Goal: Communication & Community: Answer question/provide support

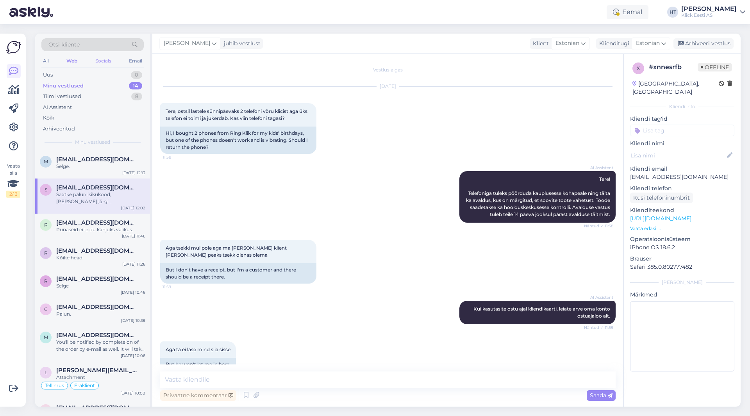
scroll to position [124, 0]
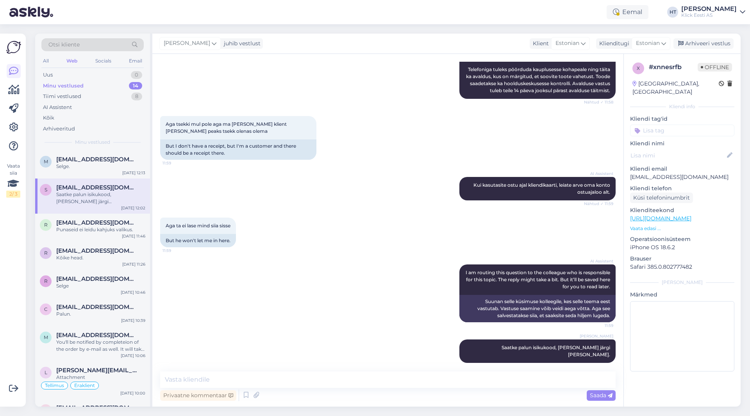
click at [285, 94] on div "AI Assistent Tere! Telefoniga tuleks pöörduda kauplusesse kohapeale ning täita …" at bounding box center [388, 73] width 456 height 69
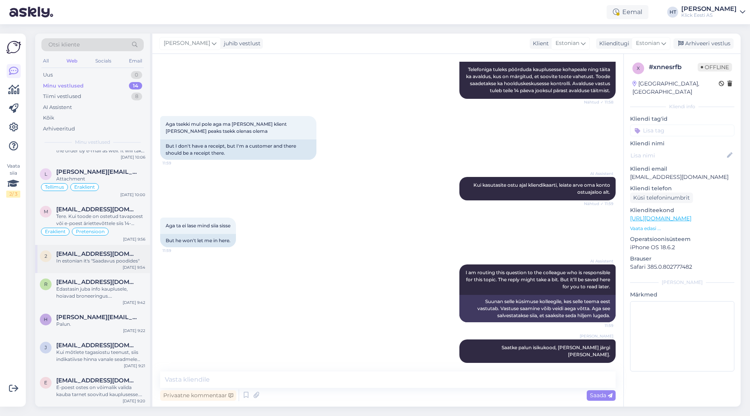
scroll to position [0, 0]
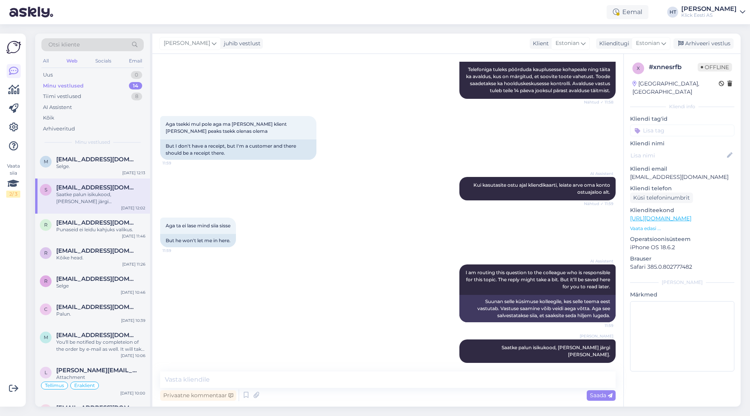
click at [268, 167] on div "Aga tsekki mul pole aga ma olen klient ja seal peaks tsekk olenas olema 11:59 B…" at bounding box center [388, 137] width 456 height 61
click at [83, 104] on div "AI Assistent" at bounding box center [92, 107] width 102 height 11
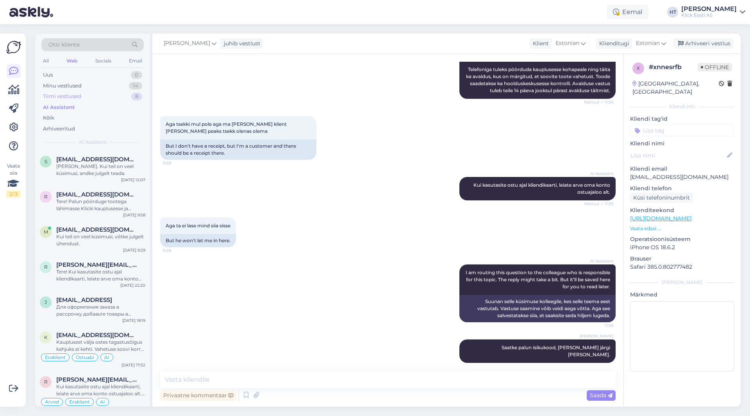
click at [85, 99] on div "Tiimi vestlused 8" at bounding box center [92, 96] width 102 height 11
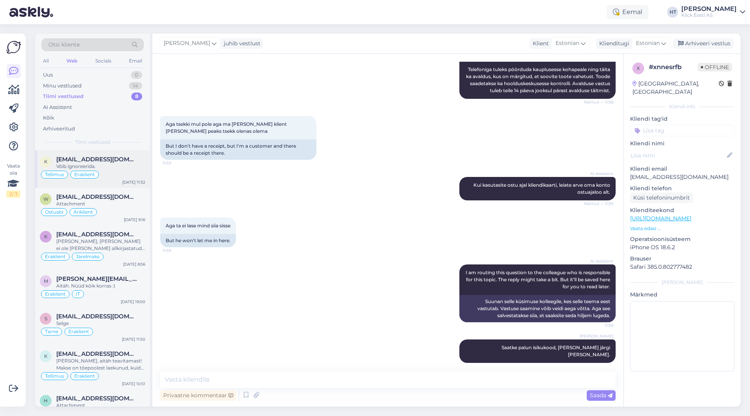
click at [97, 156] on span "[EMAIL_ADDRESS][DOMAIN_NAME]" at bounding box center [96, 159] width 81 height 7
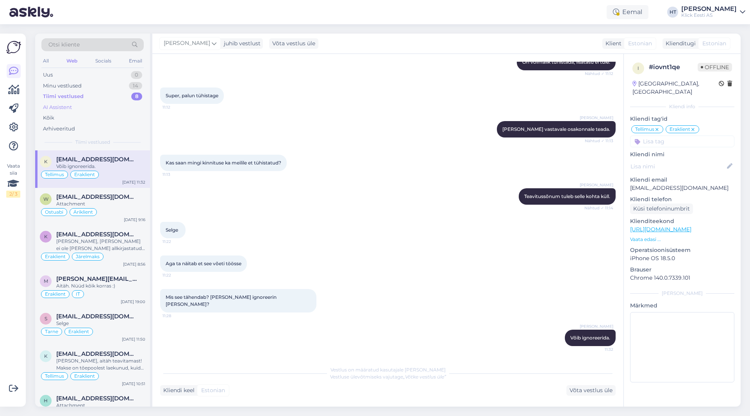
click at [112, 106] on div "AI Assistent" at bounding box center [92, 107] width 102 height 11
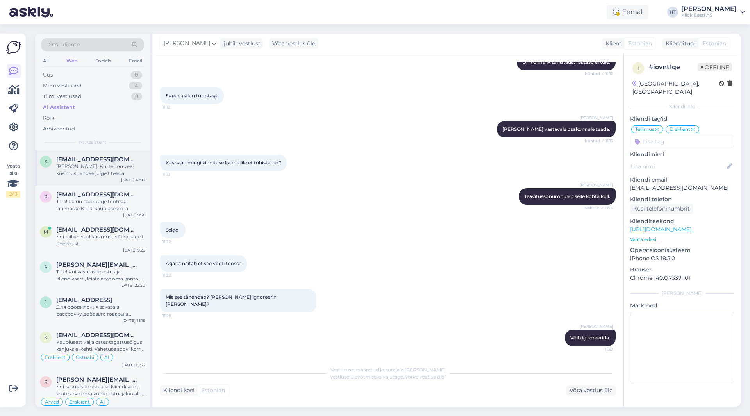
click at [118, 160] on span "[EMAIL_ADDRESS][DOMAIN_NAME]" at bounding box center [96, 159] width 81 height 7
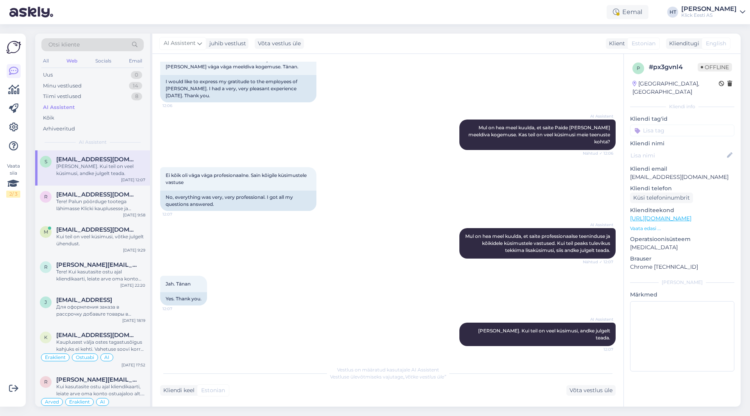
scroll to position [125, 0]
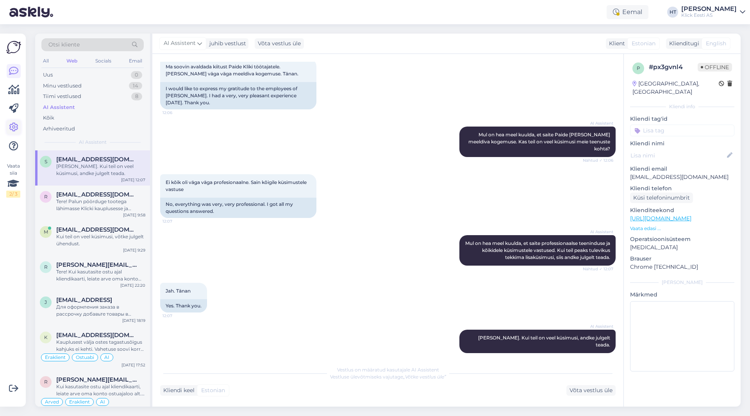
click at [9, 129] on link at bounding box center [14, 127] width 14 height 14
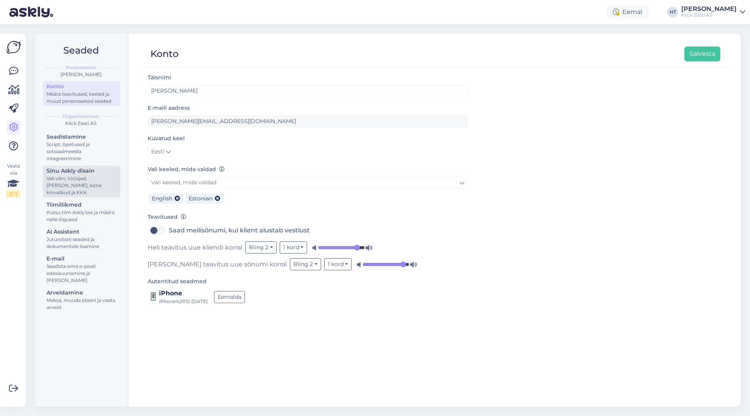
click at [87, 175] on div "Sinu Askly disain" at bounding box center [82, 171] width 70 height 8
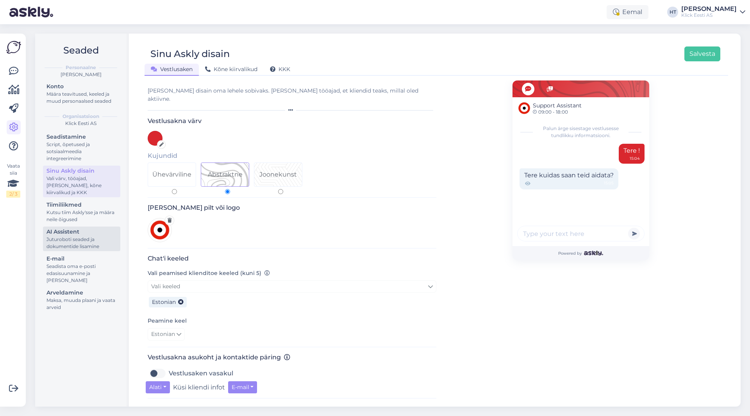
click at [93, 233] on div "AI Assistent" at bounding box center [82, 232] width 70 height 8
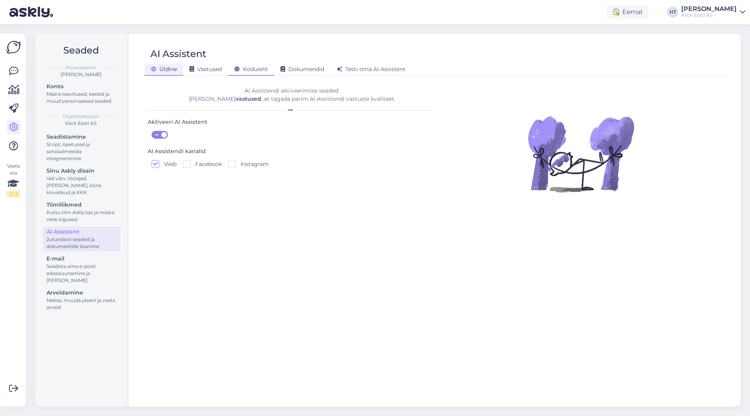
click at [247, 74] on div "Koduleht" at bounding box center [251, 70] width 46 height 12
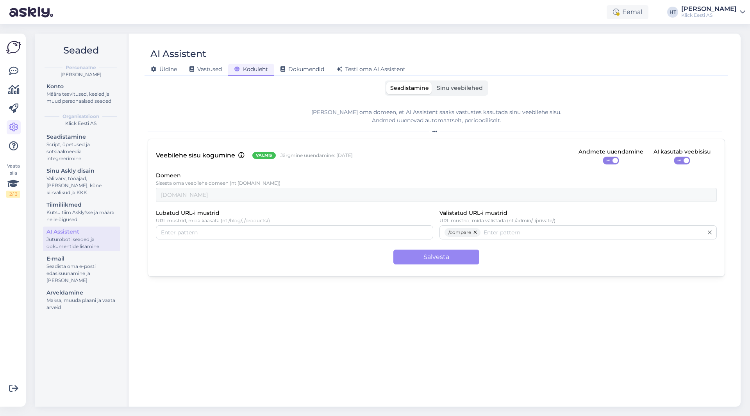
click at [314, 108] on div "[PERSON_NAME] oma domeen, et AI Assistent saaks vastustes kasutada sinu veebile…" at bounding box center [437, 251] width 578 height 298
drag, startPoint x: 221, startPoint y: 221, endPoint x: 268, endPoint y: 222, distance: 47.3
click at [268, 222] on p "URL mustrid, mida kaasata (nt /blog/, /products/)" at bounding box center [294, 220] width 277 height 5
click at [286, 232] on input "Lubatud URL-i mustrid" at bounding box center [294, 232] width 267 height 9
click at [100, 93] on div "Määra teavitused, keeled ja muud personaalsed seaded" at bounding box center [82, 98] width 70 height 14
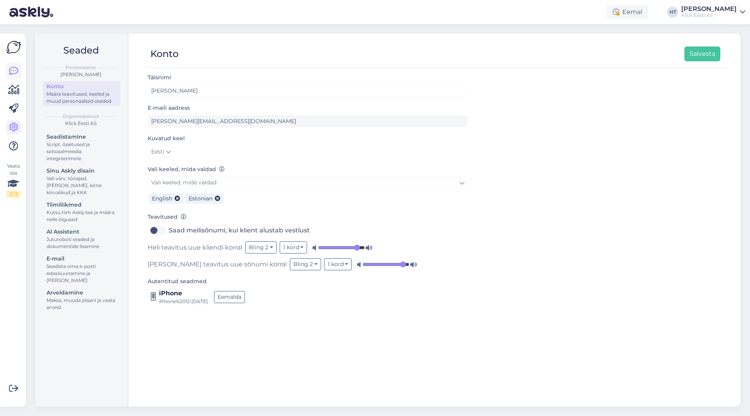
click at [20, 69] on link at bounding box center [14, 71] width 14 height 14
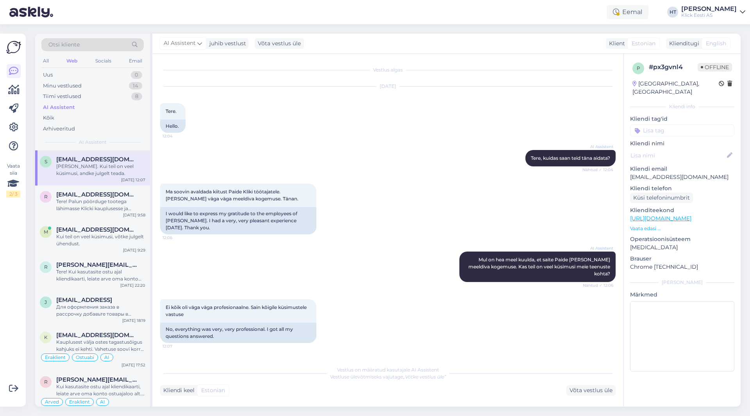
scroll to position [125, 0]
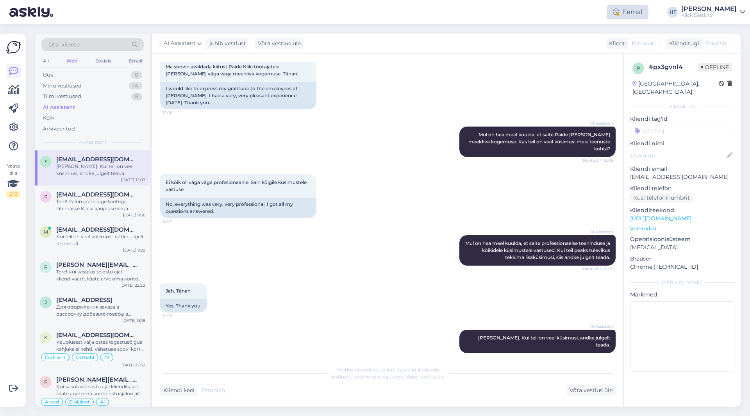
click at [647, 10] on div "Eemal" at bounding box center [628, 12] width 42 height 14
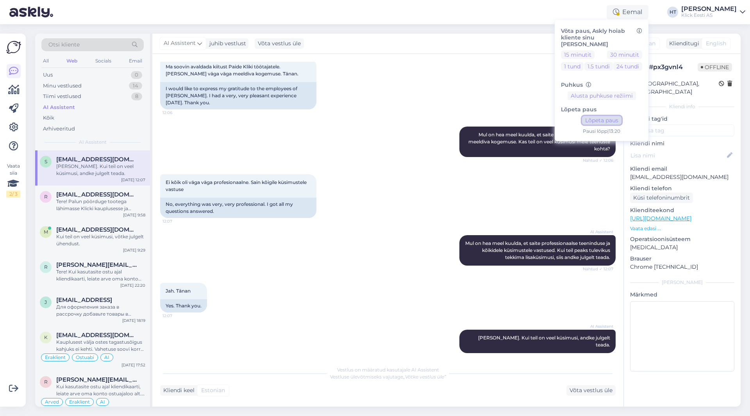
click at [622, 116] on button "Lõpeta paus" at bounding box center [601, 120] width 39 height 9
click at [502, 92] on div "Ma soovin avaldada kiitust Paide Kliki töötajatele. [PERSON_NAME] väga väga mee…" at bounding box center [388, 84] width 456 height 68
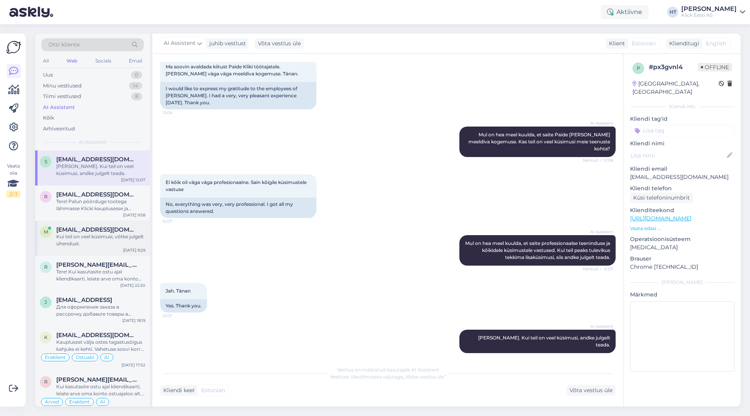
click at [103, 233] on div "Kui teil on veel küsimusi, võtke julgelt ühendust." at bounding box center [100, 240] width 89 height 14
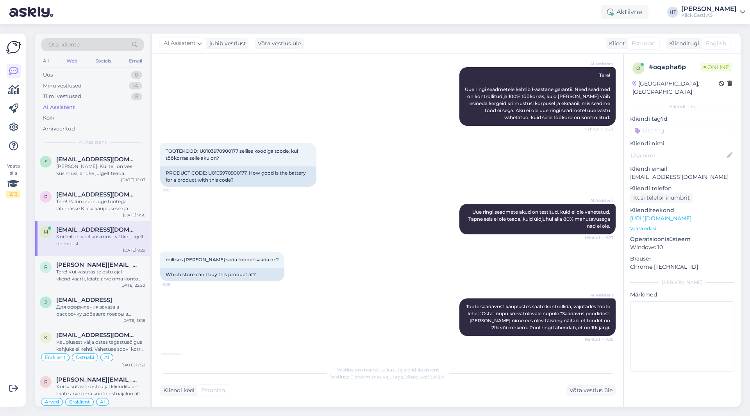
scroll to position [188, 0]
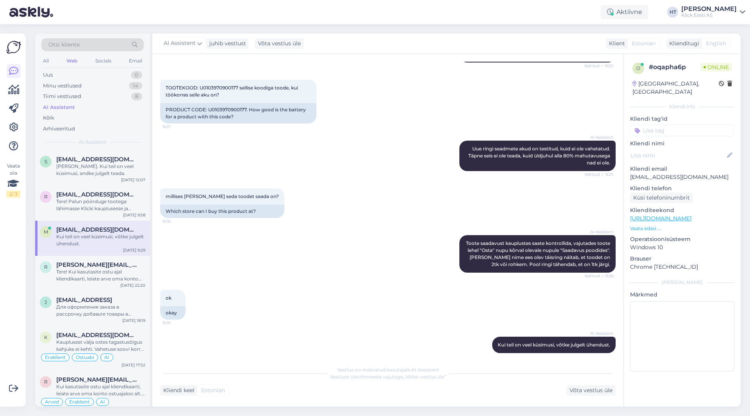
click at [369, 253] on div "AI Assistent Toote saadavust kauplustes saate kontrollida, vajutades toote lehe…" at bounding box center [388, 254] width 456 height 55
click at [218, 146] on div "AI Assistent Uue ringi seadmete akud on testitud, kuid ei ole vahetatud. Täpne …" at bounding box center [388, 156] width 456 height 48
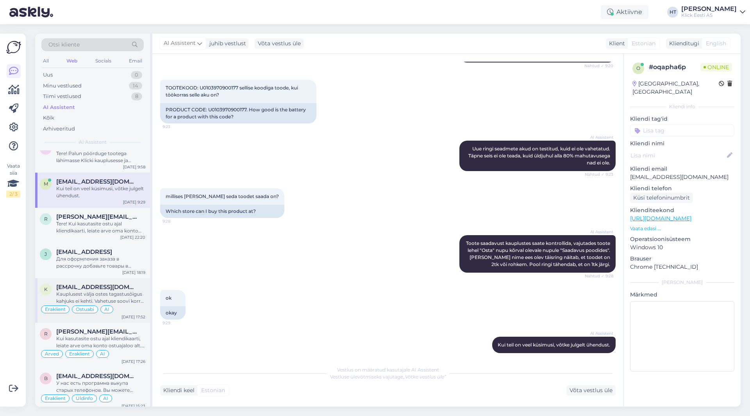
scroll to position [39, 0]
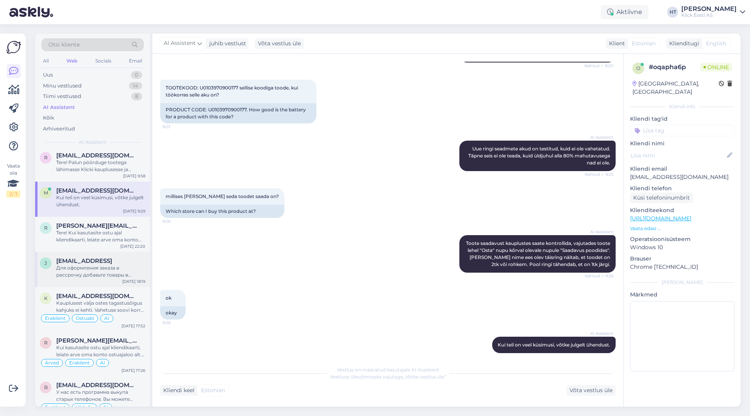
click at [100, 266] on div "Для оформления заказа в рассрочку добавьте товары в корзину. Затем в корзине пе…" at bounding box center [100, 272] width 89 height 14
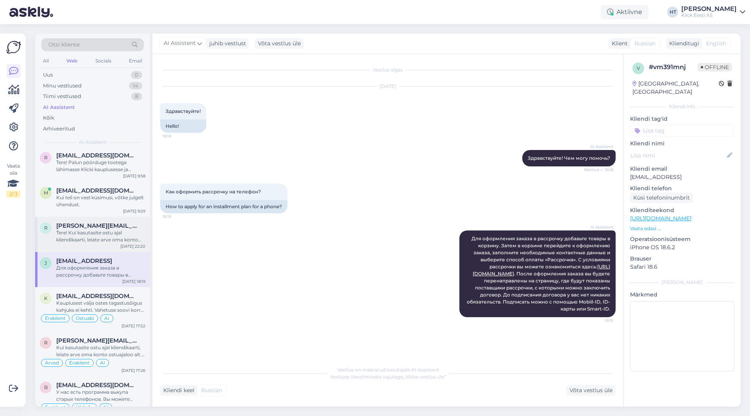
click at [109, 238] on div "Tere! Kui kasutasite ostu ajal kliendikaarti, leiate arve oma konto ostuajaloo …" at bounding box center [100, 236] width 89 height 14
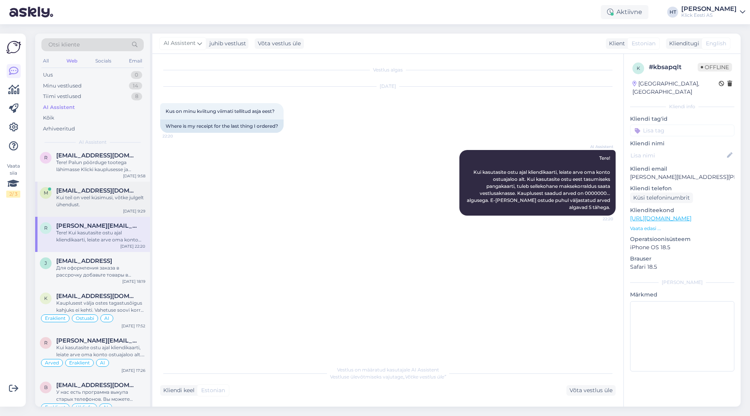
click at [110, 202] on div "Kui teil on veel küsimusi, võtke julgelt ühendust." at bounding box center [100, 201] width 89 height 14
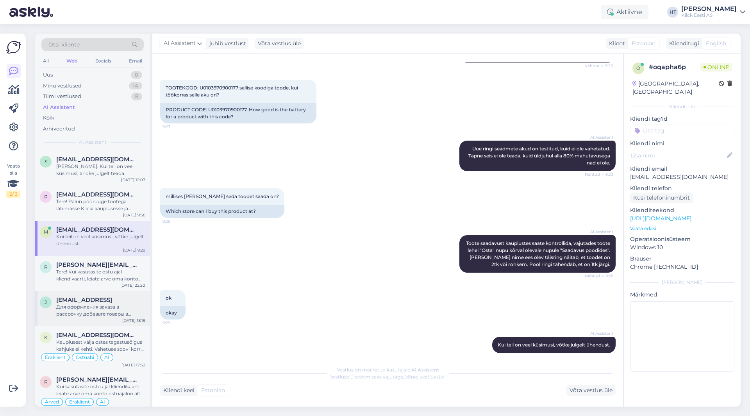
click at [104, 308] on div "Для оформления заказа в рассрочку добавьте товары в корзину. Затем в корзине пе…" at bounding box center [100, 311] width 89 height 14
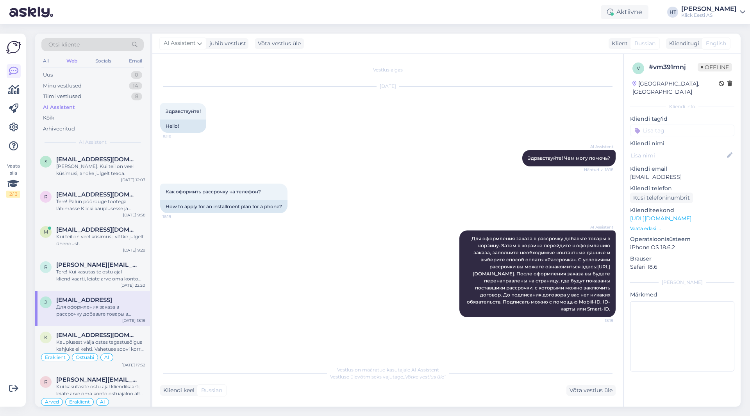
click at [668, 127] on input at bounding box center [682, 131] width 104 height 12
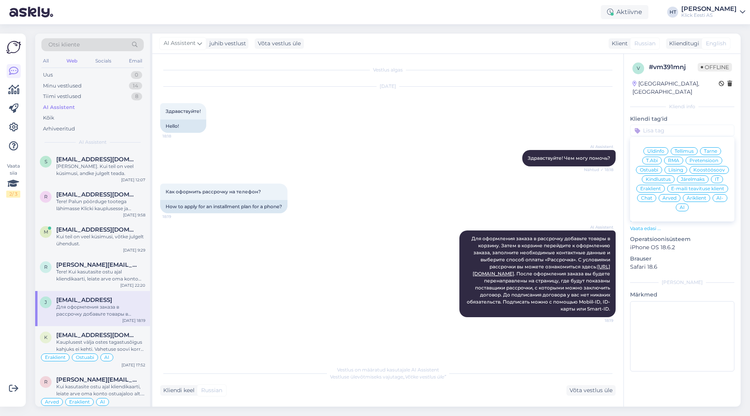
click at [683, 177] on span "Järelmaks" at bounding box center [693, 179] width 24 height 5
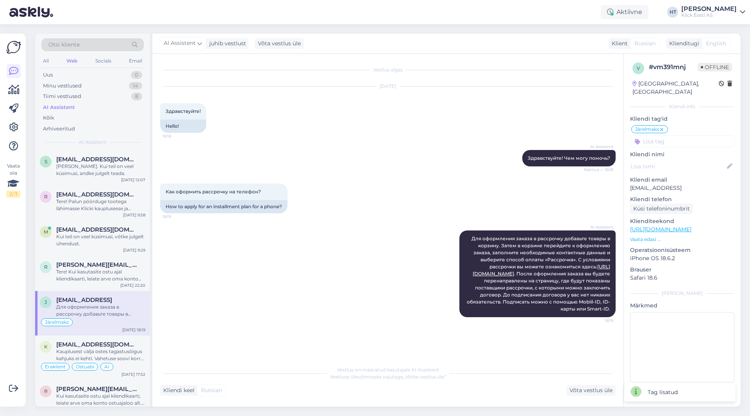
click at [665, 136] on input at bounding box center [682, 142] width 104 height 12
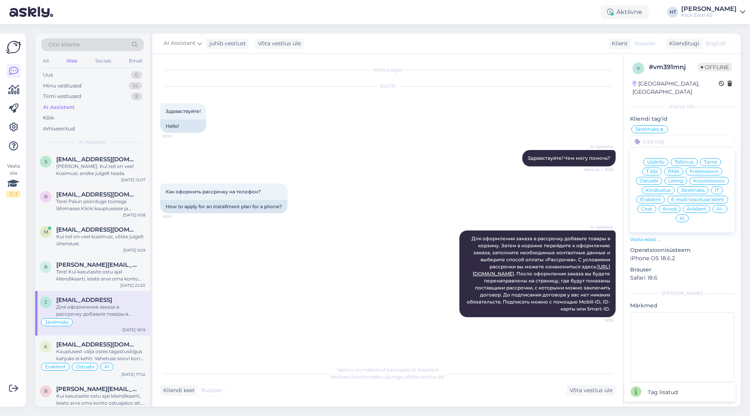
click at [648, 197] on span "Eraklient" at bounding box center [651, 199] width 21 height 5
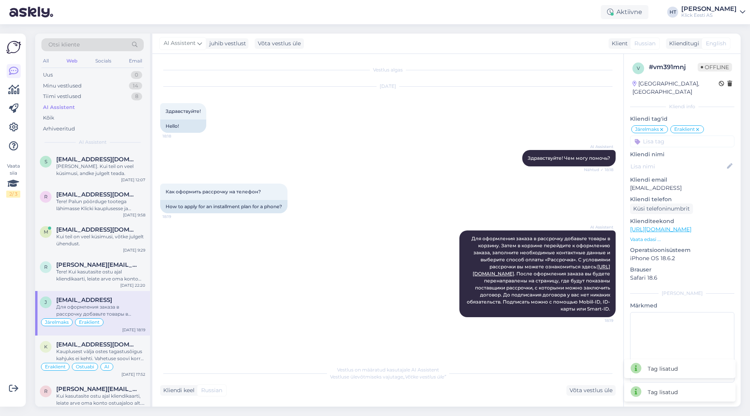
click at [672, 136] on input at bounding box center [682, 142] width 104 height 12
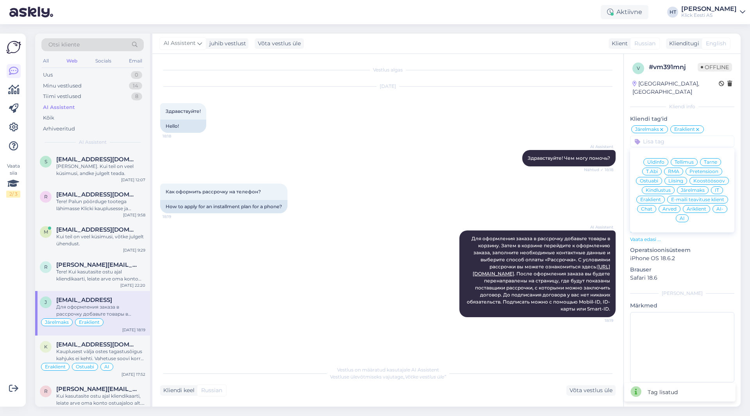
click at [678, 215] on div "AI" at bounding box center [682, 219] width 13 height 8
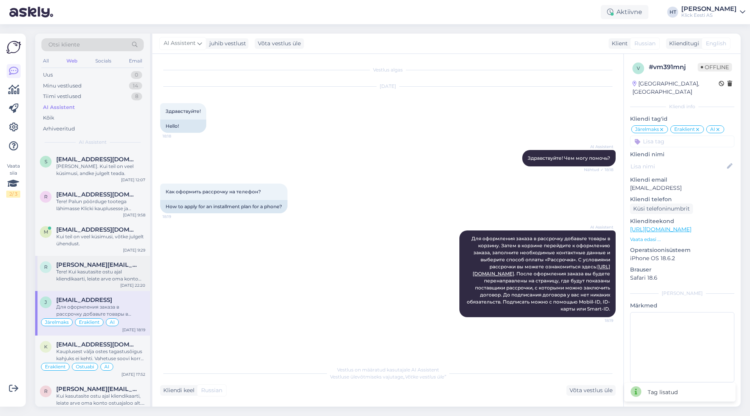
click at [112, 281] on div "Tere! Kui kasutasite ostu ajal kliendikaarti, leiate arve oma konto ostuajaloo …" at bounding box center [100, 275] width 89 height 14
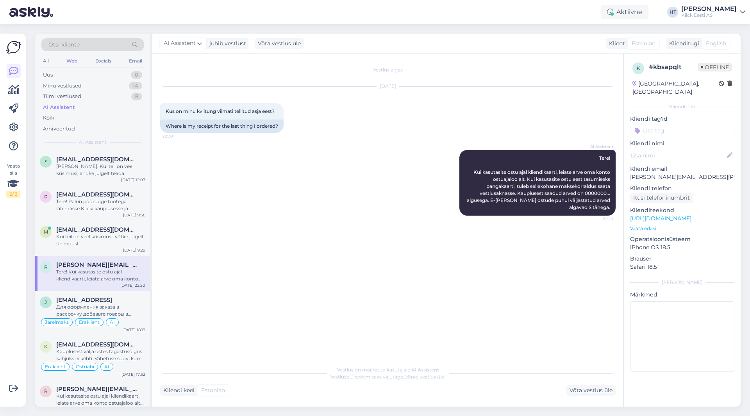
click at [659, 125] on input at bounding box center [682, 131] width 104 height 12
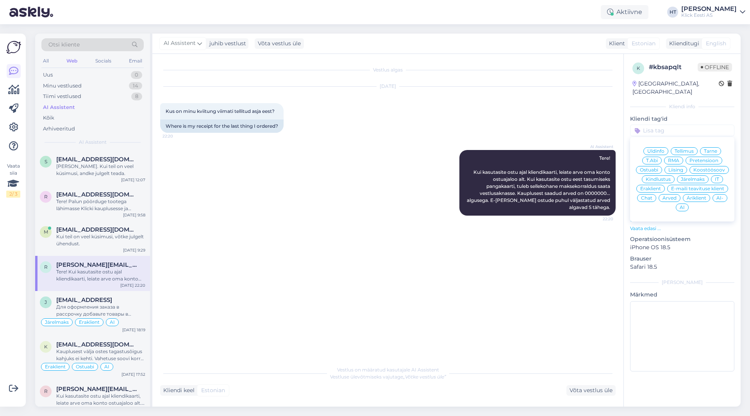
click at [670, 196] on span "Arved" at bounding box center [670, 198] width 14 height 5
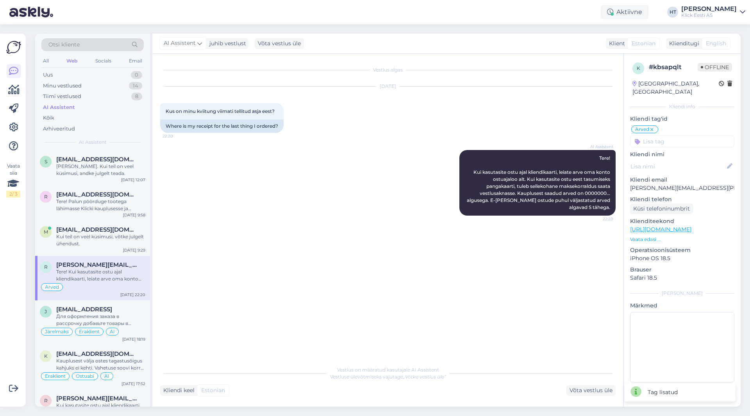
click at [671, 136] on input at bounding box center [682, 142] width 104 height 12
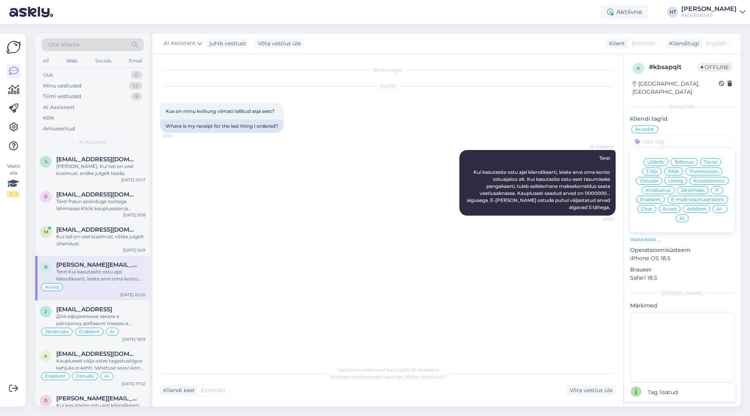
click at [657, 197] on span "Eraklient" at bounding box center [651, 199] width 21 height 5
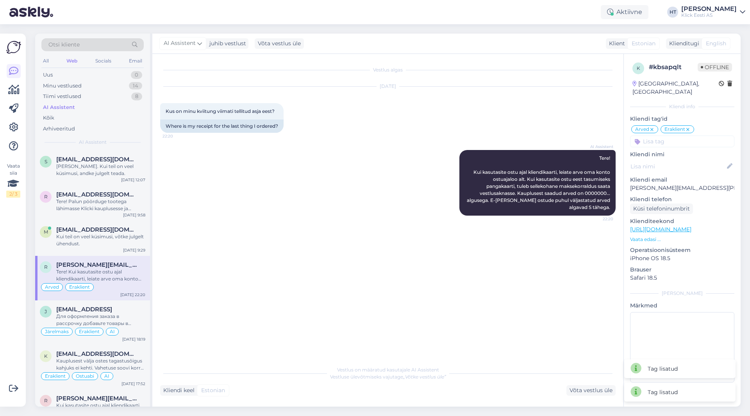
click at [657, 136] on input at bounding box center [682, 142] width 104 height 12
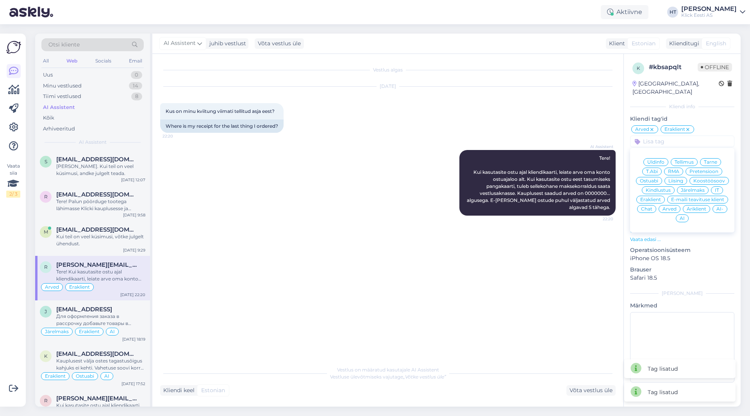
click at [680, 215] on div "AI" at bounding box center [682, 219] width 13 height 8
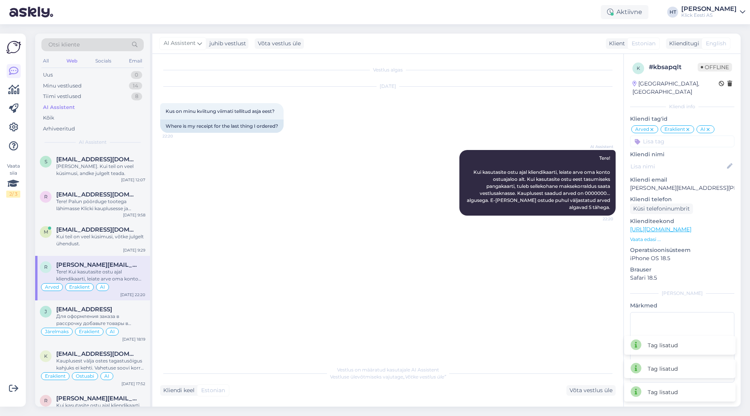
click at [299, 195] on div "AI Assistent Tere! Kui kasutasite ostu ajal kliendikaarti, leiate arve oma kont…" at bounding box center [388, 182] width 456 height 83
click at [73, 248] on div "m [EMAIL_ADDRESS][DOMAIN_NAME] Kui teil on veel küsimusi, võtke julgelt ühendus…" at bounding box center [92, 238] width 115 height 35
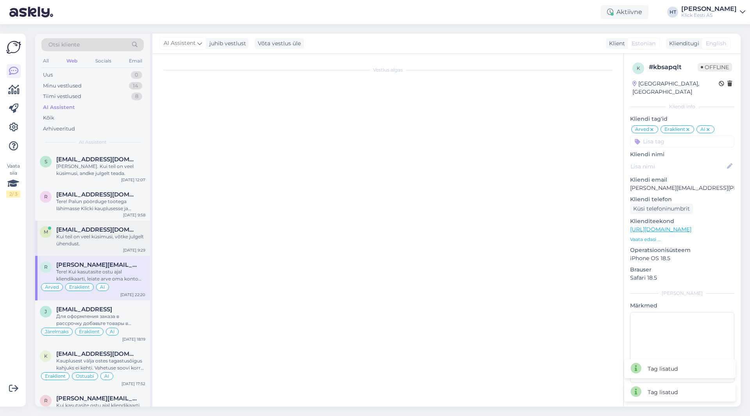
scroll to position [188, 0]
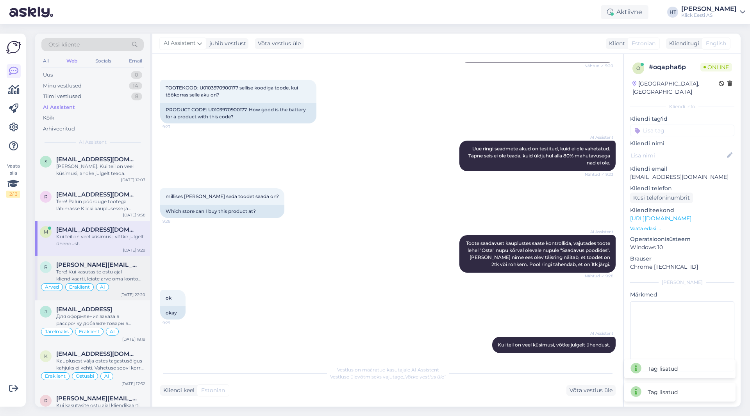
click at [85, 274] on div "Tere! Kui kasutasite ostu ajal kliendikaarti, leiate arve oma konto ostuajaloo …" at bounding box center [100, 275] width 89 height 14
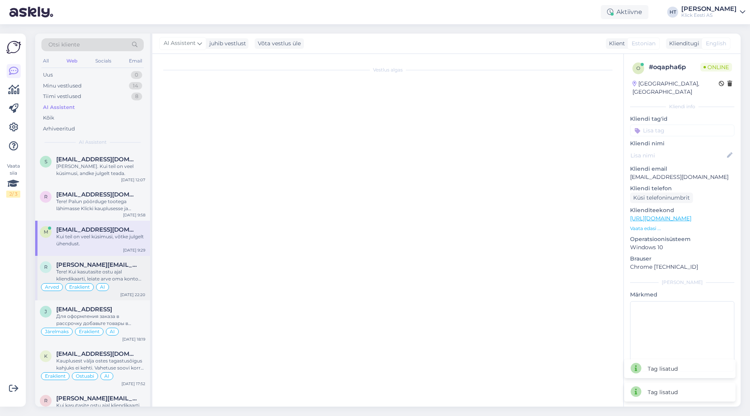
scroll to position [0, 0]
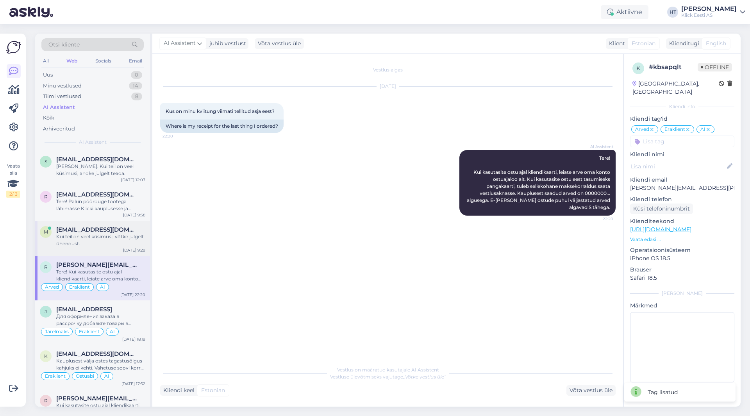
click at [93, 245] on div "Kui teil on veel küsimusi, võtke julgelt ühendust." at bounding box center [100, 240] width 89 height 14
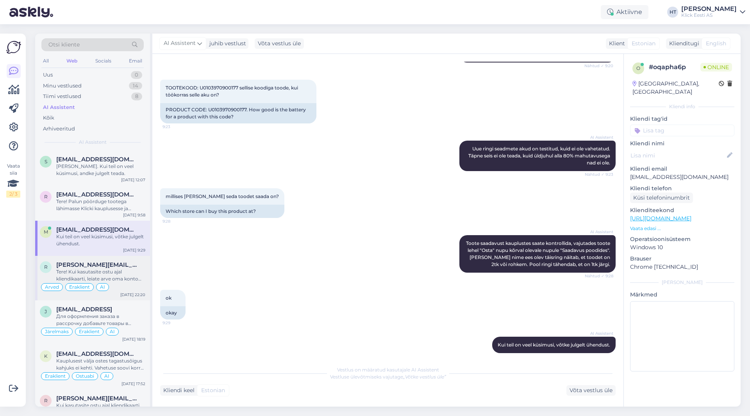
click at [104, 271] on div "Tere! Kui kasutasite ostu ajal kliendikaarti, leiate arve oma konto ostuajaloo …" at bounding box center [100, 275] width 89 height 14
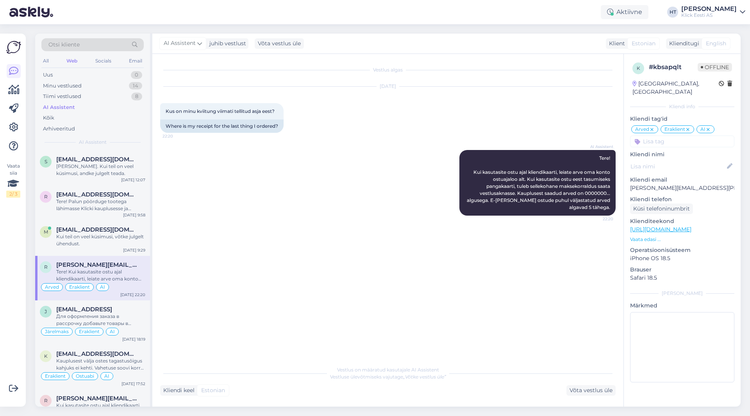
click at [681, 184] on p "[PERSON_NAME][EMAIL_ADDRESS][PERSON_NAME][DOMAIN_NAME]" at bounding box center [682, 188] width 104 height 8
copy p "[PERSON_NAME][EMAIL_ADDRESS][PERSON_NAME][DOMAIN_NAME]"
click at [100, 103] on div "AI Assistent" at bounding box center [92, 107] width 102 height 11
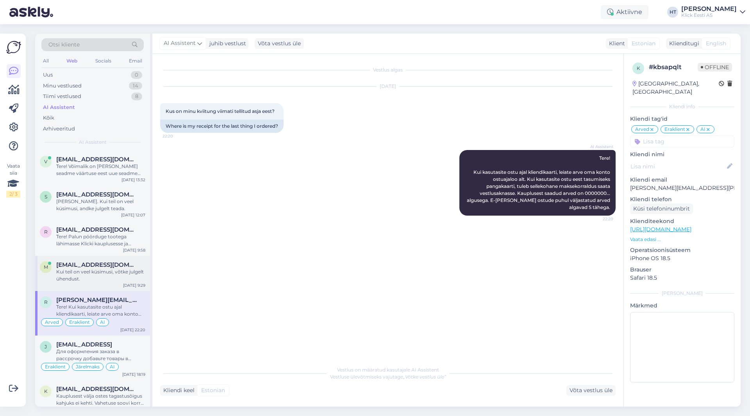
click at [92, 276] on div "Kui teil on veel küsimusi, võtke julgelt ühendust." at bounding box center [100, 275] width 89 height 14
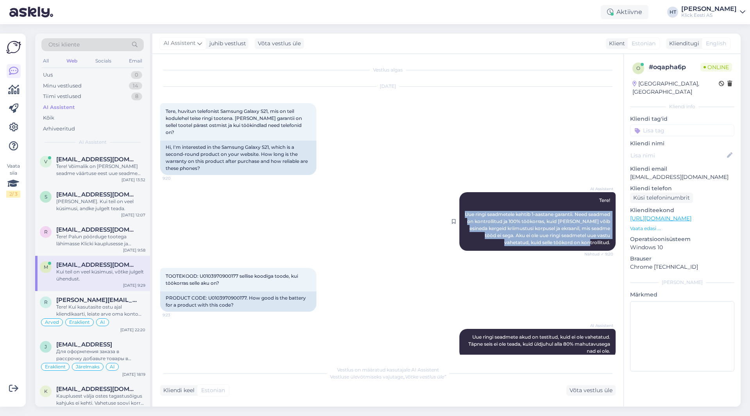
drag, startPoint x: 474, startPoint y: 206, endPoint x: 603, endPoint y: 238, distance: 133.3
click at [603, 238] on div "AI Assistent Tere! Uue ringi seadmetele kehtib 1-aastane garantii. Need seadmed…" at bounding box center [538, 221] width 156 height 59
click at [404, 243] on div "AI Assistent Tere! Uue ringi seadmetele kehtib 1-aastane garantii. Need seadmed…" at bounding box center [388, 222] width 456 height 76
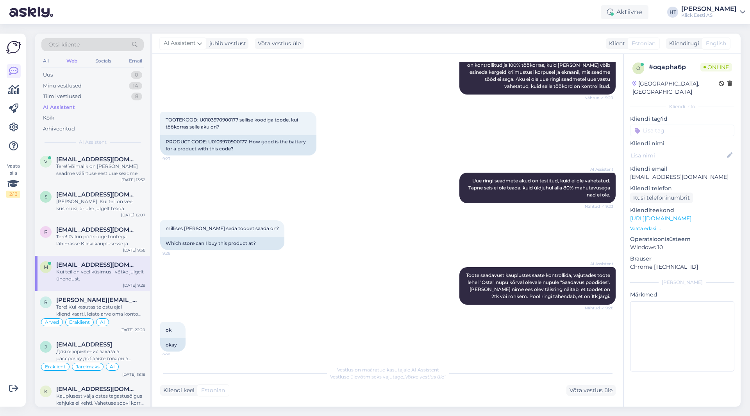
scroll to position [188, 0]
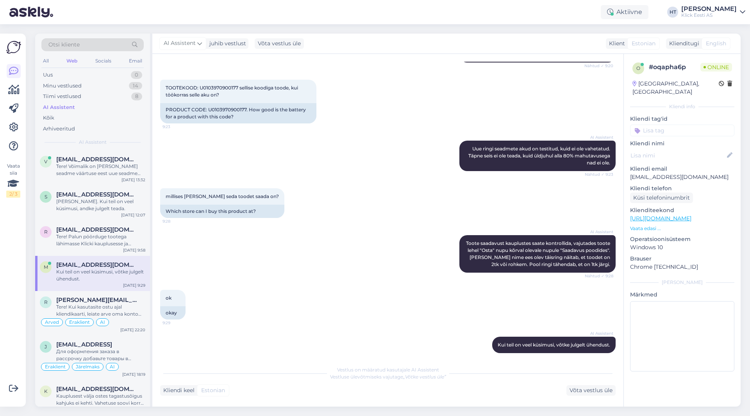
click at [667, 125] on input at bounding box center [682, 131] width 104 height 12
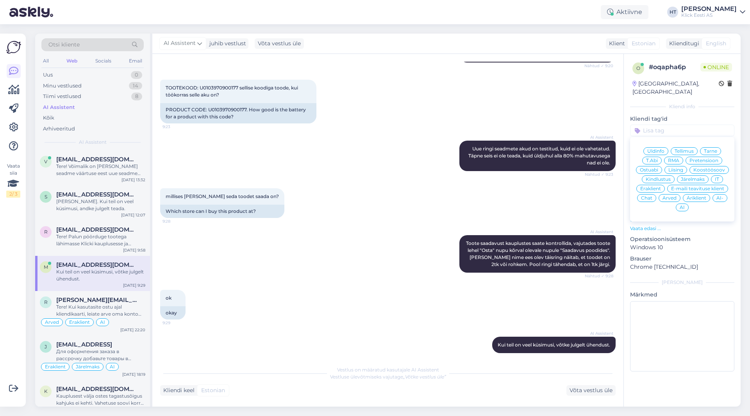
click at [657, 168] on span "Ostuabi" at bounding box center [649, 170] width 18 height 5
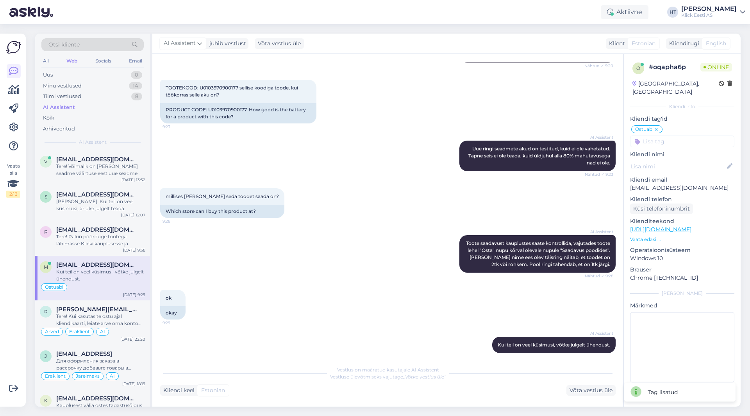
click at [664, 136] on input at bounding box center [682, 142] width 104 height 12
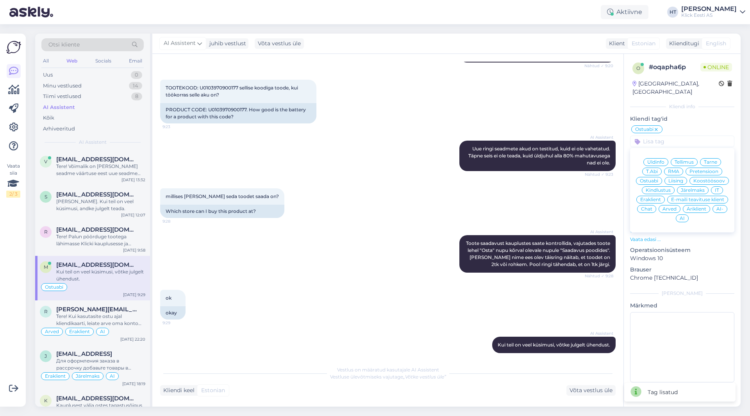
click at [651, 197] on span "Eraklient" at bounding box center [651, 199] width 21 height 5
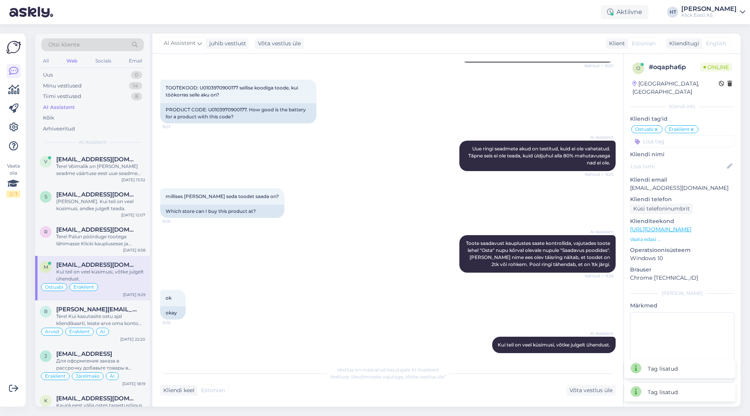
click at [689, 136] on input at bounding box center [682, 142] width 104 height 12
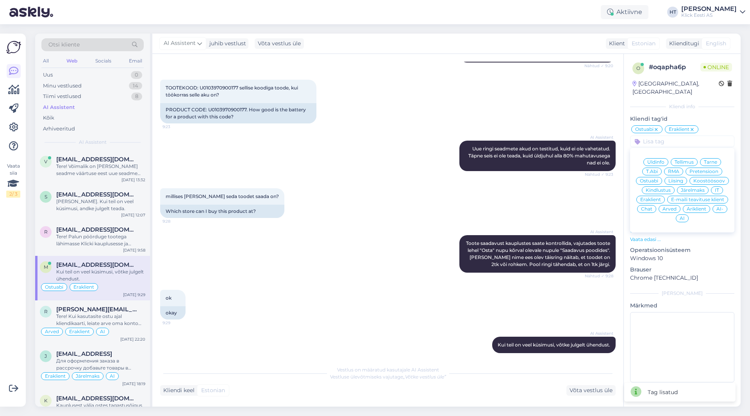
click at [684, 216] on span "AI" at bounding box center [682, 218] width 5 height 5
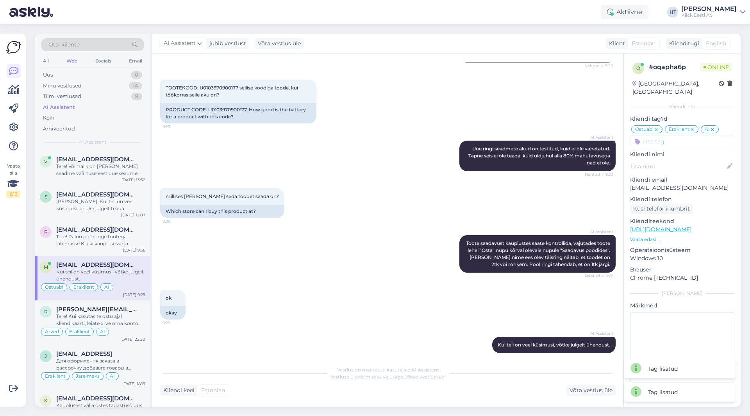
click at [286, 205] on div "millises [PERSON_NAME] seda toodet saada on? 9:28 Which store can I buy this pr…" at bounding box center [388, 203] width 456 height 47
click at [105, 225] on div "r [EMAIL_ADDRESS][DOMAIN_NAME] Tere! Palun pöörduge tootega lähimasse Klicki ka…" at bounding box center [92, 238] width 115 height 35
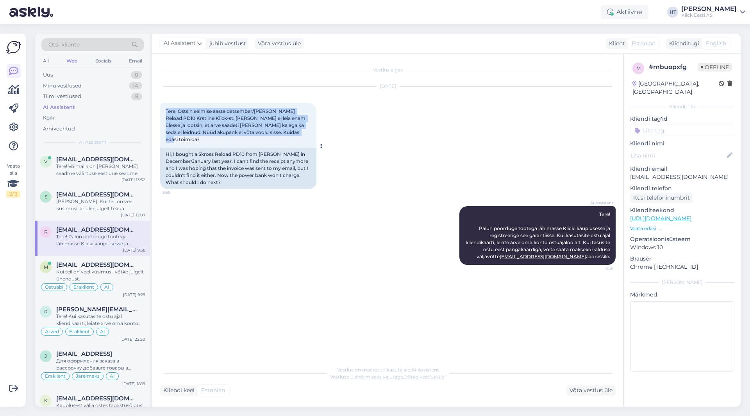
drag, startPoint x: 166, startPoint y: 111, endPoint x: 306, endPoint y: 131, distance: 142.2
click at [306, 131] on div "Tere, Ostsin eelmise aasta detsember/[PERSON_NAME] Reload PD10 Krstiine Klick-s…" at bounding box center [238, 125] width 156 height 45
click at [287, 135] on div "Tere, Ostsin eelmise aasta detsember/[PERSON_NAME] Reload PD10 Krstiine Klick-s…" at bounding box center [238, 125] width 156 height 45
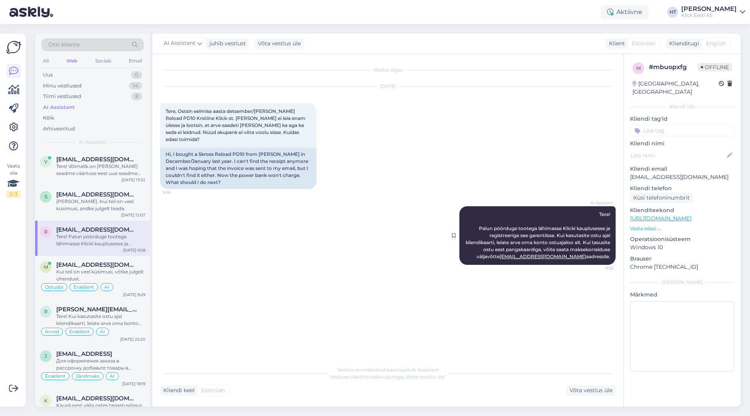
drag, startPoint x: 564, startPoint y: 227, endPoint x: 612, endPoint y: 250, distance: 53.7
click at [612, 250] on div "AI Assistent Tere! Palun pöörduge tootega lähimasse Klicki kauplusesse ja regis…" at bounding box center [538, 235] width 156 height 59
click at [611, 250] on div "AI Assistent Tere! Palun pöörduge tootega lähimasse Klicki kauplusesse ja regis…" at bounding box center [538, 235] width 156 height 59
click at [671, 125] on input at bounding box center [682, 131] width 104 height 12
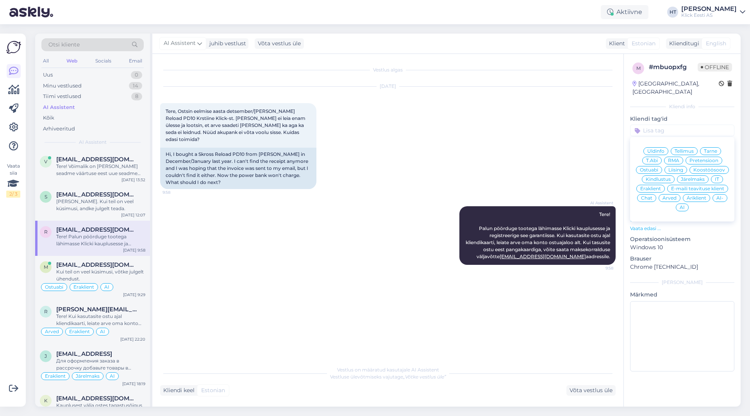
click at [682, 205] on span "AI" at bounding box center [682, 207] width 5 height 5
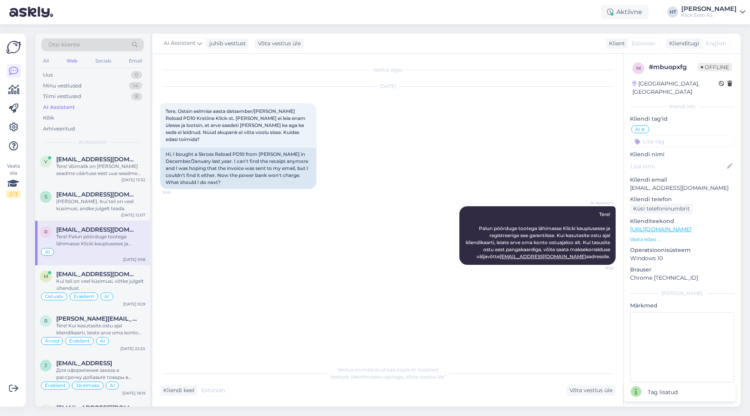
click at [666, 137] on input at bounding box center [682, 142] width 104 height 12
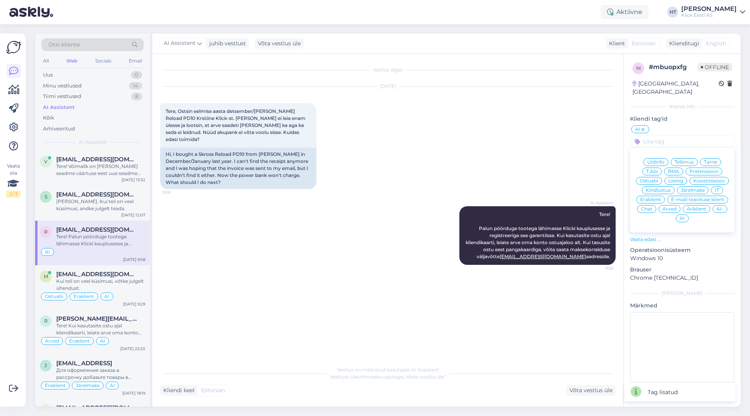
click at [661, 196] on div "Eraklient" at bounding box center [651, 200] width 29 height 8
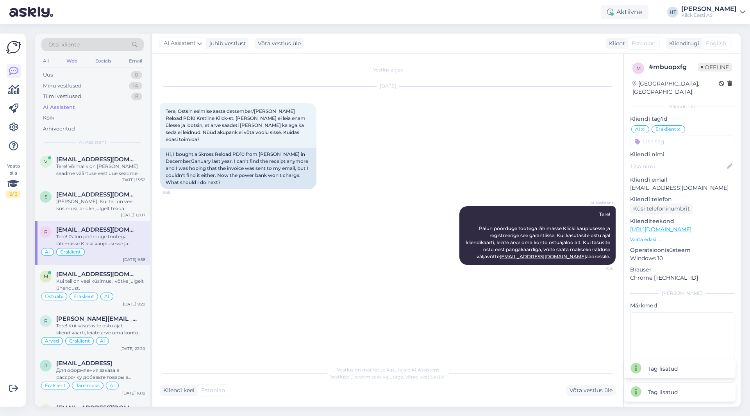
click at [675, 136] on input at bounding box center [682, 142] width 104 height 12
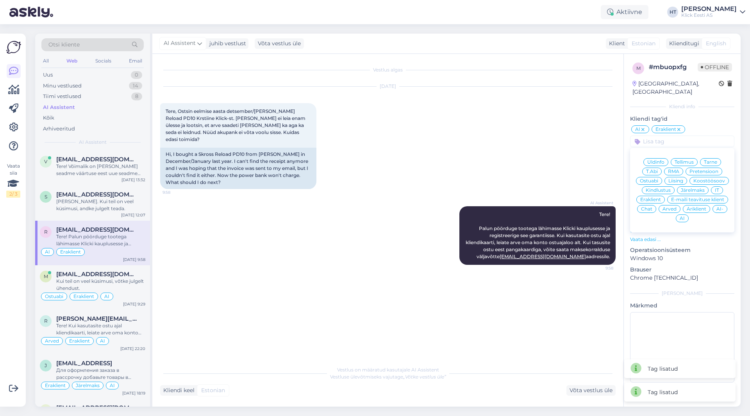
click at [674, 169] on span "RMA" at bounding box center [673, 171] width 11 height 5
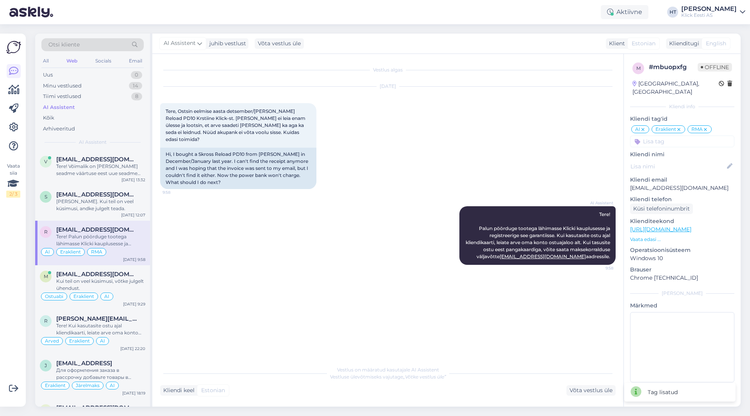
click at [667, 137] on input at bounding box center [682, 142] width 104 height 12
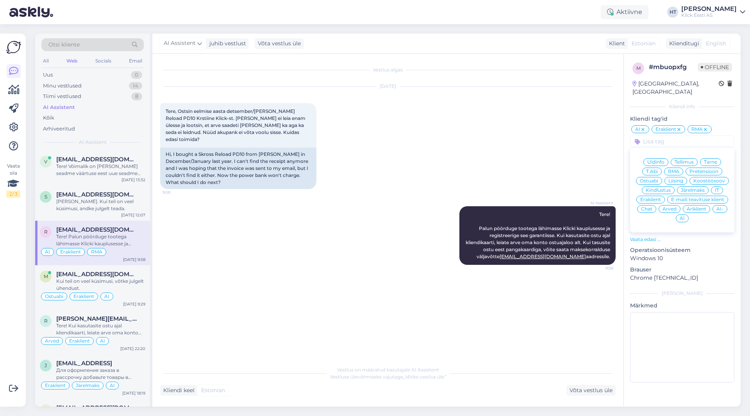
click at [676, 207] on span "Arved" at bounding box center [670, 209] width 14 height 5
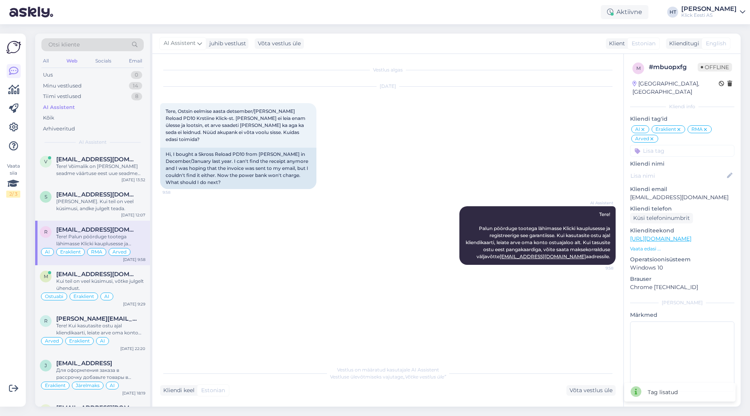
click at [513, 148] on div "[DATE] Tere, Ostsin eelmise aasta detsember/Jaanuar Skross Reload PD10 Krstiine…" at bounding box center [388, 138] width 456 height 120
click at [73, 210] on div "[PERSON_NAME]. Kui teil on veel küsimusi, andke julgelt teada." at bounding box center [100, 205] width 89 height 14
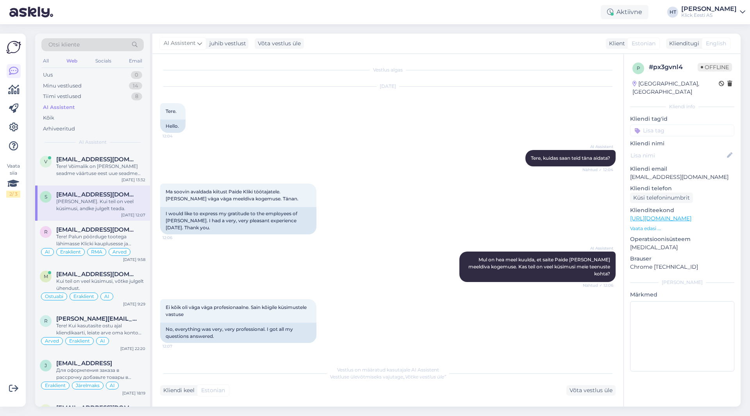
click at [664, 173] on p "[EMAIL_ADDRESS][DOMAIN_NAME]" at bounding box center [682, 177] width 104 height 8
copy p "[EMAIL_ADDRESS][DOMAIN_NAME]"
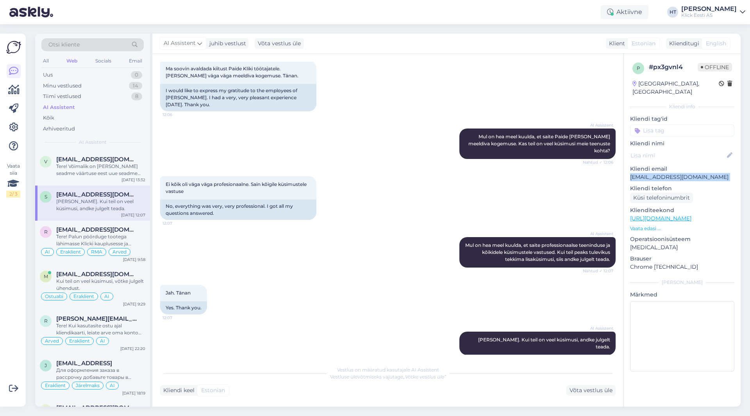
scroll to position [125, 0]
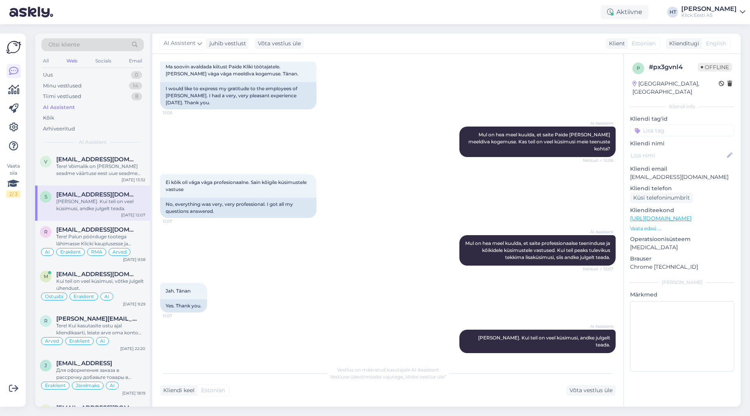
click at [373, 261] on div "AI Assistent [PERSON_NAME] on hea meel kuulda, et saite professionaalse teenind…" at bounding box center [388, 251] width 456 height 48
click at [109, 167] on div "Tere! Võimalik on [PERSON_NAME] seadme väärtuse eest uue seadme ostul allahindl…" at bounding box center [100, 170] width 89 height 14
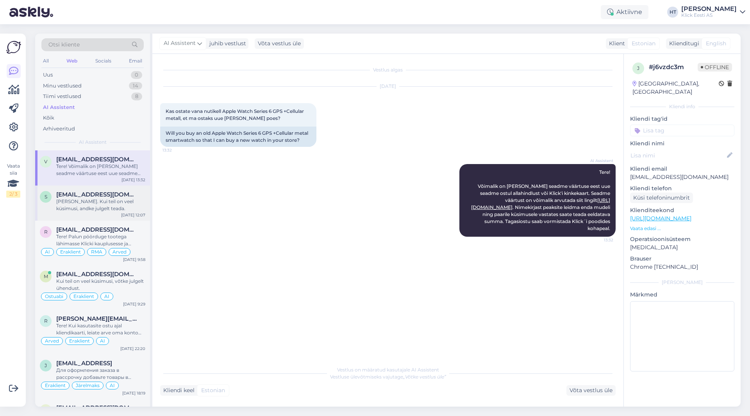
click at [119, 201] on div "[PERSON_NAME]. Kui teil on veel küsimusi, andke julgelt teada." at bounding box center [100, 205] width 89 height 14
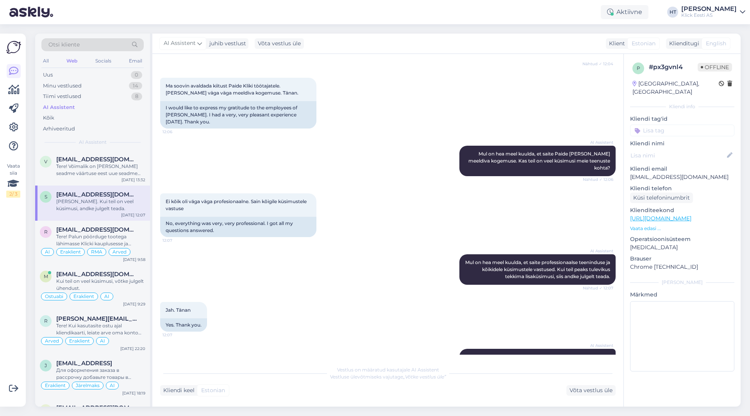
scroll to position [125, 0]
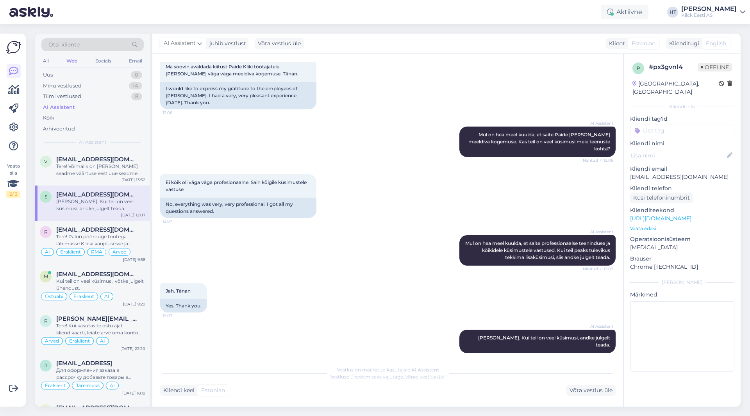
click at [667, 125] on input at bounding box center [682, 131] width 104 height 12
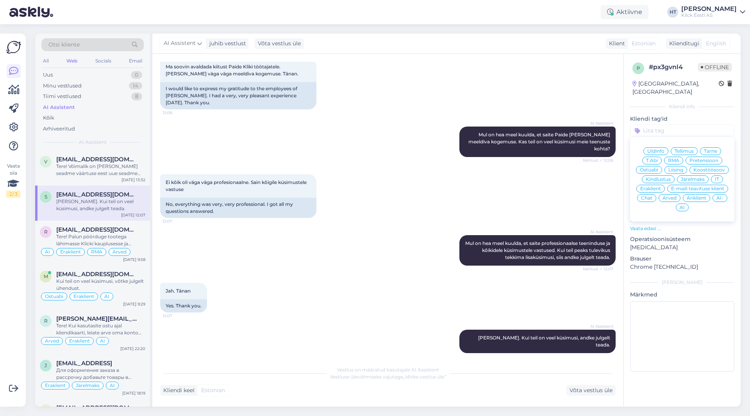
click at [653, 185] on div "Eraklient" at bounding box center [651, 189] width 29 height 8
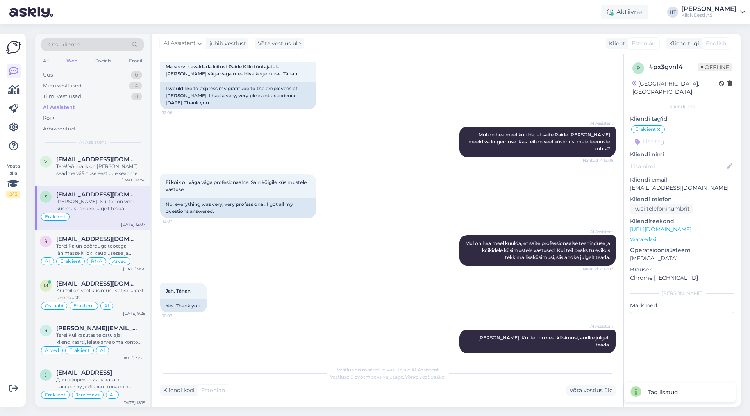
click at [669, 136] on input at bounding box center [682, 142] width 104 height 12
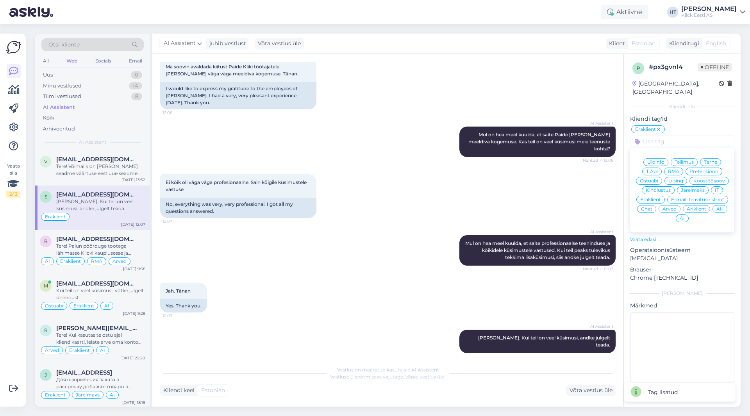
click at [684, 216] on span "AI" at bounding box center [682, 218] width 5 height 5
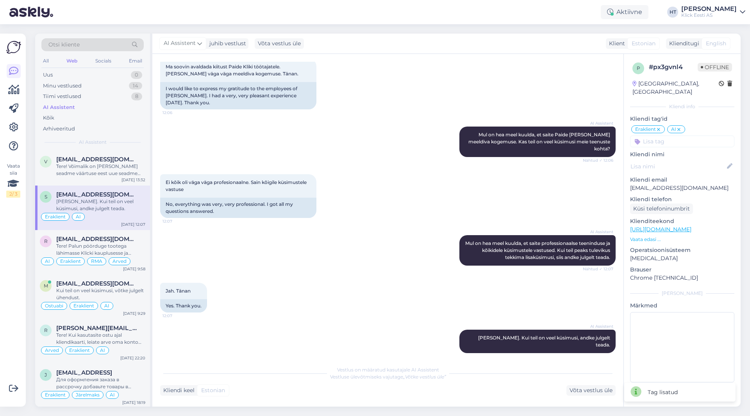
click at [405, 195] on div "Ei kõik oli väga väga profesionaalne. Sain kõigile küsimustele vastuse 12:07 No…" at bounding box center [388, 196] width 456 height 61
click at [91, 159] on span "[EMAIL_ADDRESS][DOMAIN_NAME]" at bounding box center [96, 159] width 81 height 7
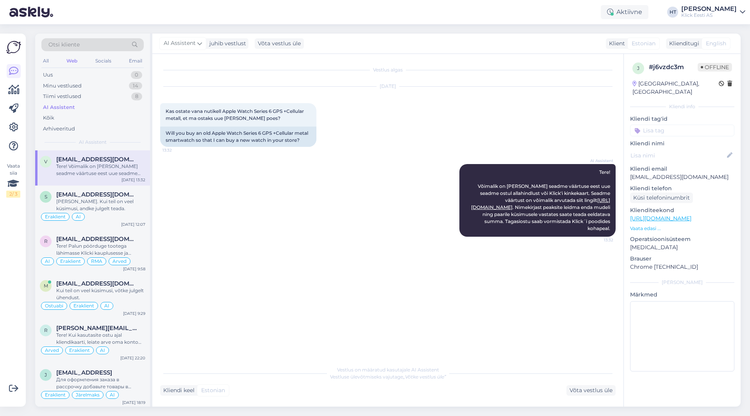
click at [654, 125] on input at bounding box center [682, 131] width 104 height 12
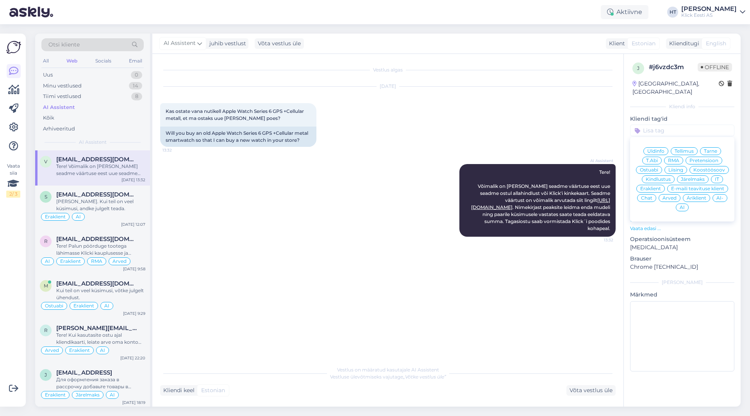
click at [671, 147] on div "Tellimus" at bounding box center [684, 151] width 27 height 8
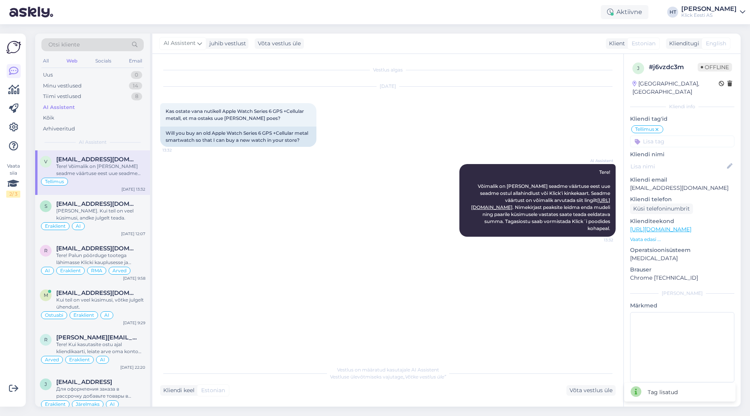
click at [660, 125] on div "Tellimus" at bounding box center [648, 129] width 32 height 8
click at [659, 127] on icon at bounding box center [657, 130] width 5 height 6
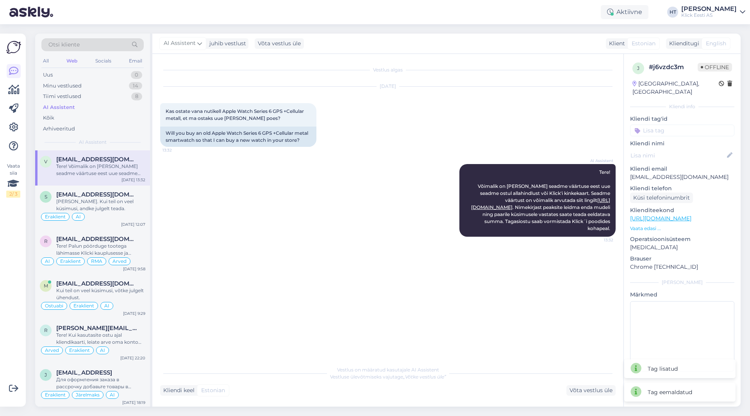
click at [660, 131] on div "j # j6vzdc3m Offline [GEOGRAPHIC_DATA], [GEOGRAPHIC_DATA] Kliendi info Kliendi …" at bounding box center [682, 218] width 117 height 329
click at [659, 126] on input at bounding box center [682, 131] width 104 height 12
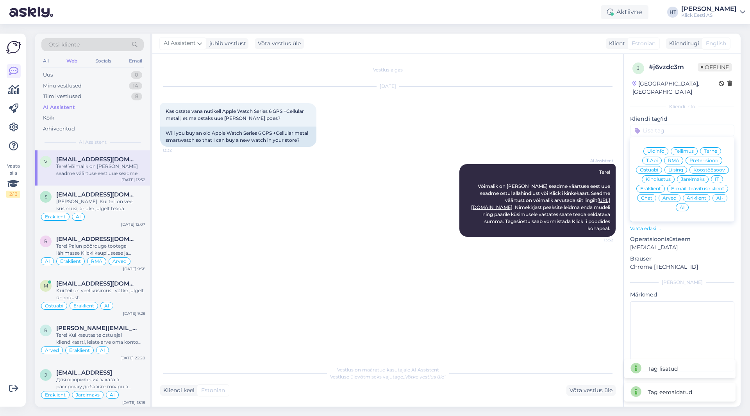
click at [654, 149] on span "Üldinfo" at bounding box center [656, 151] width 17 height 5
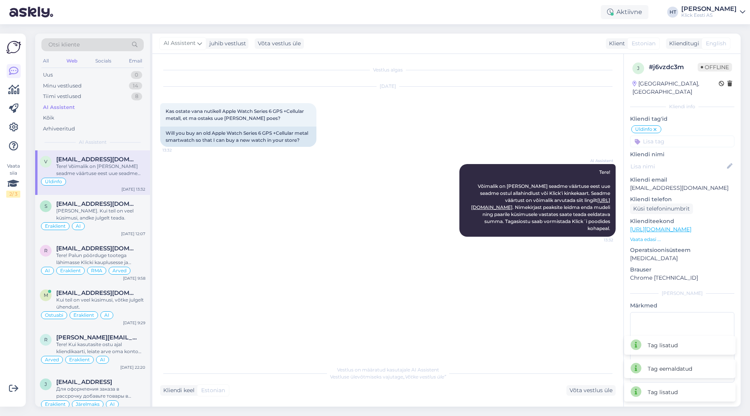
click at [663, 136] on input at bounding box center [682, 142] width 104 height 12
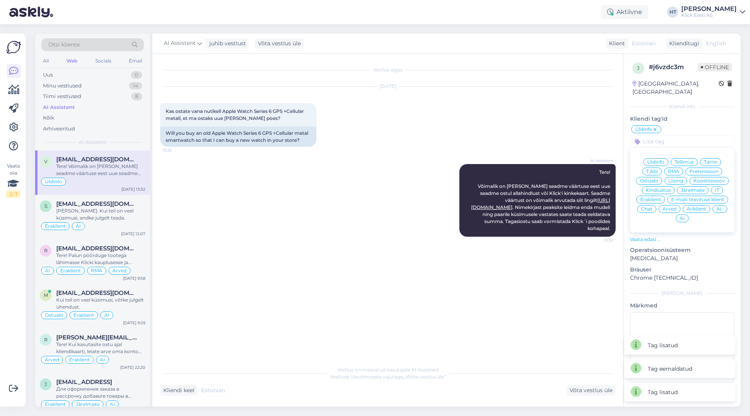
click at [649, 197] on span "Eraklient" at bounding box center [651, 199] width 21 height 5
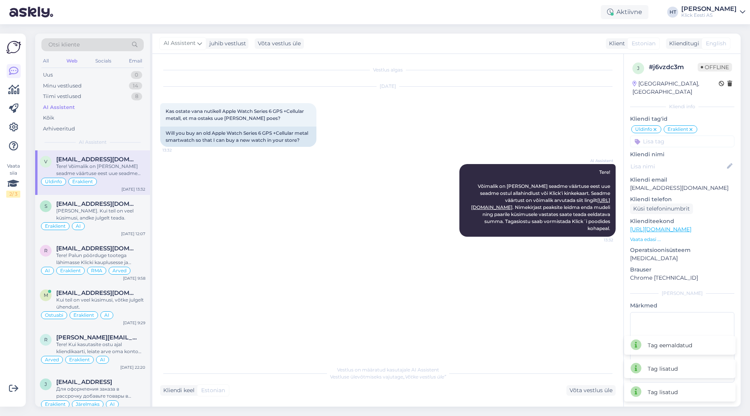
click at [660, 137] on input at bounding box center [682, 142] width 104 height 12
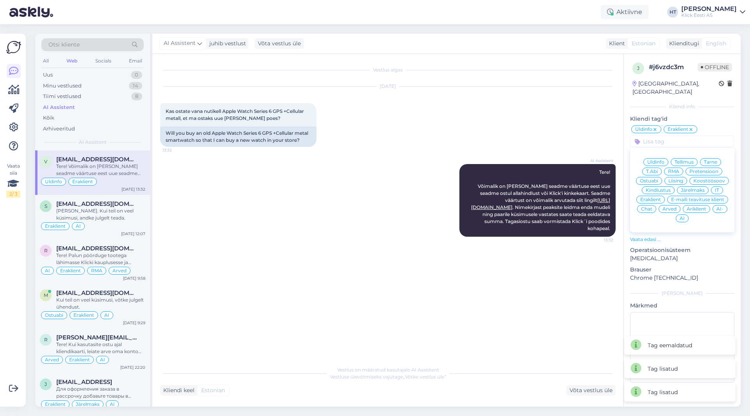
click at [684, 216] on span "AI" at bounding box center [682, 218] width 5 height 5
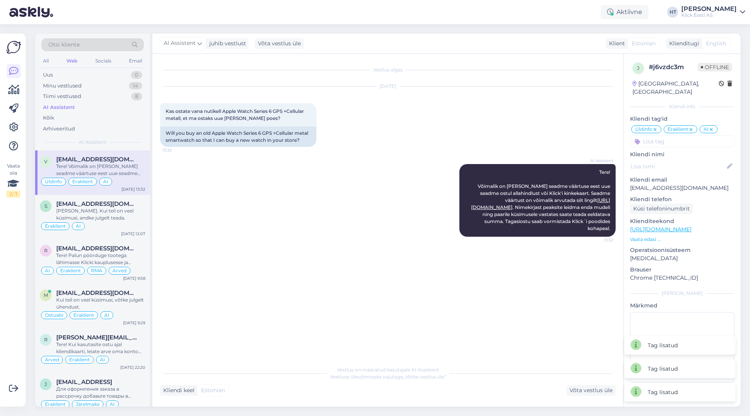
click at [326, 195] on div "AI Assistent Tere! Võimalik on [PERSON_NAME] seadme väärtuse eest uue seadme os…" at bounding box center [388, 201] width 456 height 90
click at [109, 263] on div "Tere! Palun pöörduge tootega lähimasse Klicki kauplusesse ja registreerige see …" at bounding box center [100, 259] width 89 height 14
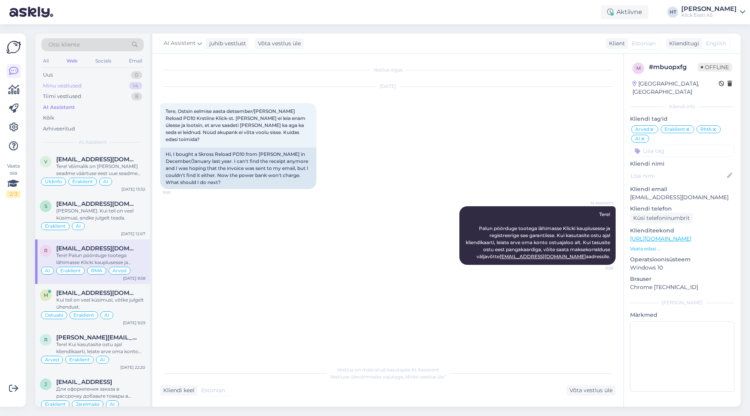
click at [113, 82] on div "Minu vestlused 14" at bounding box center [92, 86] width 102 height 11
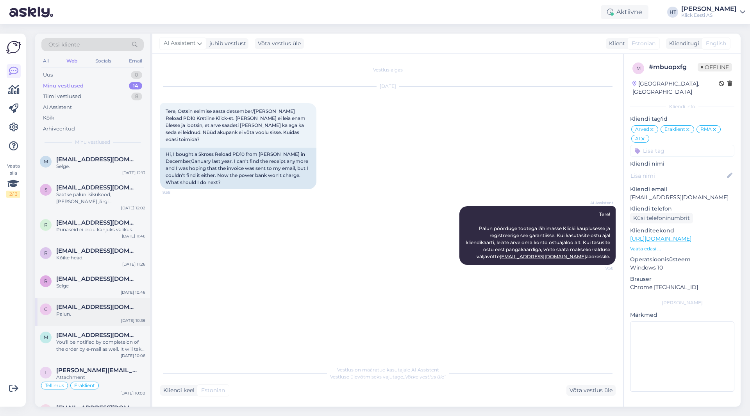
scroll to position [199, 0]
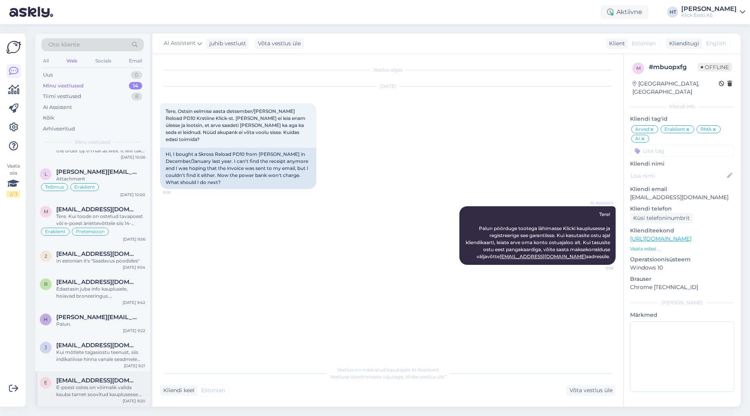
click at [99, 379] on span "[EMAIL_ADDRESS][DOMAIN_NAME]" at bounding box center [96, 380] width 81 height 7
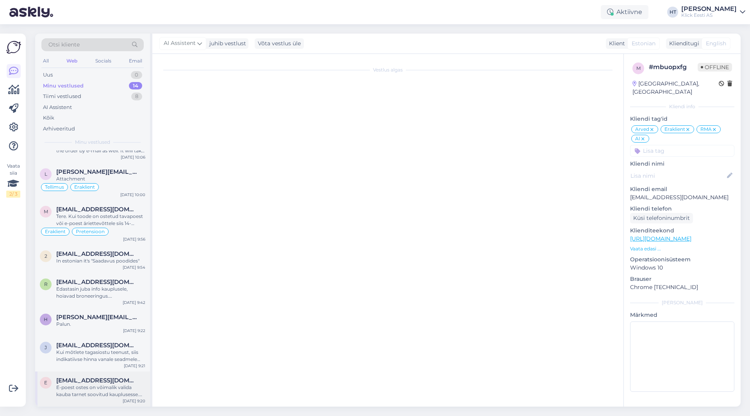
scroll to position [67, 0]
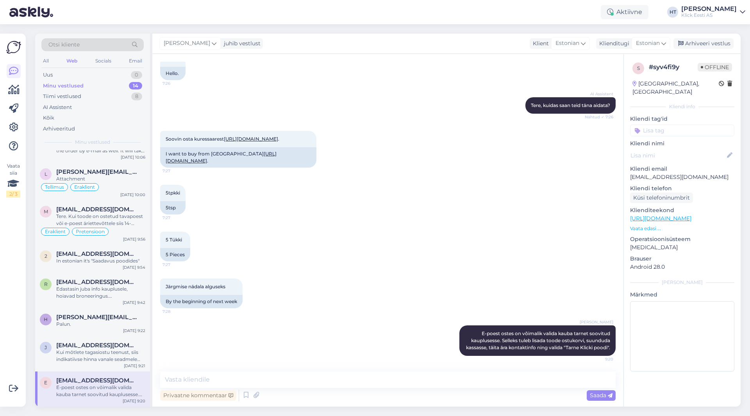
click at [688, 125] on input at bounding box center [682, 131] width 104 height 12
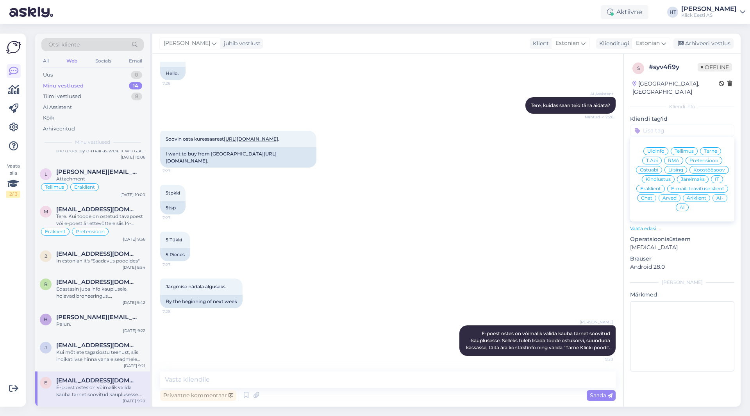
click at [660, 166] on div "Ostuabi" at bounding box center [649, 170] width 26 height 8
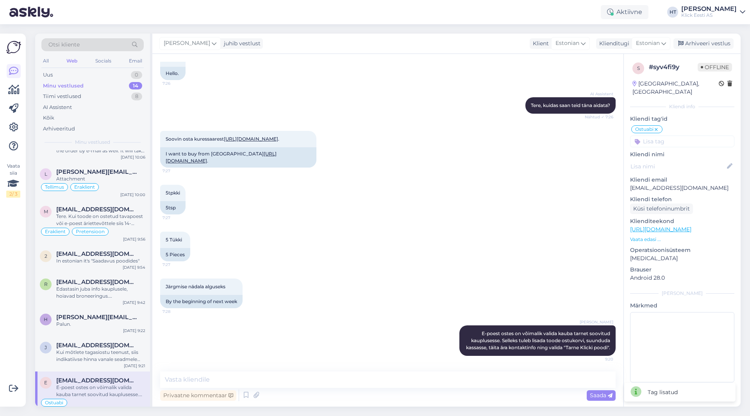
click at [673, 136] on input at bounding box center [682, 142] width 104 height 12
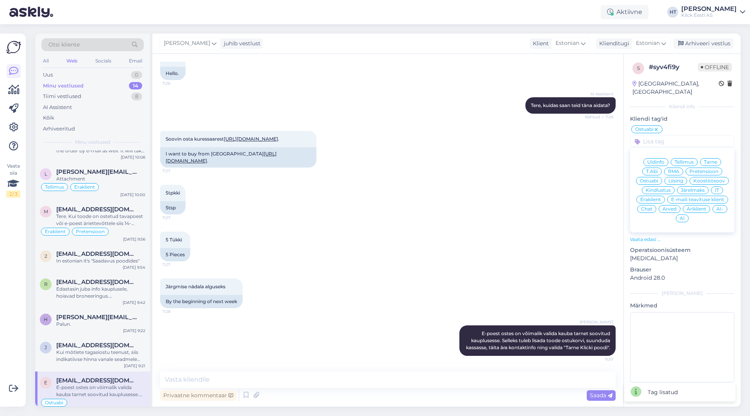
click at [651, 197] on span "Eraklient" at bounding box center [651, 199] width 21 height 5
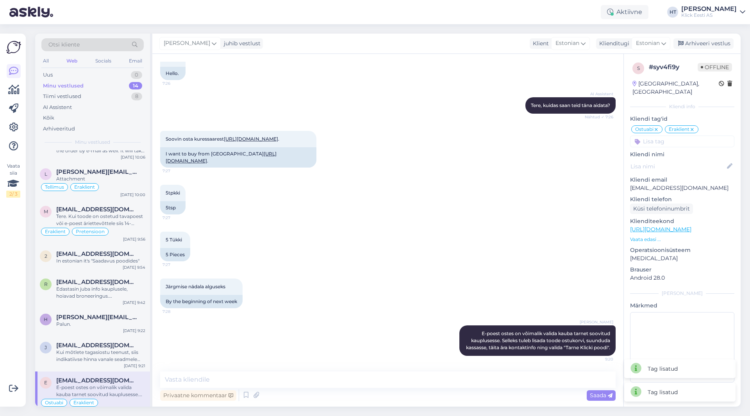
click at [672, 141] on div "s # syv4fi9y Offline [GEOGRAPHIC_DATA], [GEOGRAPHIC_DATA] Kliendi info Kliendi …" at bounding box center [682, 224] width 117 height 340
click at [672, 139] on input at bounding box center [682, 142] width 104 height 12
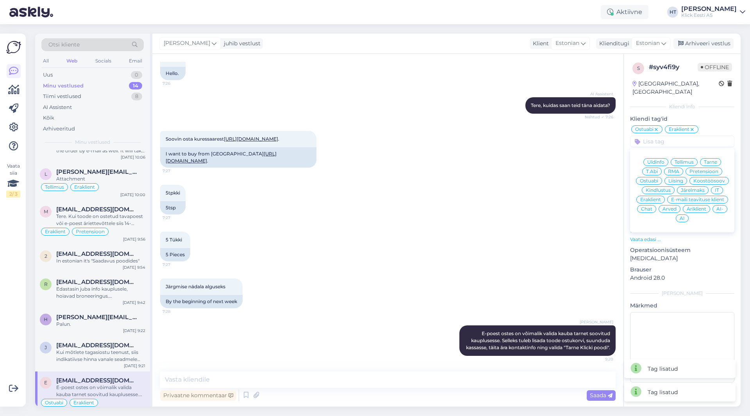
click at [491, 214] on div "5tpkki 7:27 5tsp" at bounding box center [388, 199] width 456 height 47
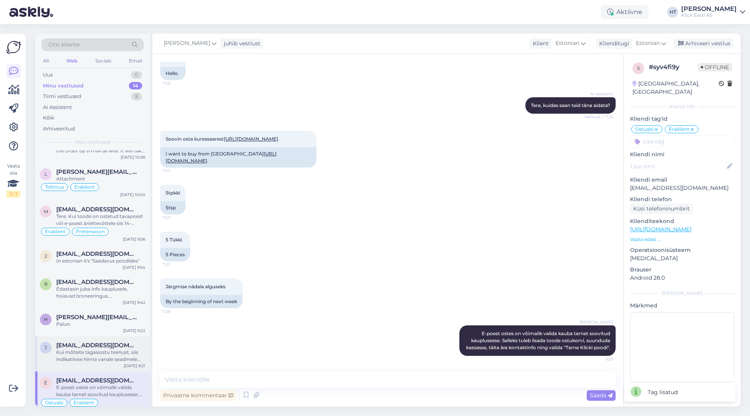
click at [125, 348] on span "[EMAIL_ADDRESS][DOMAIN_NAME]" at bounding box center [96, 345] width 81 height 7
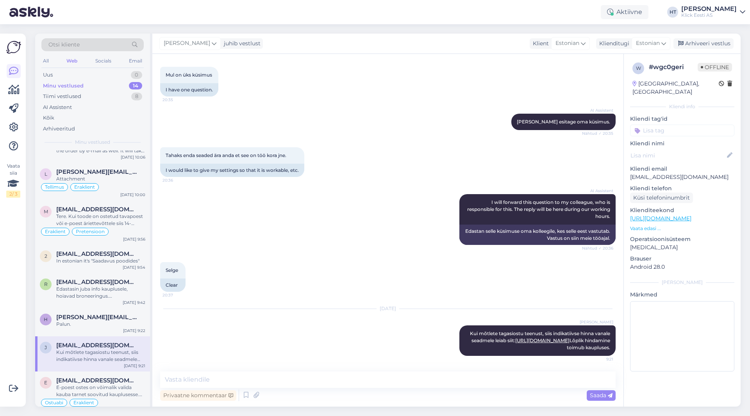
click at [673, 125] on input at bounding box center [682, 131] width 104 height 12
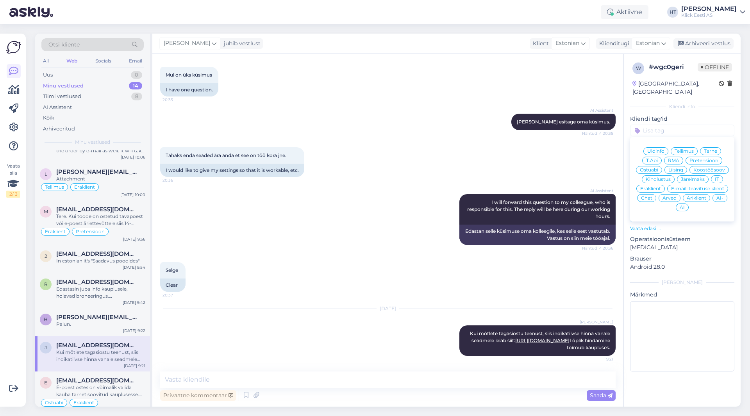
click at [657, 149] on span "Üldinfo" at bounding box center [656, 151] width 17 height 5
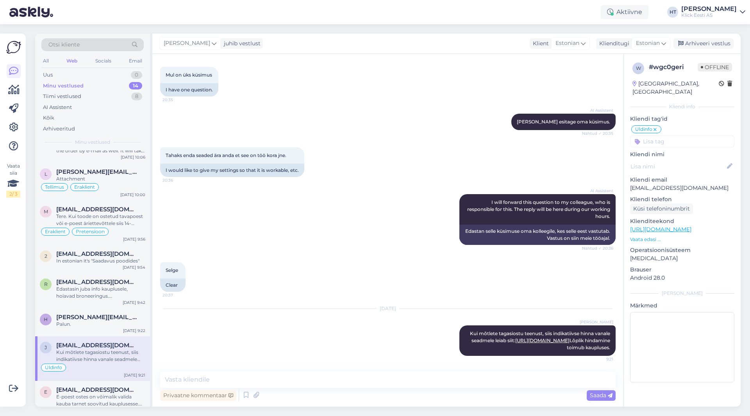
click at [664, 136] on input at bounding box center [682, 142] width 104 height 12
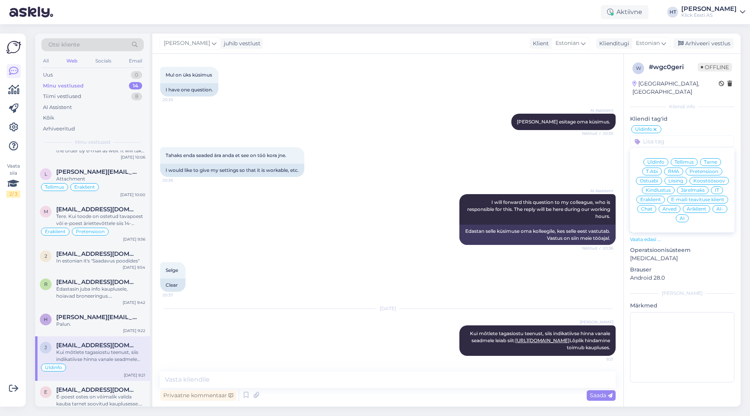
click at [647, 197] on span "Eraklient" at bounding box center [651, 199] width 21 height 5
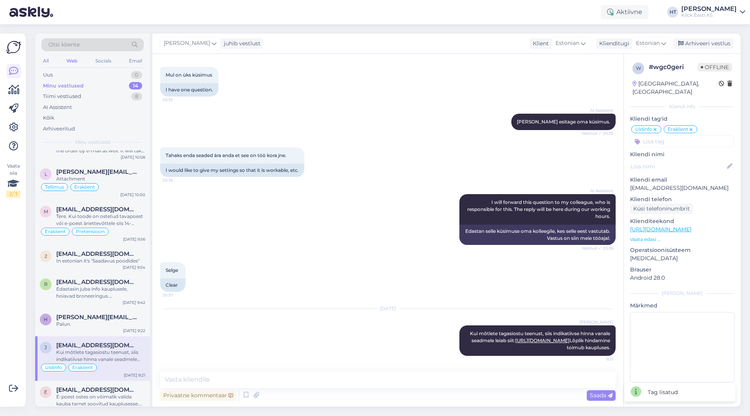
click at [664, 136] on input at bounding box center [682, 142] width 104 height 12
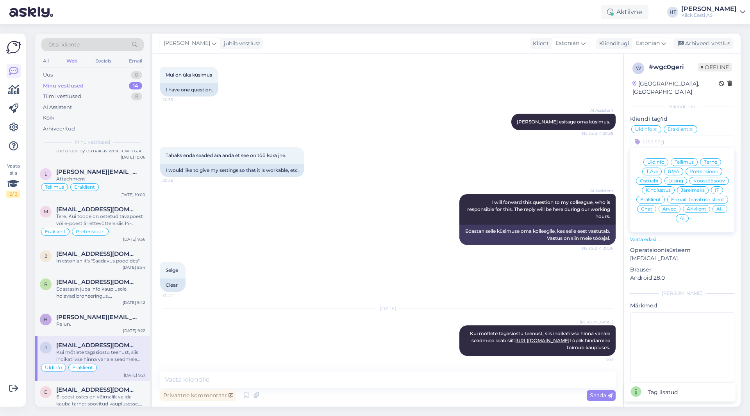
click at [473, 150] on div "Tahaks enda seaded ära anda et see on töö kora jne. 20:36 I would like to give …" at bounding box center [388, 162] width 456 height 47
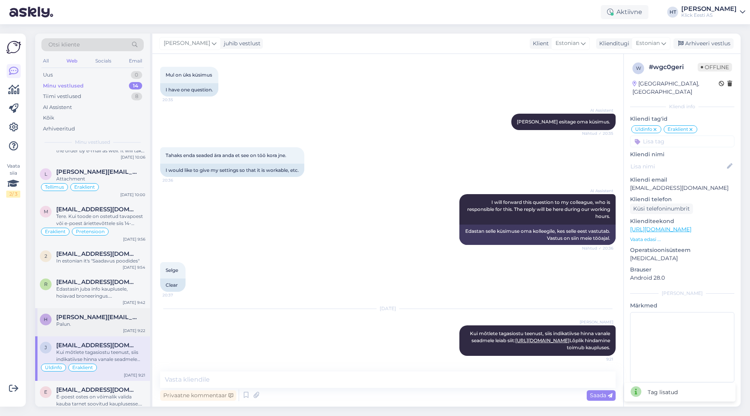
click at [112, 332] on div "h [PERSON_NAME][EMAIL_ADDRESS][DOMAIN_NAME] Palun. [DATE] 9:22" at bounding box center [92, 322] width 115 height 28
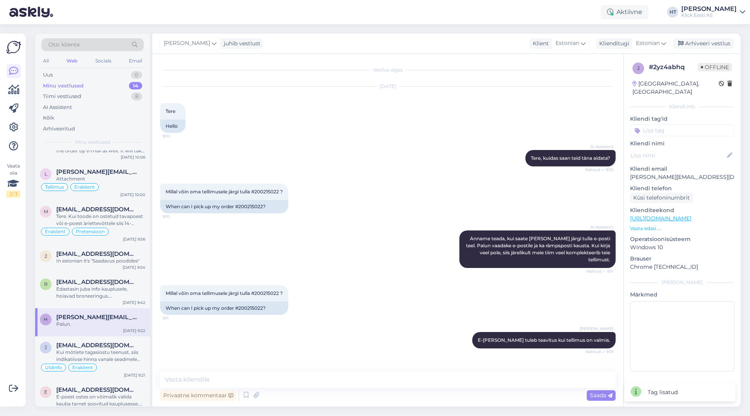
scroll to position [161, 0]
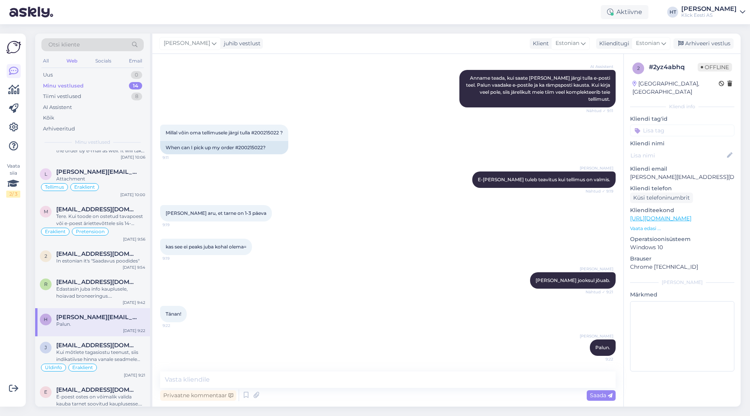
click at [669, 125] on input at bounding box center [682, 131] width 104 height 12
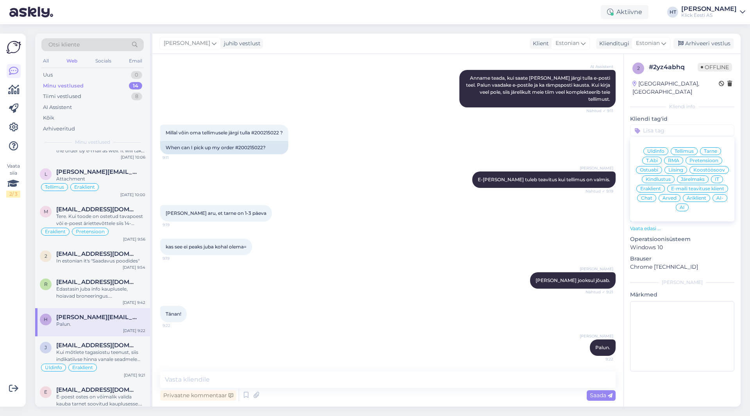
click at [714, 149] on span "Tarne" at bounding box center [710, 151] width 13 height 5
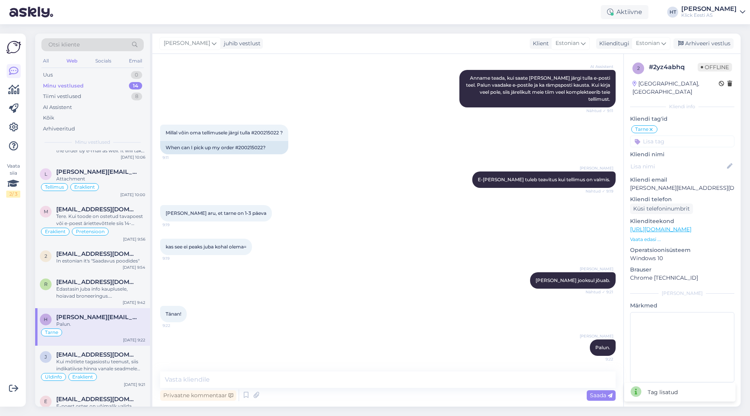
click at [676, 136] on input at bounding box center [682, 142] width 104 height 12
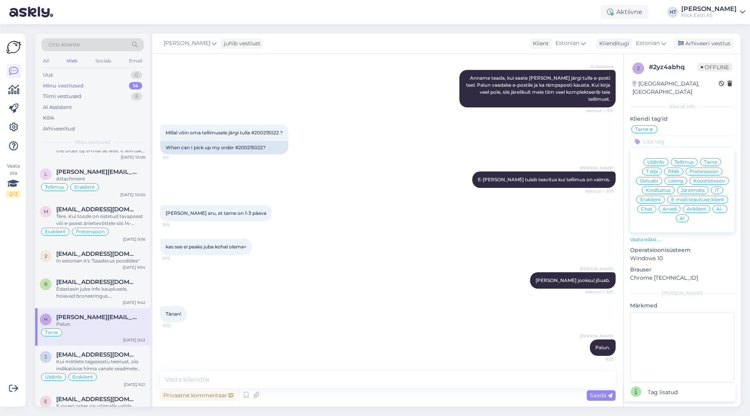
click at [651, 197] on span "Eraklient" at bounding box center [651, 199] width 21 height 5
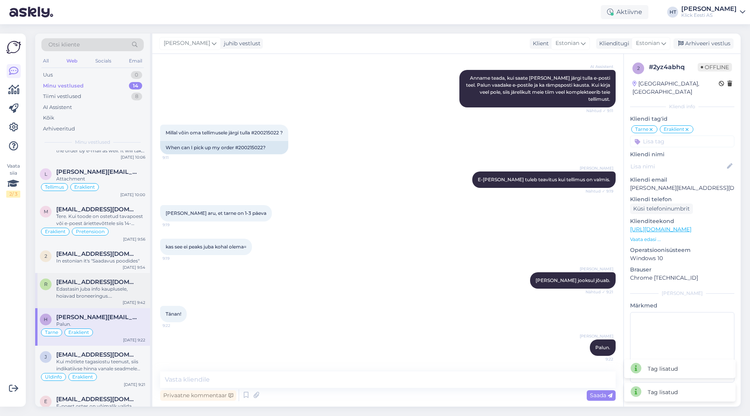
click at [103, 303] on div "r [EMAIL_ADDRESS][DOMAIN_NAME] Edastasin juba info kauplusele, hoiavad broneeri…" at bounding box center [92, 290] width 115 height 35
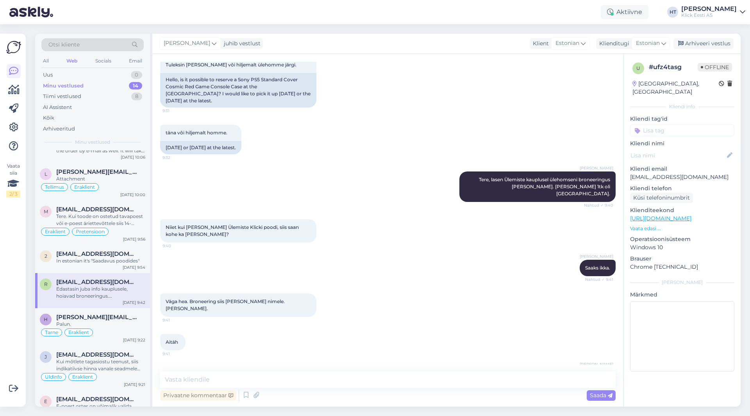
click at [668, 125] on input at bounding box center [682, 131] width 104 height 12
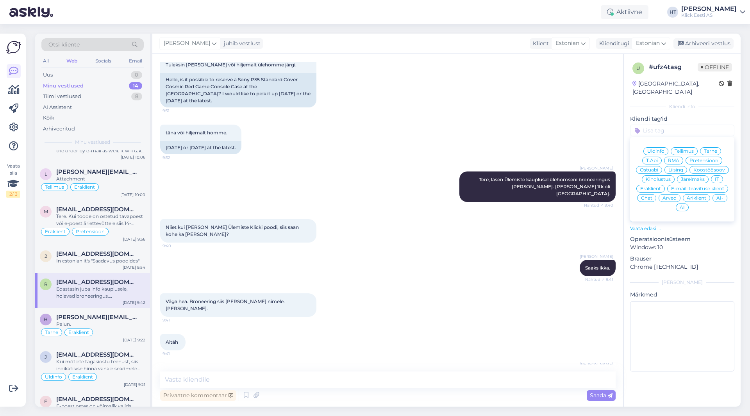
click at [656, 168] on span "Ostuabi" at bounding box center [649, 170] width 18 height 5
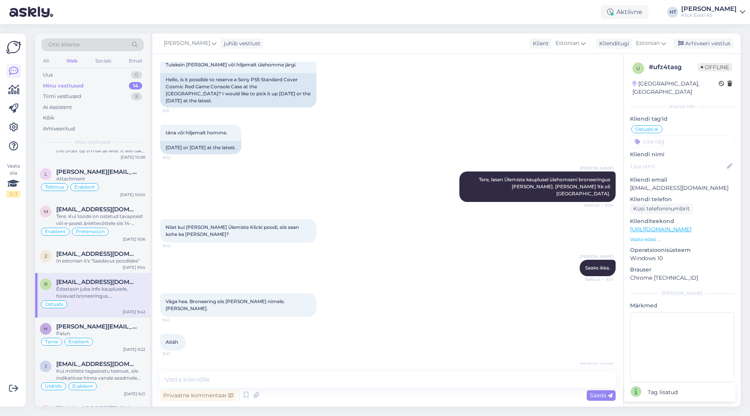
click at [666, 136] on input at bounding box center [682, 142] width 104 height 12
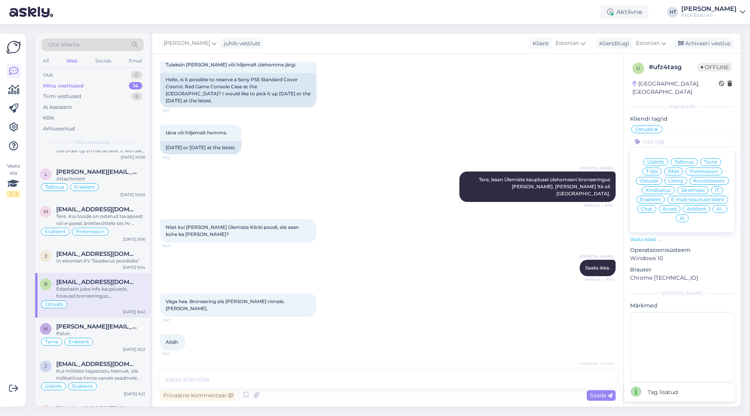
click at [654, 197] on span "Eraklient" at bounding box center [651, 199] width 21 height 5
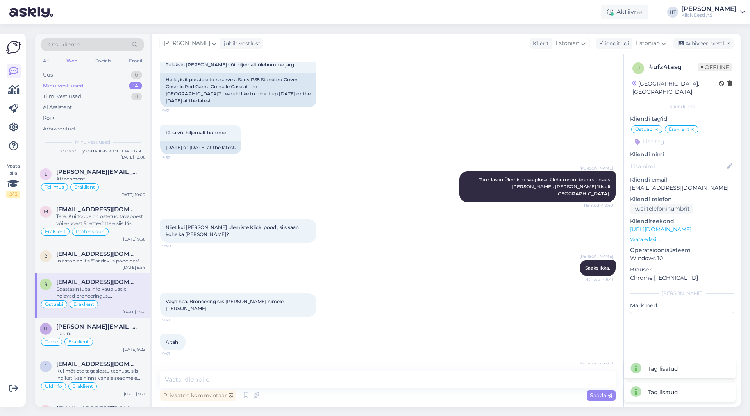
click at [445, 251] on div "[PERSON_NAME] Saaks ikka. Nähtud ✓ 9:41" at bounding box center [388, 268] width 456 height 34
click at [109, 251] on span "[EMAIL_ADDRESS][DOMAIN_NAME]" at bounding box center [96, 254] width 81 height 7
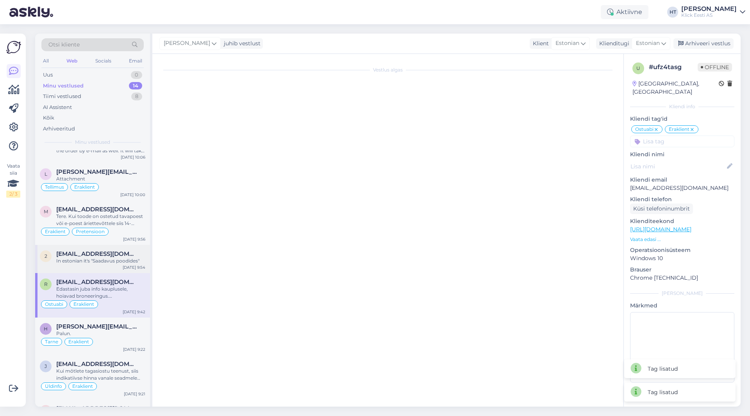
scroll to position [395, 0]
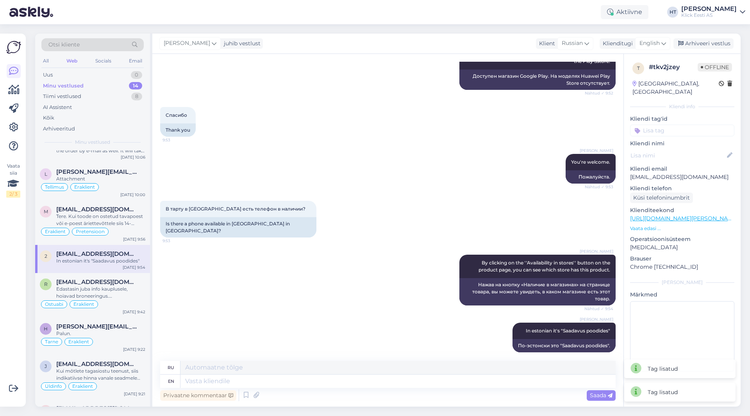
click at [659, 125] on input at bounding box center [682, 131] width 104 height 12
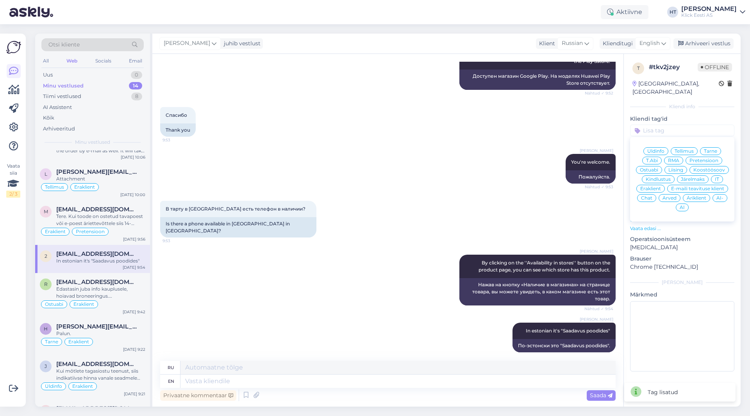
click at [651, 168] on span "Ostuabi" at bounding box center [649, 170] width 18 height 5
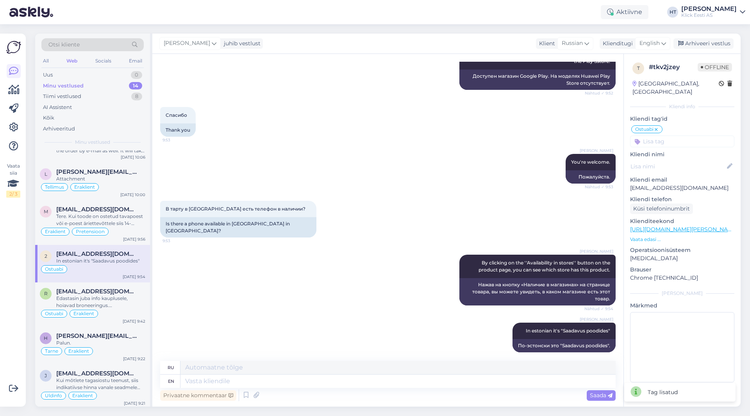
scroll to position [317, 0]
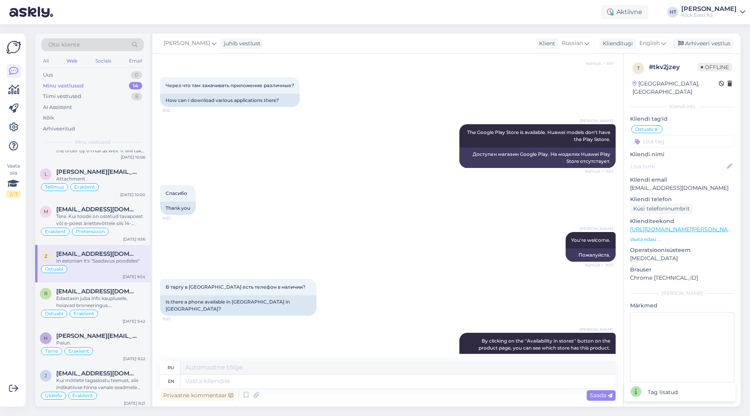
click at [669, 136] on input at bounding box center [682, 142] width 104 height 12
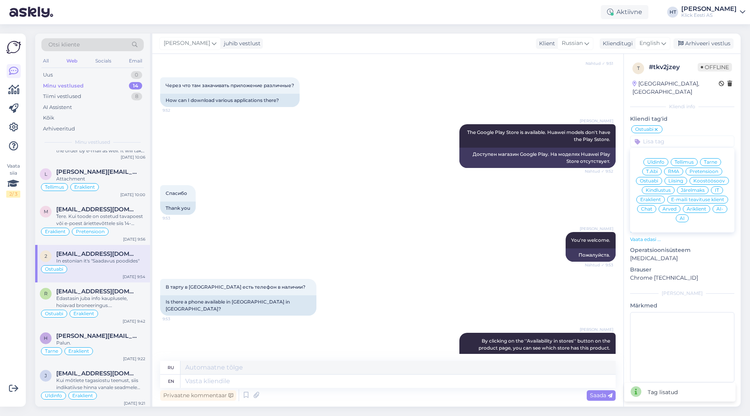
click at [651, 197] on span "Eraklient" at bounding box center [651, 199] width 21 height 5
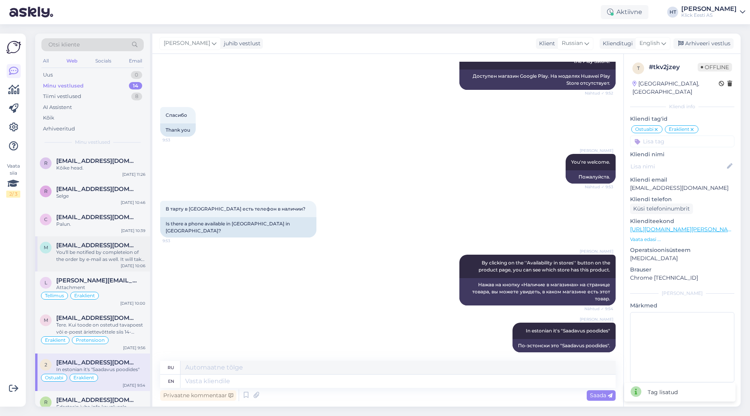
scroll to position [81, 0]
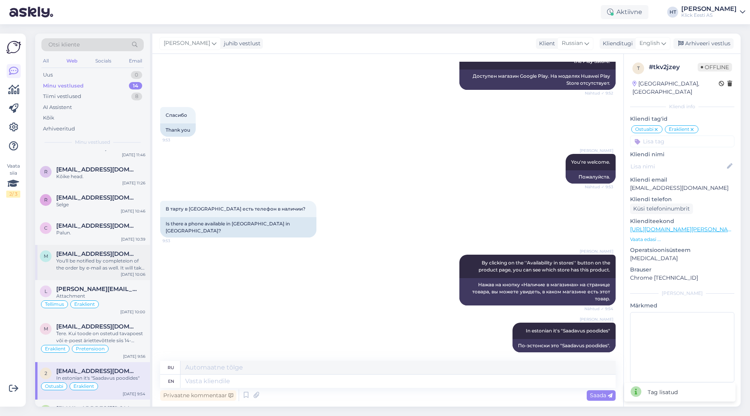
click at [105, 256] on span "[EMAIL_ADDRESS][DOMAIN_NAME]" at bounding box center [96, 254] width 81 height 7
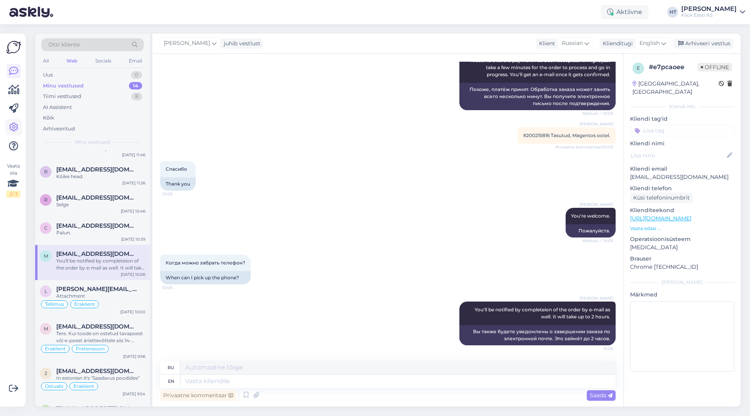
click at [14, 127] on icon at bounding box center [13, 127] width 9 height 9
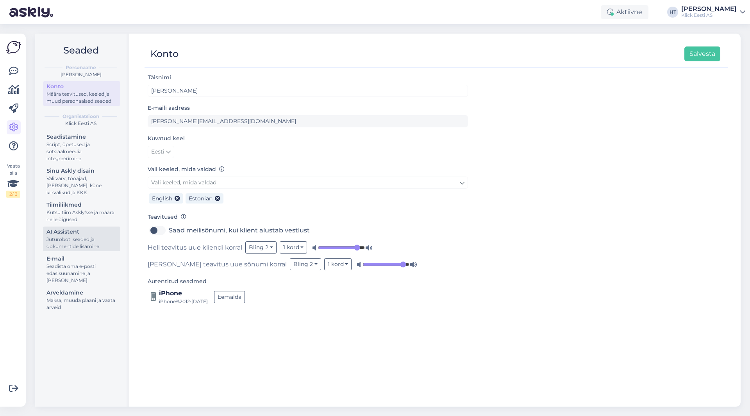
click at [87, 236] on div "Juturoboti seaded ja dokumentide lisamine" at bounding box center [82, 243] width 70 height 14
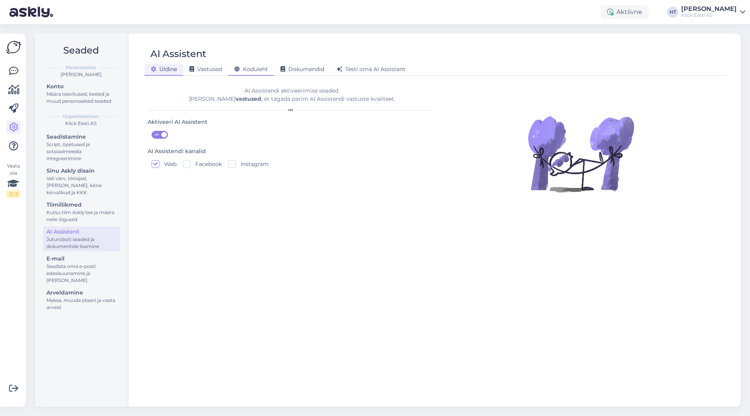
click at [237, 68] on icon at bounding box center [236, 69] width 5 height 5
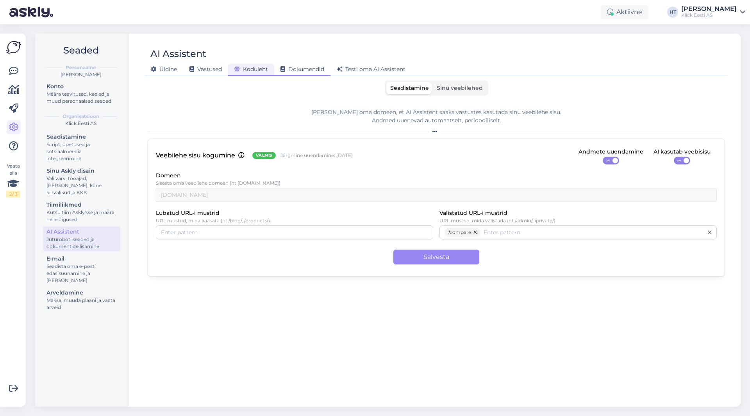
click at [281, 68] on div "Dokumendid" at bounding box center [302, 70] width 56 height 12
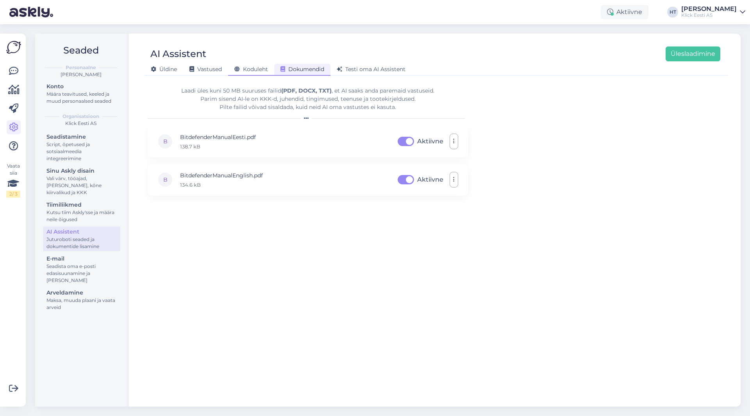
click at [263, 66] on span "Koduleht" at bounding box center [251, 69] width 34 height 7
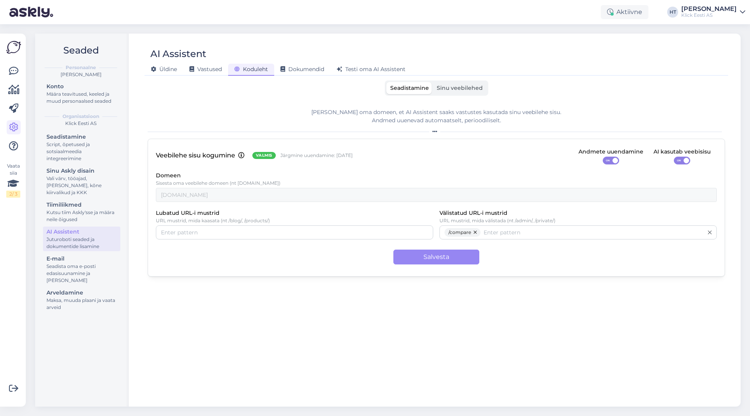
click at [458, 81] on div "Seadistamine Sinu veebilehed" at bounding box center [437, 88] width 104 height 15
click at [461, 89] on span "Sinu veebilehed" at bounding box center [460, 87] width 46 height 7
click at [433, 82] on input "Sinu veebilehed" at bounding box center [433, 82] width 0 height 0
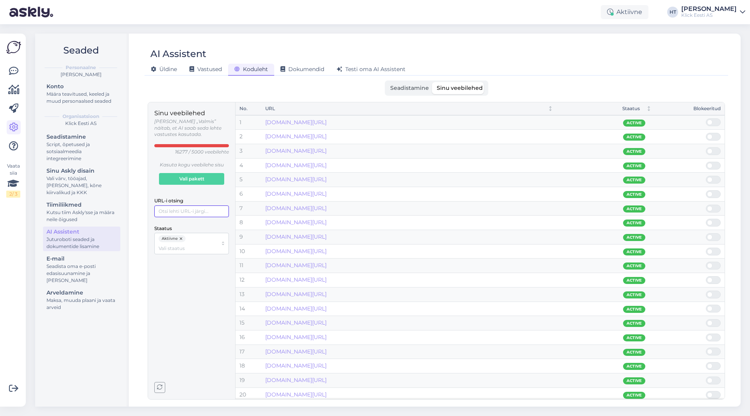
click at [187, 209] on input "URL-i otsing" at bounding box center [191, 212] width 75 height 12
paste input "[URL][DOMAIN_NAME]"
type input "[URL][DOMAIN_NAME]"
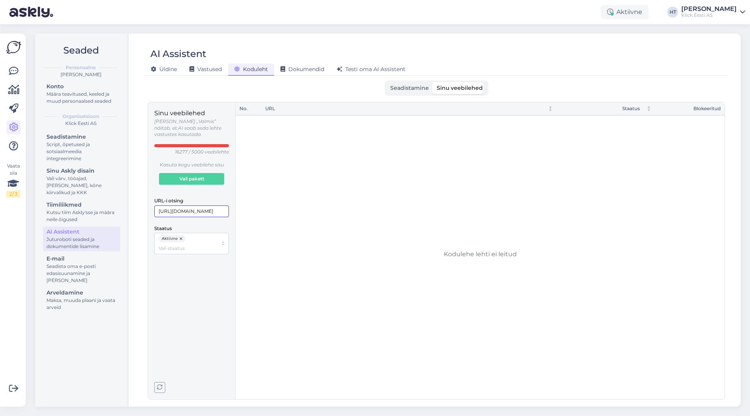
click at [187, 206] on input "[URL][DOMAIN_NAME]" at bounding box center [191, 212] width 75 height 12
click at [195, 315] on div "Sinu veebilehed [PERSON_NAME] „Valmis” näitab, et AI saab seda lehte vastustes …" at bounding box center [191, 251] width 75 height 285
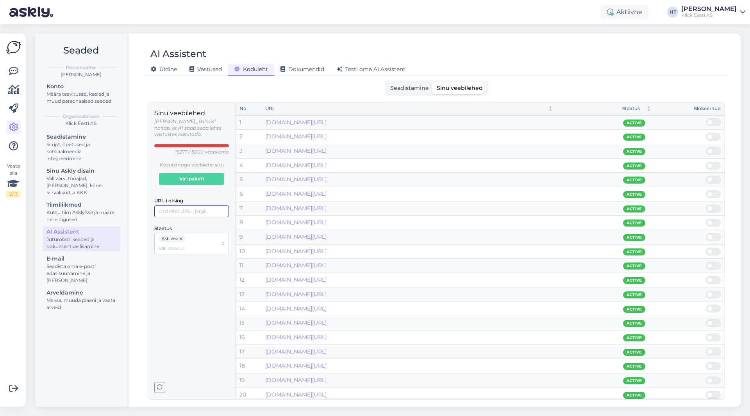
click at [193, 206] on input "URL-i otsing" at bounding box center [191, 212] width 75 height 12
paste input "[URL][DOMAIN_NAME][PERSON_NAME]"
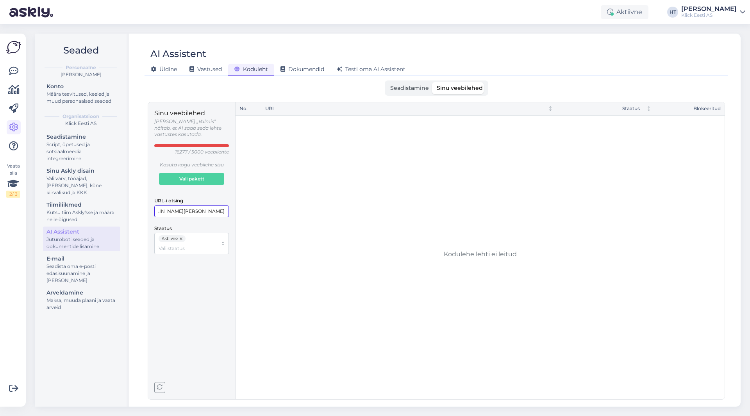
type input "[URL][DOMAIN_NAME][PERSON_NAME]"
click at [218, 206] on input "[URL][DOMAIN_NAME][PERSON_NAME]" at bounding box center [191, 212] width 75 height 12
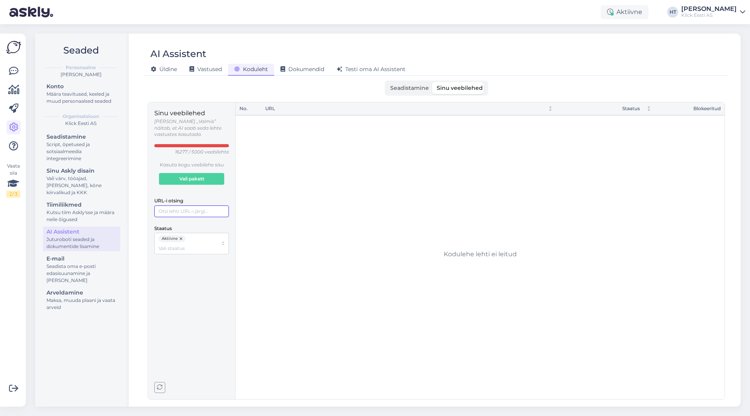
scroll to position [0, 0]
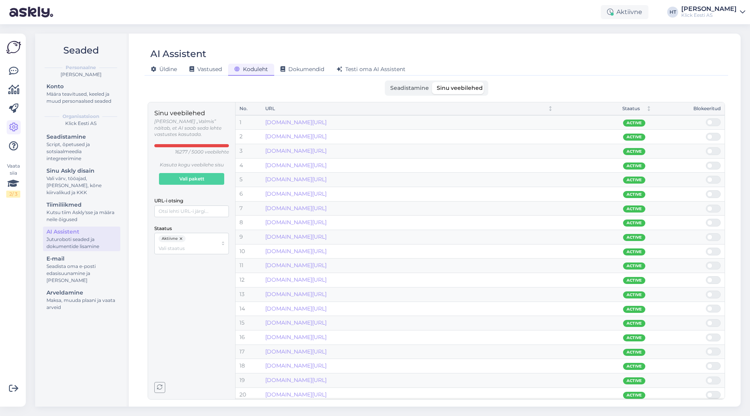
click at [181, 211] on div "Sinu veebilehed [PERSON_NAME] „Valmis” näitab, et AI saab seda lehte vastustes …" at bounding box center [191, 182] width 75 height 146
click at [181, 209] on input "URL-i otsing" at bounding box center [191, 212] width 75 height 12
paste input "[URL][DOMAIN_NAME]"
type input "[URL][DOMAIN_NAME]"
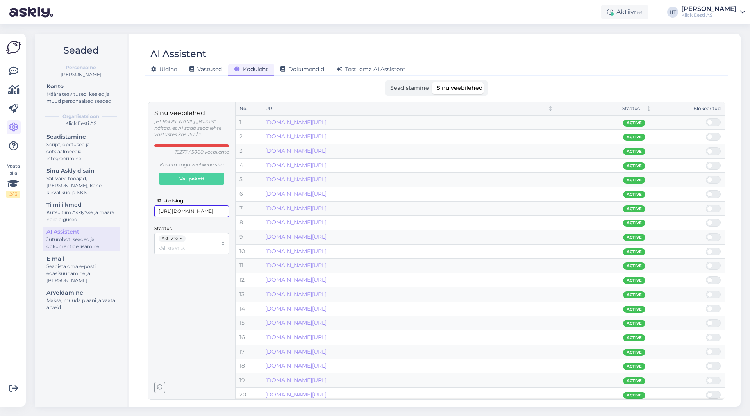
scroll to position [0, 124]
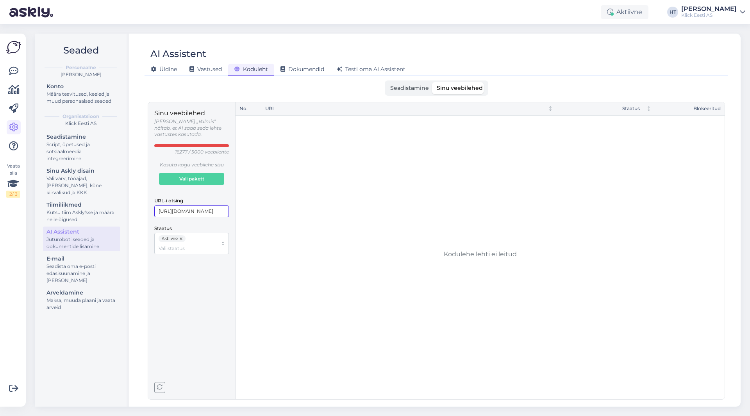
click at [181, 209] on input "[URL][DOMAIN_NAME]" at bounding box center [191, 212] width 75 height 12
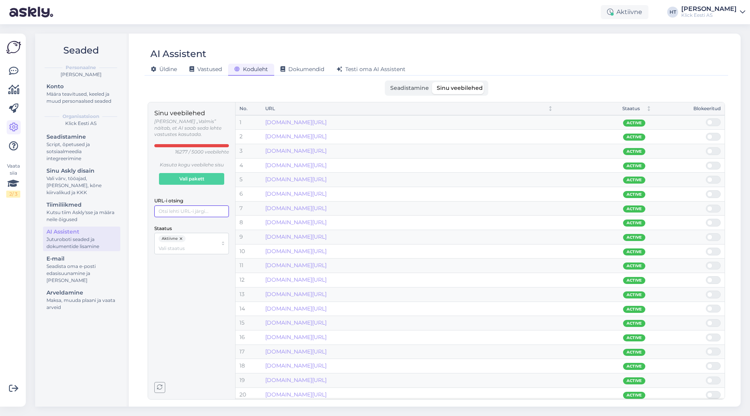
click at [186, 209] on input "URL-i otsing" at bounding box center [191, 212] width 75 height 12
paste input "[URL][DOMAIN_NAME]"
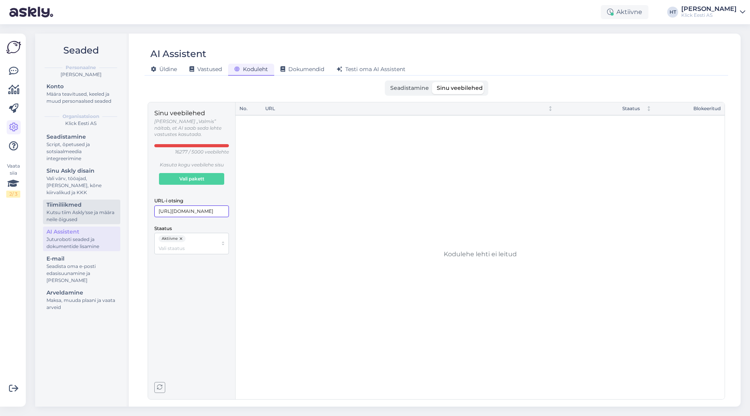
drag, startPoint x: 161, startPoint y: 205, endPoint x: 98, endPoint y: 206, distance: 62.9
click at [98, 206] on div "Seaded Personaalne [PERSON_NAME] Konto Määra teavitused, keeled ja muud persona…" at bounding box center [388, 220] width 706 height 373
drag, startPoint x: 179, startPoint y: 205, endPoint x: 272, endPoint y: 211, distance: 92.8
click at [272, 211] on div "Sinu veebilehed [PERSON_NAME] „Valmis” näitab, et AI saab seda lehte vastustes …" at bounding box center [437, 251] width 578 height 298
type input "S"
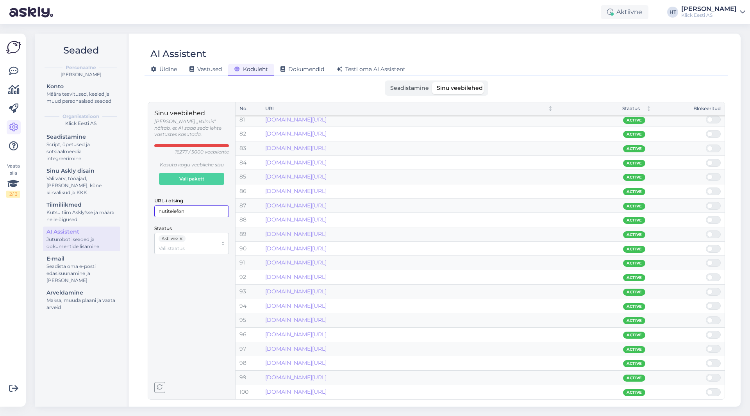
scroll to position [1680, 0]
type input "nutitelefon"
click at [67, 102] on div "Määra teavitused, keeled ja muud personaalsed seaded" at bounding box center [82, 98] width 70 height 14
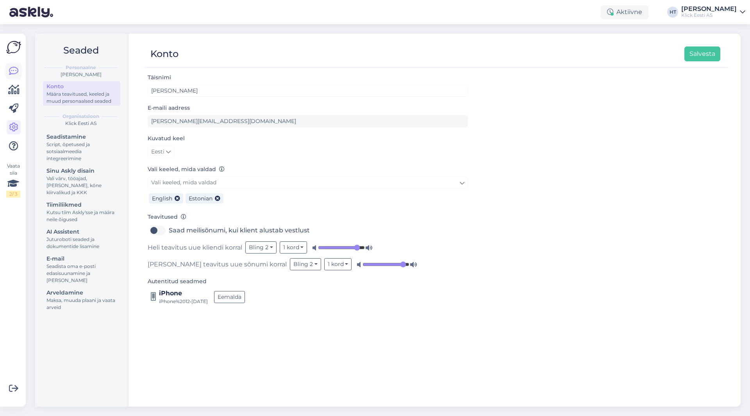
click at [6, 73] on div "Vaata siia 2 / 3 Võimalused Veendu, et Askly loob sulle väärtust. Sulge Ühenda …" at bounding box center [13, 220] width 26 height 373
click at [9, 72] on icon at bounding box center [13, 70] width 9 height 9
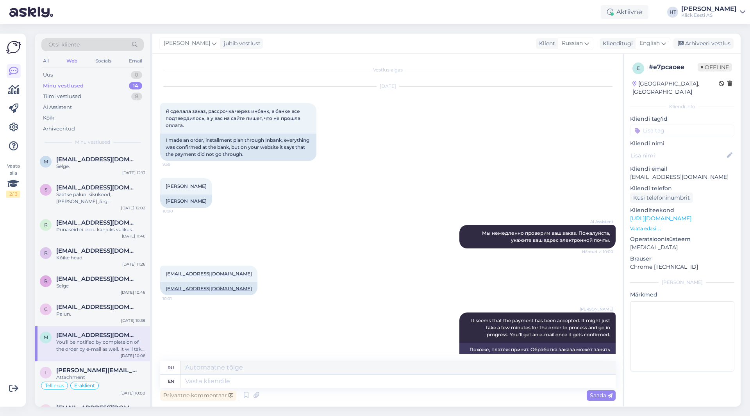
scroll to position [260, 0]
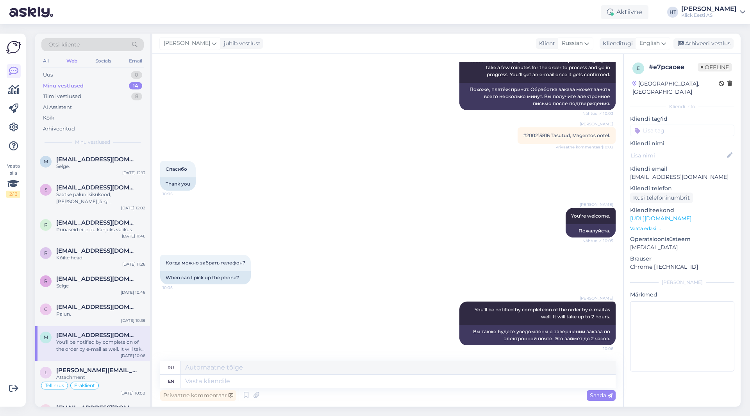
click at [112, 45] on div "Otsi kliente" at bounding box center [92, 44] width 102 height 13
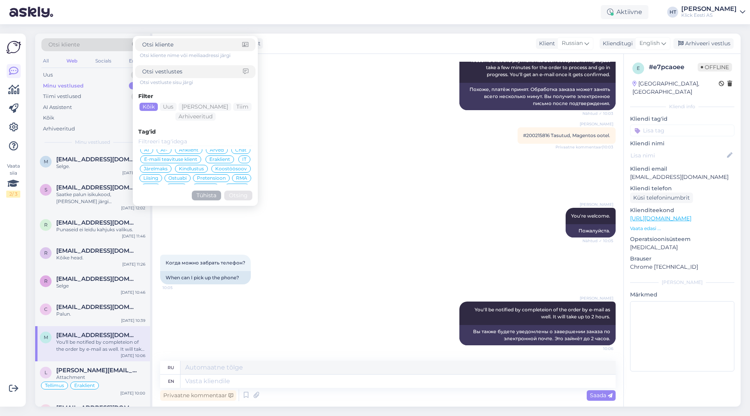
scroll to position [0, 0]
click at [237, 154] on span "Chat" at bounding box center [240, 154] width 11 height 5
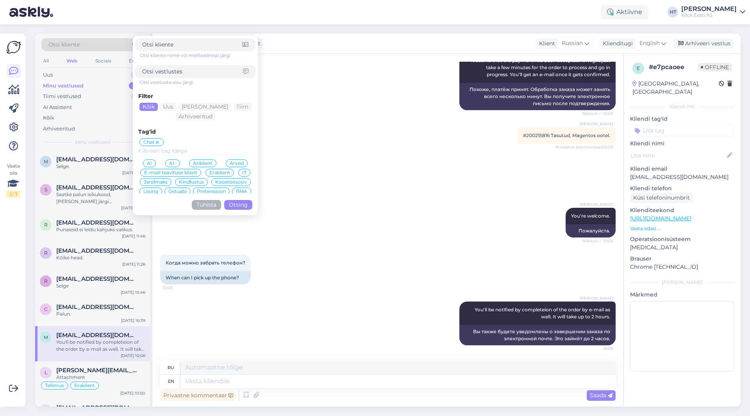
click at [240, 206] on button "Otsing" at bounding box center [238, 205] width 28 height 10
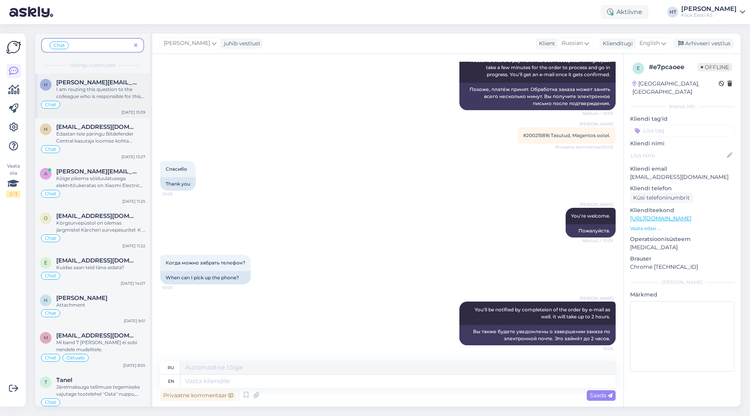
click at [107, 101] on div "Chat" at bounding box center [93, 104] width 106 height 9
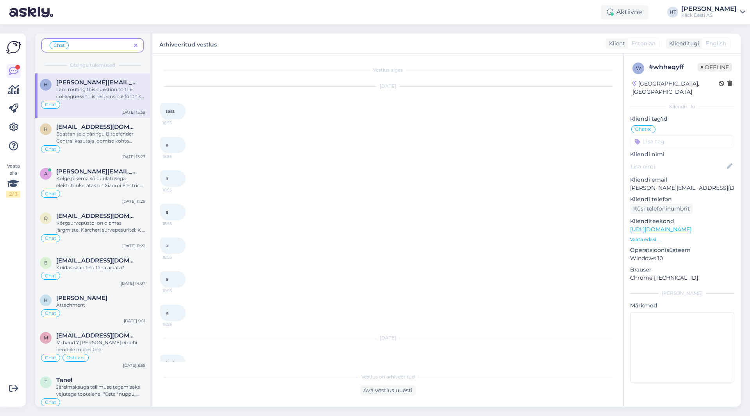
scroll to position [2255, 0]
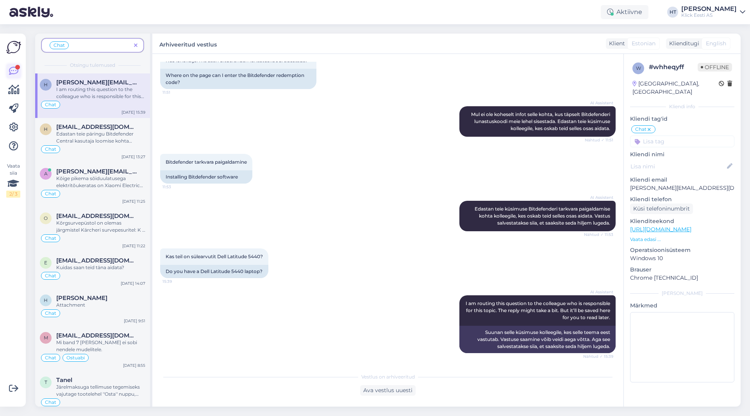
click at [7, 69] on link at bounding box center [14, 71] width 14 height 14
click at [136, 44] on icon at bounding box center [136, 45] width 4 height 5
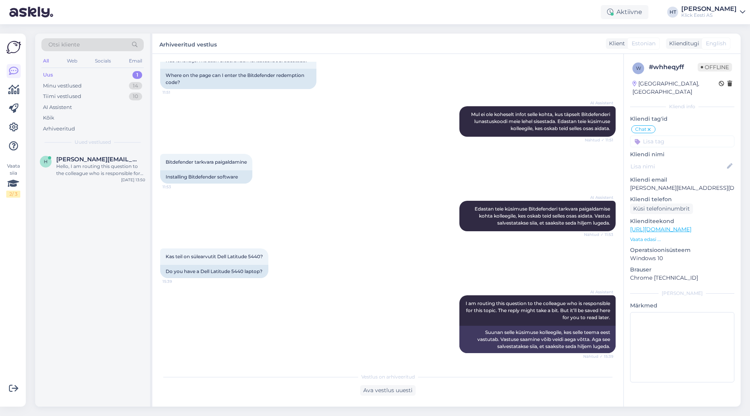
click at [105, 79] on div "Uus 1" at bounding box center [92, 75] width 102 height 11
click at [103, 156] on div "h [PERSON_NAME][EMAIL_ADDRESS][PERSON_NAME][DOMAIN_NAME] Hello, I am routing th…" at bounding box center [92, 167] width 115 height 35
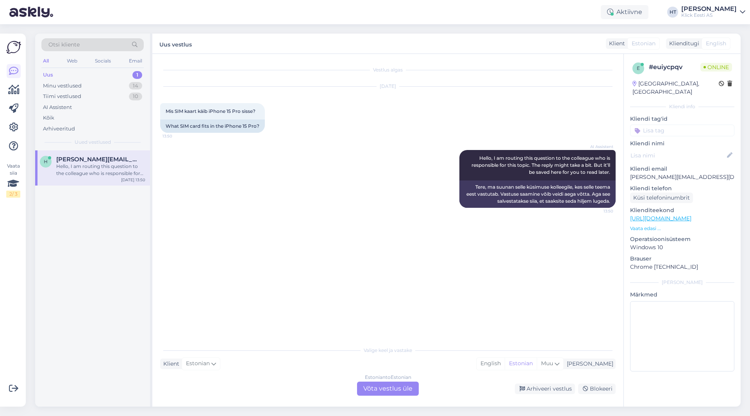
scroll to position [0, 0]
click at [675, 125] on input at bounding box center [682, 131] width 104 height 12
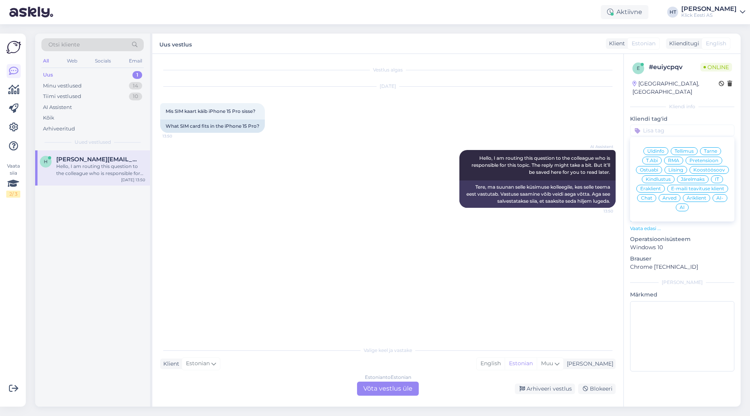
click at [639, 194] on div "Chat" at bounding box center [646, 198] width 19 height 8
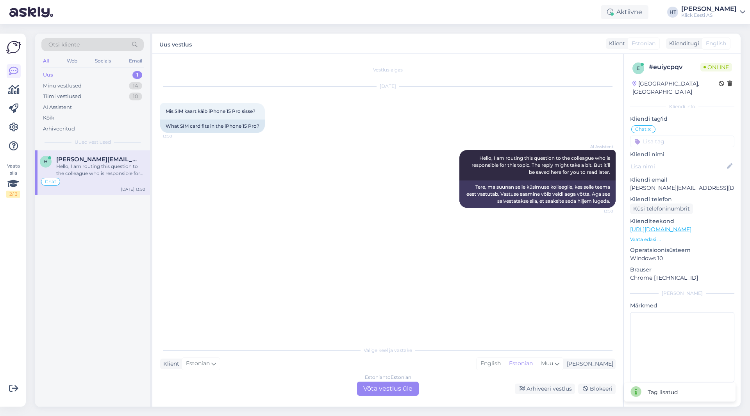
click at [392, 219] on div "Vestlus algas [DATE] Mis SIM kaart käib iPhone 15 Pro sisse? 13:50 What SIM car…" at bounding box center [391, 199] width 463 height 274
click at [551, 386] on div "Arhiveeri vestlus" at bounding box center [545, 389] width 60 height 11
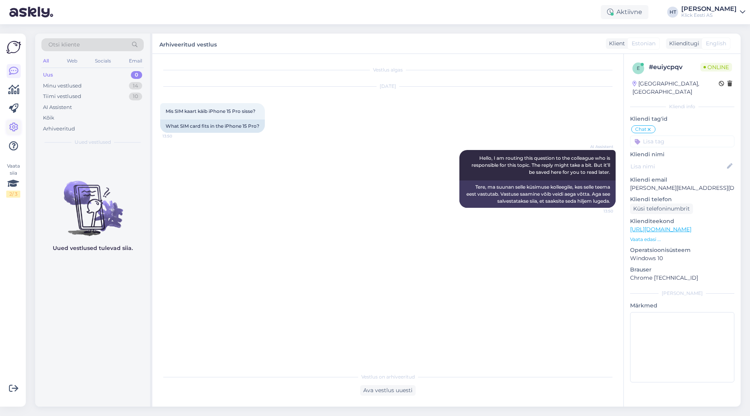
click at [7, 125] on link at bounding box center [14, 127] width 14 height 14
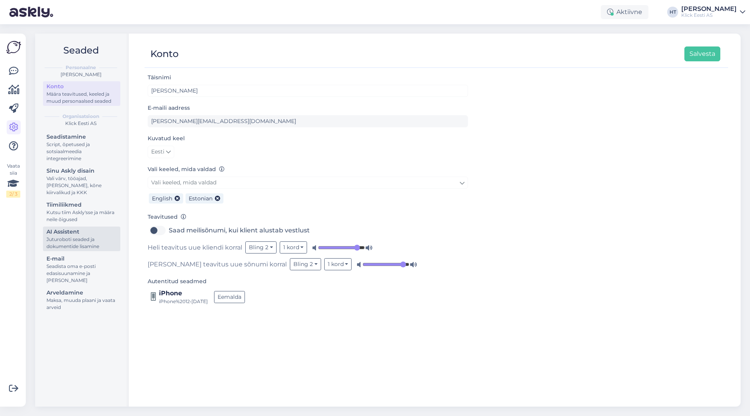
click at [94, 233] on div "AI Assistent" at bounding box center [82, 232] width 70 height 8
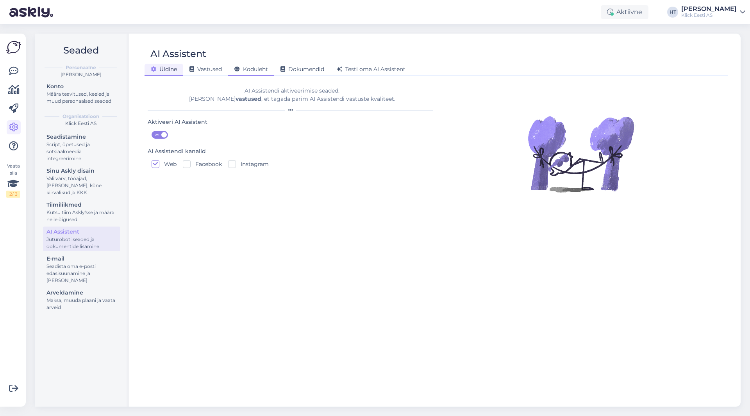
click at [251, 65] on div "Koduleht" at bounding box center [251, 70] width 46 height 12
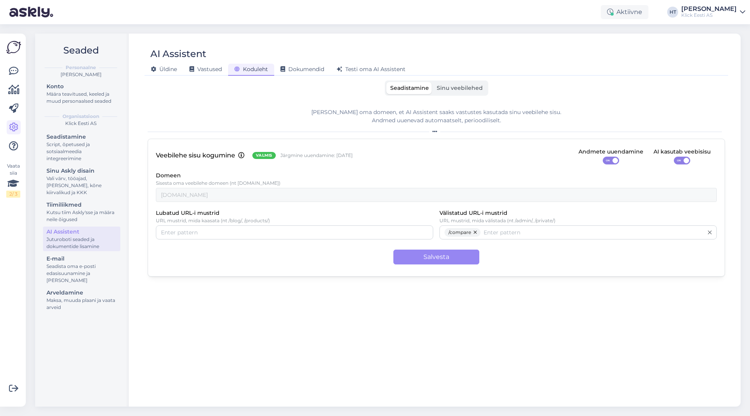
click at [462, 87] on span "Sinu veebilehed" at bounding box center [460, 87] width 46 height 7
click at [433, 82] on input "Sinu veebilehed" at bounding box center [433, 82] width 0 height 0
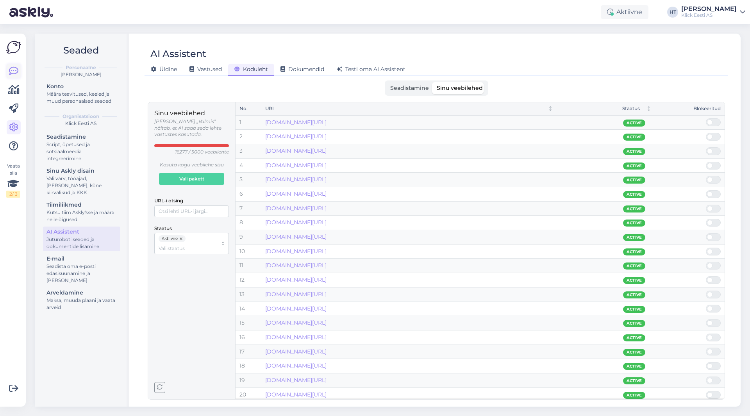
click at [11, 71] on icon at bounding box center [13, 70] width 9 height 9
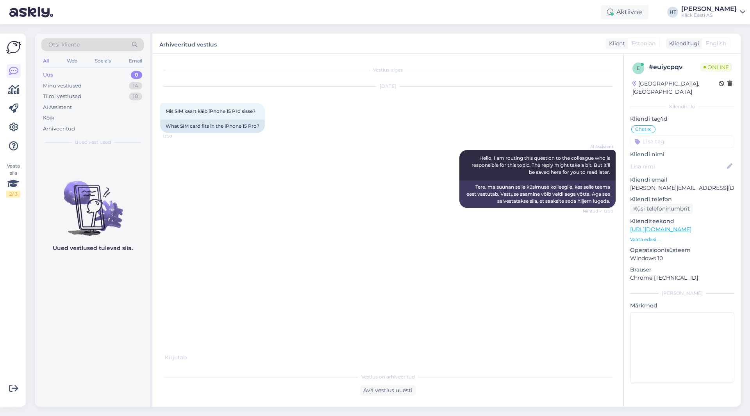
click at [86, 59] on div "All Web Socials Email" at bounding box center [92, 62] width 102 height 12
click at [86, 45] on div "Otsi kliente" at bounding box center [92, 44] width 102 height 13
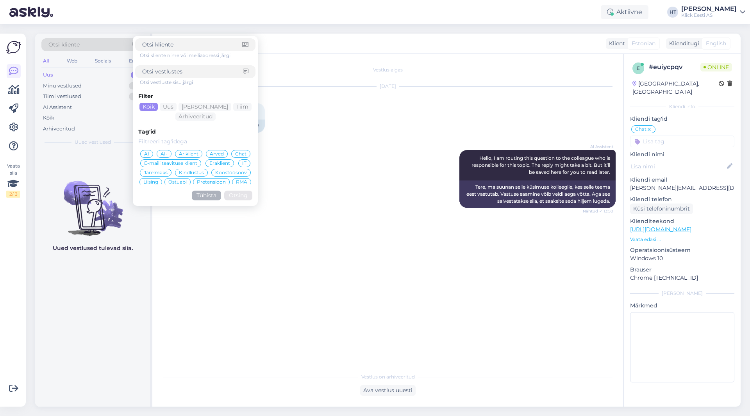
click at [235, 153] on span "Chat" at bounding box center [240, 154] width 11 height 5
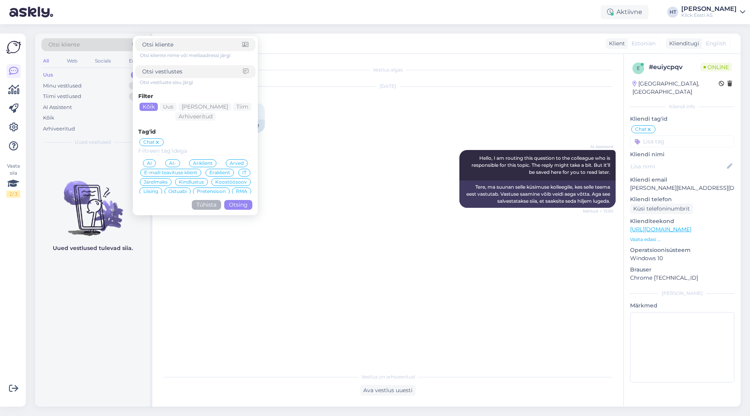
click at [239, 202] on button "Otsing" at bounding box center [238, 205] width 28 height 10
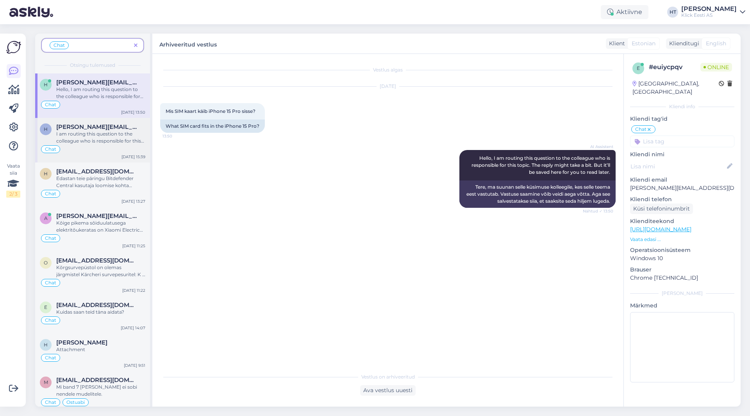
click at [119, 131] on div "I am routing this question to the colleague who is responsible for this topic. …" at bounding box center [100, 138] width 89 height 14
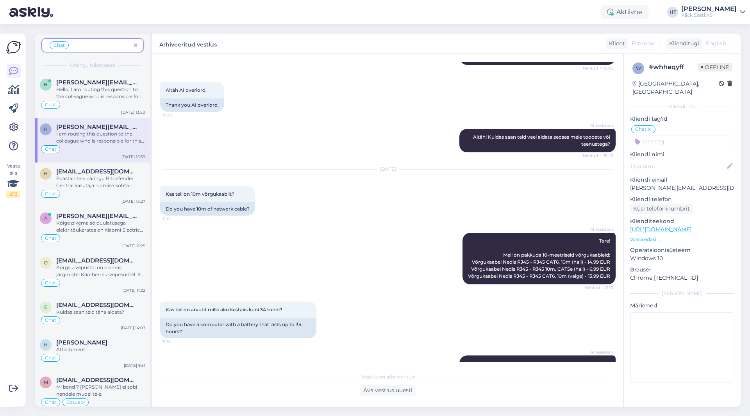
scroll to position [1669, 0]
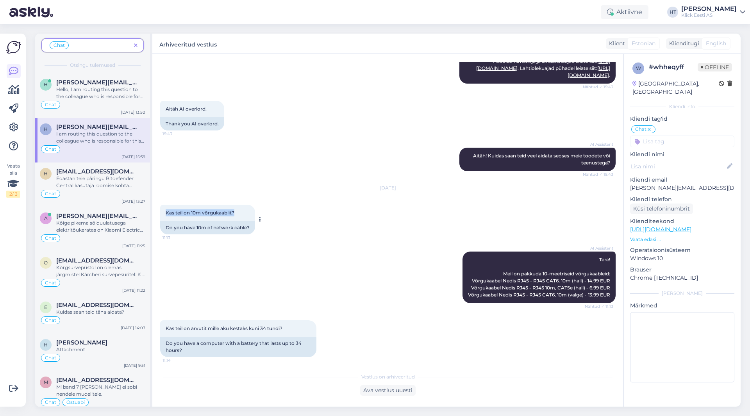
drag, startPoint x: 167, startPoint y: 206, endPoint x: 239, endPoint y: 206, distance: 71.9
click at [239, 206] on div "Kas teil on 10m võrgukaablit? 11:13" at bounding box center [207, 213] width 95 height 16
copy span "Kas teil on 10m võrgukaablit?"
click at [267, 155] on div "AI Assistent [PERSON_NAME]! Kuidas saan teid veel aidata seoses meie toodete võ…" at bounding box center [388, 159] width 456 height 41
click at [136, 45] on icon at bounding box center [136, 45] width 4 height 5
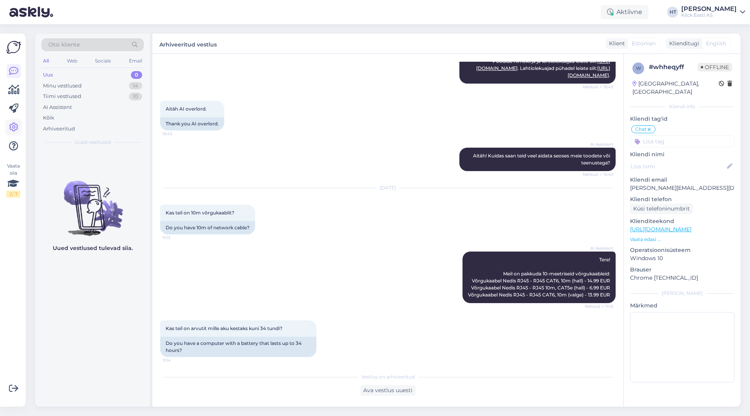
click at [16, 123] on icon at bounding box center [13, 127] width 9 height 9
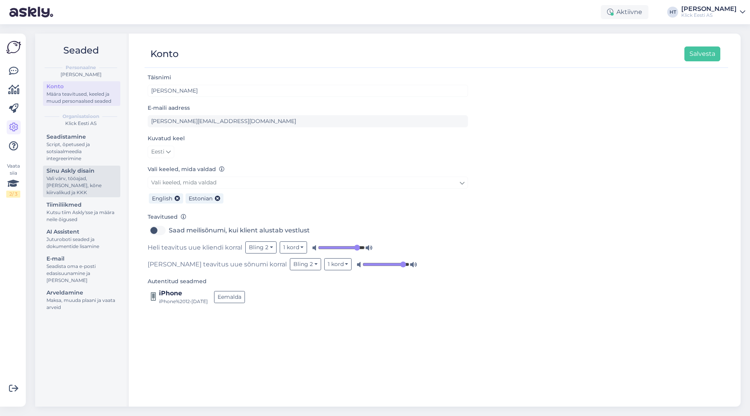
click at [68, 188] on div "Vali värv, tööajad, [PERSON_NAME], kõne kiirvalikud ja KKK" at bounding box center [82, 185] width 70 height 21
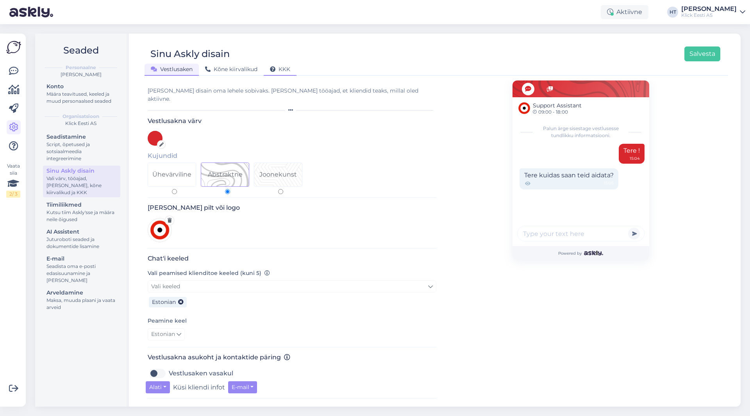
click at [287, 69] on span "KKK" at bounding box center [280, 69] width 20 height 7
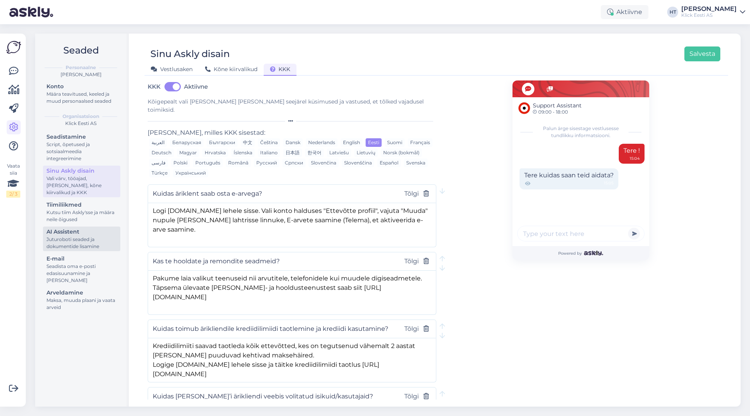
click at [88, 243] on div "Juturoboti seaded ja dokumentide lisamine" at bounding box center [82, 243] width 70 height 14
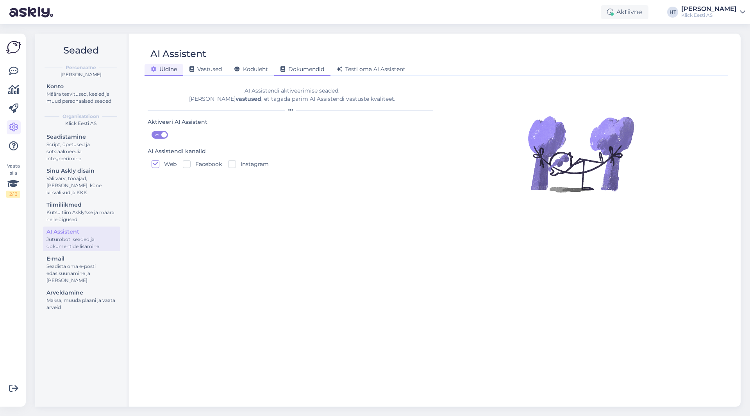
click at [292, 68] on span "Dokumendid" at bounding box center [303, 69] width 44 height 7
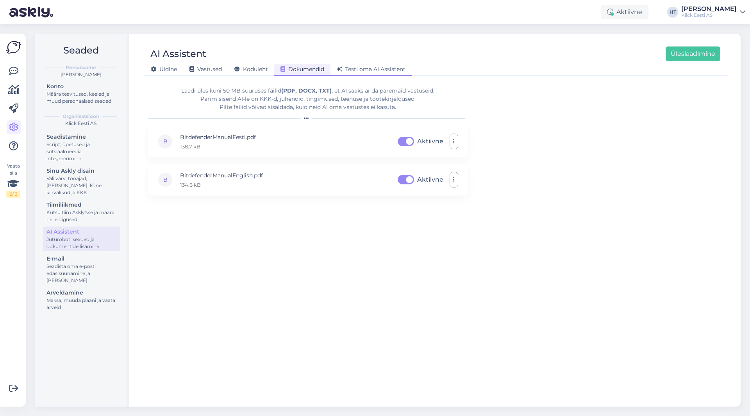
click at [350, 69] on span "Testi oma AI Assistent" at bounding box center [371, 69] width 69 height 7
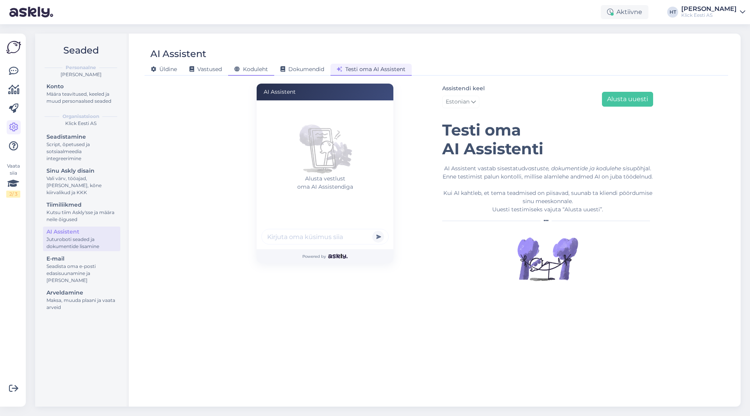
click at [261, 68] on span "Koduleht" at bounding box center [251, 69] width 34 height 7
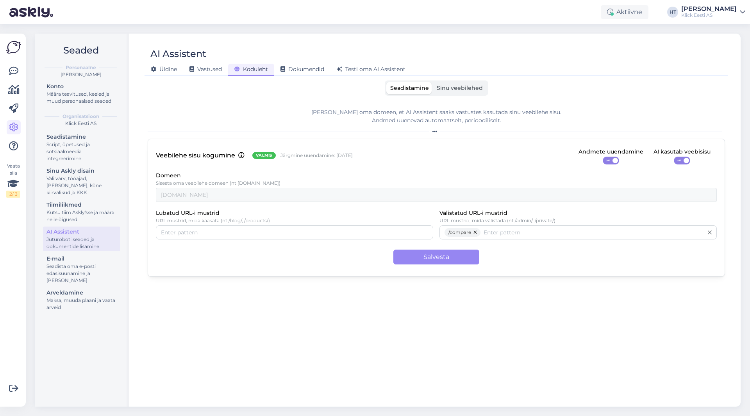
click at [442, 86] on span "Sinu veebilehed" at bounding box center [460, 87] width 46 height 7
click at [433, 82] on input "Sinu veebilehed" at bounding box center [433, 82] width 0 height 0
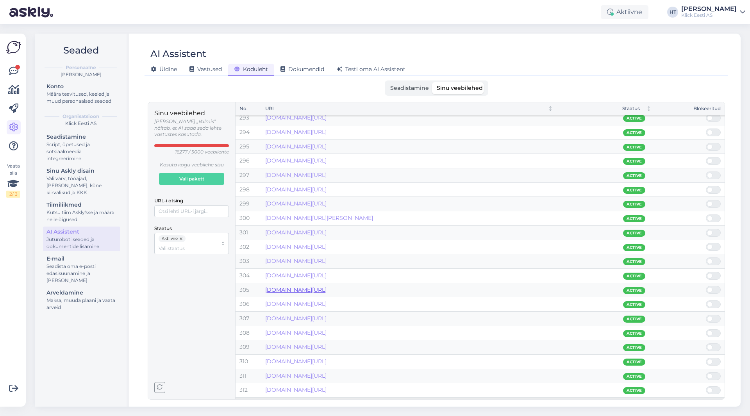
scroll to position [4213, 0]
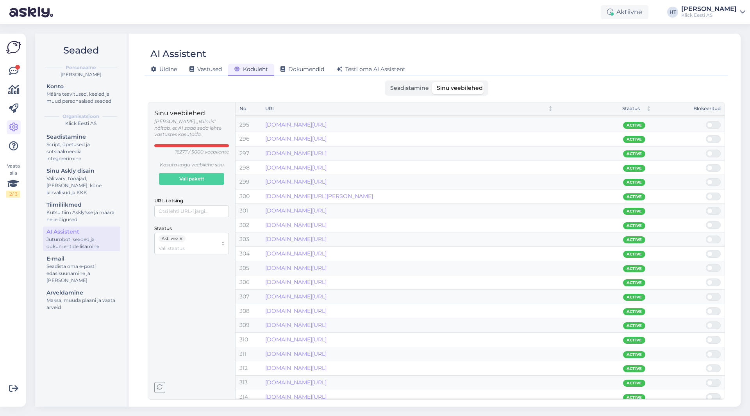
click at [17, 79] on div at bounding box center [14, 108] width 14 height 89
click at [16, 72] on icon at bounding box center [13, 70] width 9 height 9
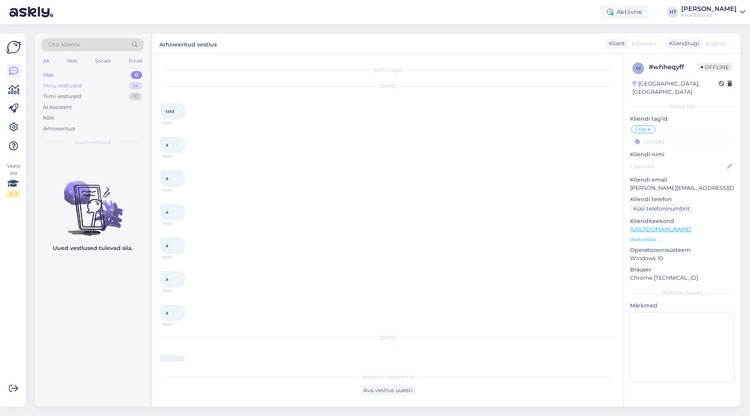
scroll to position [2255, 0]
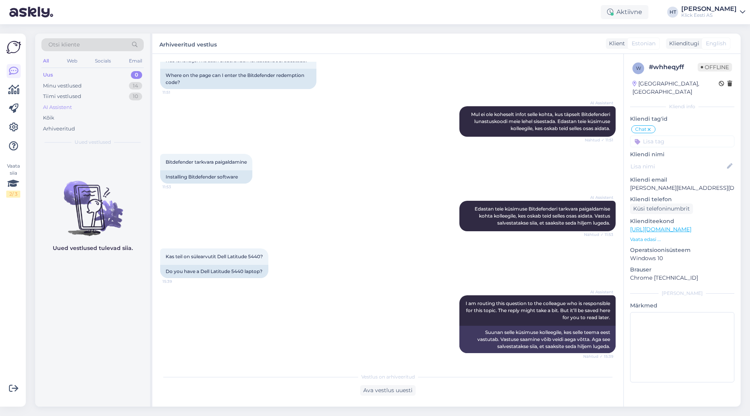
click at [93, 107] on div "AI Assistent" at bounding box center [92, 107] width 102 height 11
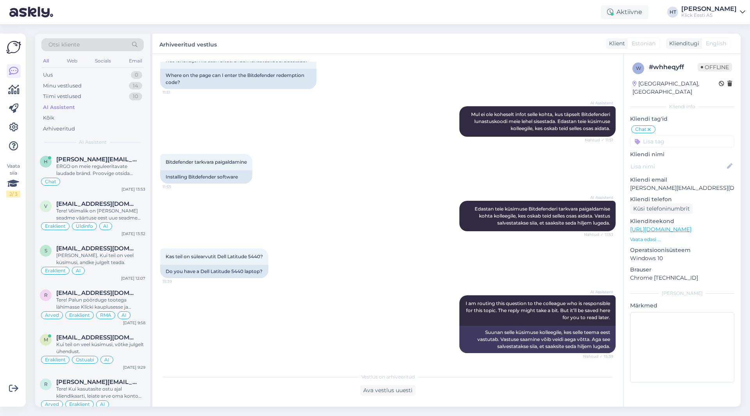
click at [106, 147] on div "Otsi kliente All Web Socials Email Uus 0 Minu vestlused 14 Tiimi vestlused 10 A…" at bounding box center [92, 92] width 115 height 117
click at [107, 150] on div "Otsi kliente All Web Socials Email Uus 0 Minu vestlused 14 Tiimi vestlused 10 A…" at bounding box center [92, 92] width 115 height 117
click at [109, 156] on span "[PERSON_NAME][EMAIL_ADDRESS][DOMAIN_NAME]" at bounding box center [96, 159] width 81 height 7
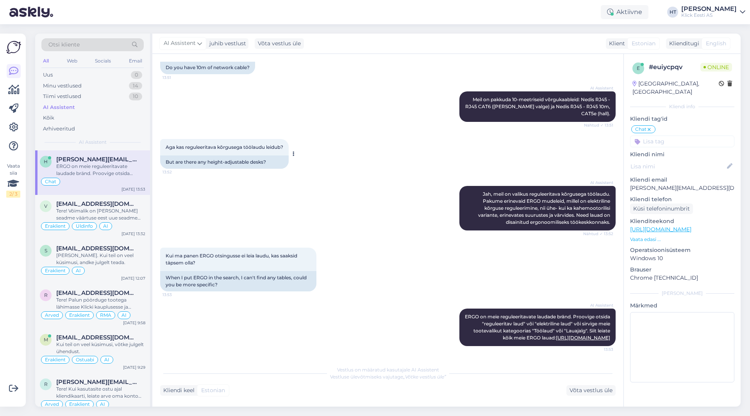
click at [294, 154] on div at bounding box center [292, 154] width 7 height 30
drag, startPoint x: 166, startPoint y: 248, endPoint x: 224, endPoint y: 258, distance: 57.8
click at [224, 258] on div "Kui ma panen ERGO otsingusse ei leia laudu, kas saaksid täpsem olla? 13:53" at bounding box center [238, 259] width 156 height 23
click at [178, 252] on div "Kui ma panen ERGO otsingusse ei leia laudu, kas saaksid täpsem olla? 13:53" at bounding box center [238, 259] width 156 height 23
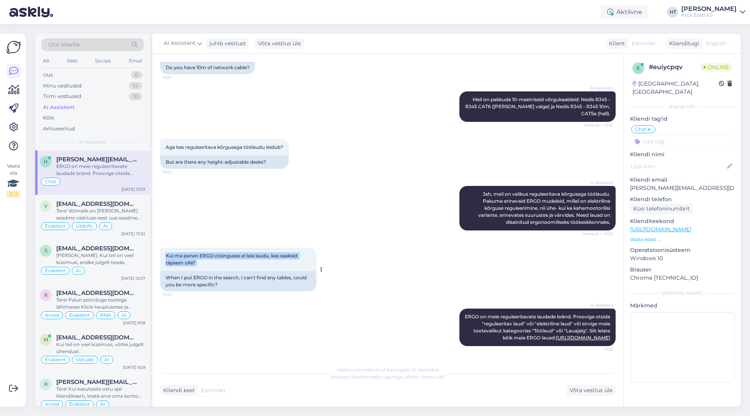
click at [178, 252] on div "Kui ma panen ERGO otsingusse ei leia laudu, kas saaksid täpsem olla? 13:53" at bounding box center [238, 259] width 156 height 23
click at [269, 206] on div "AI Assistent [PERSON_NAME], meil on valikus reguleeritava kõrgusega töölaudu. P…" at bounding box center [388, 208] width 456 height 62
drag, startPoint x: 473, startPoint y: 308, endPoint x: 606, endPoint y: 341, distance: 137.0
click at [606, 341] on div "AI Assistent ERGO on meie reguleeritavate laudade bränd. Proovige otsida "regul…" at bounding box center [538, 328] width 156 height 38
copy span "ERGO on meie reguleeritavate laudade bränd. Proovige otsida "reguleeritav laud"…"
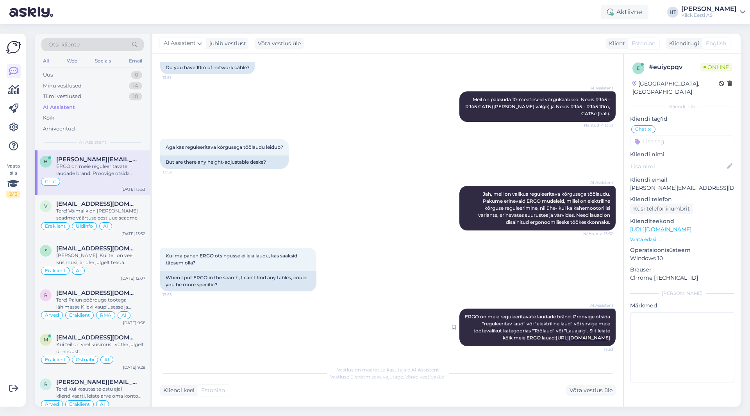
click at [510, 333] on span "ERGO on meie reguleeritavate laudade bränd. Proovige otsida "reguleeritav laud"…" at bounding box center [538, 327] width 147 height 27
click at [111, 211] on div "Tere! Võimalik on [PERSON_NAME] seadme väärtuse eest uue seadme ostul allahindl…" at bounding box center [100, 215] width 89 height 14
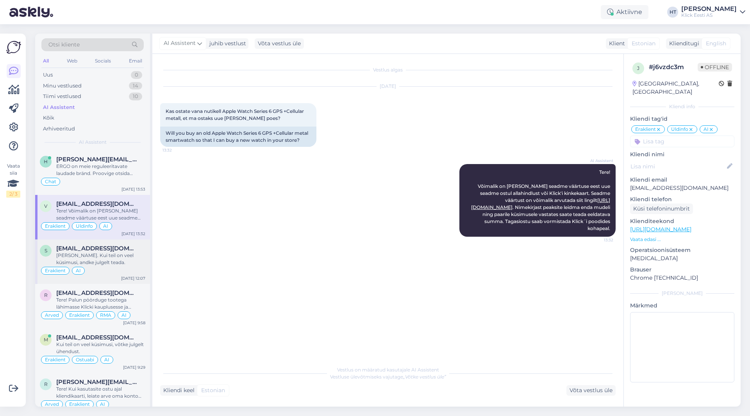
click at [126, 258] on div "[PERSON_NAME]. Kui teil on veel küsimusi, andke julgelt teada." at bounding box center [100, 259] width 89 height 14
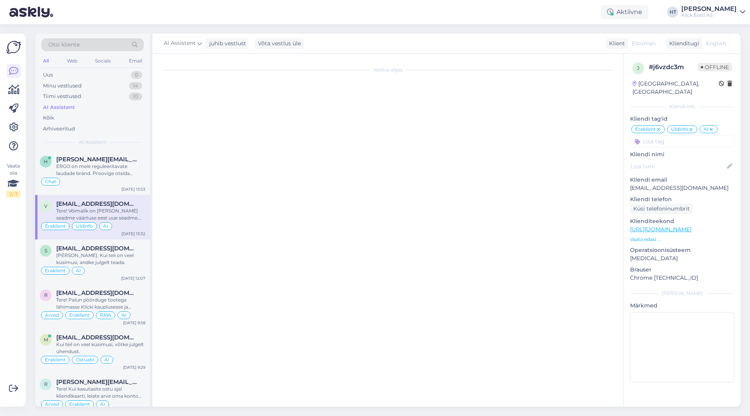
scroll to position [125, 0]
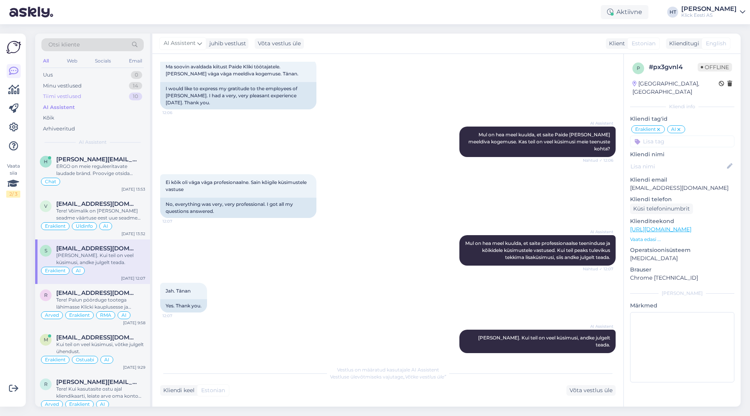
click at [122, 98] on div "Tiimi vestlused 10" at bounding box center [92, 96] width 102 height 11
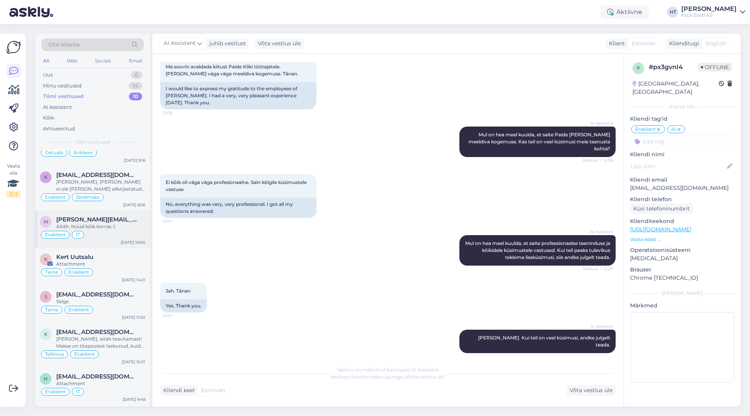
scroll to position [78, 0]
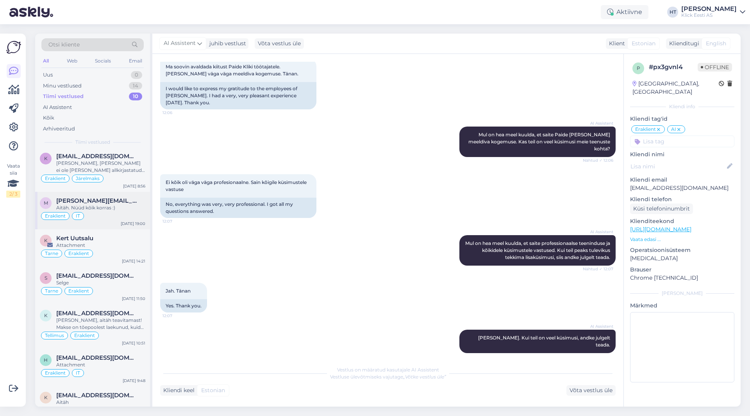
click at [117, 239] on div "Kert Uutsalu" at bounding box center [100, 238] width 89 height 7
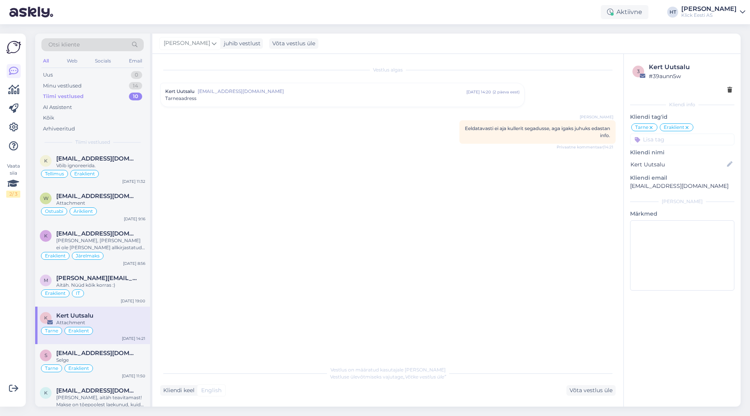
scroll to position [0, 0]
click at [114, 109] on div "AI Assistent" at bounding box center [92, 107] width 102 height 11
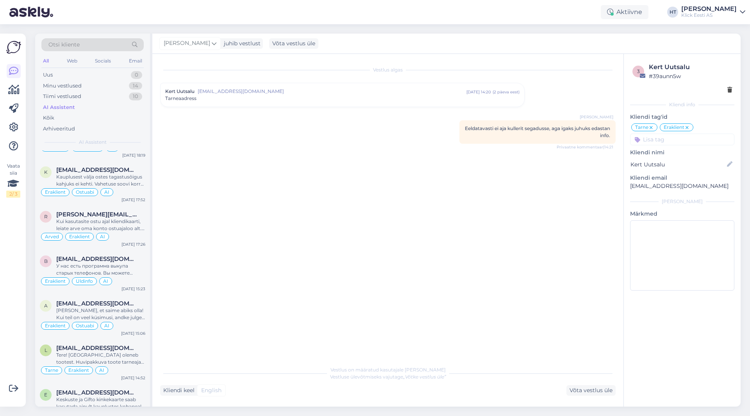
scroll to position [313, 0]
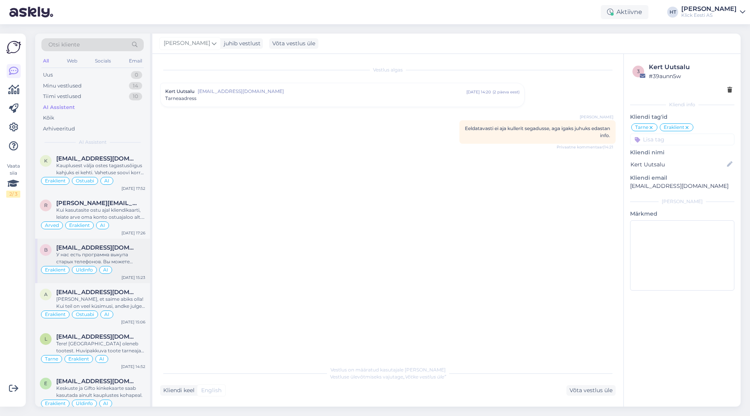
click at [111, 240] on div "B [EMAIL_ADDRESS][DOMAIN_NAME] У нас есть программа выкупа старых телефонов. Вы…" at bounding box center [92, 261] width 115 height 45
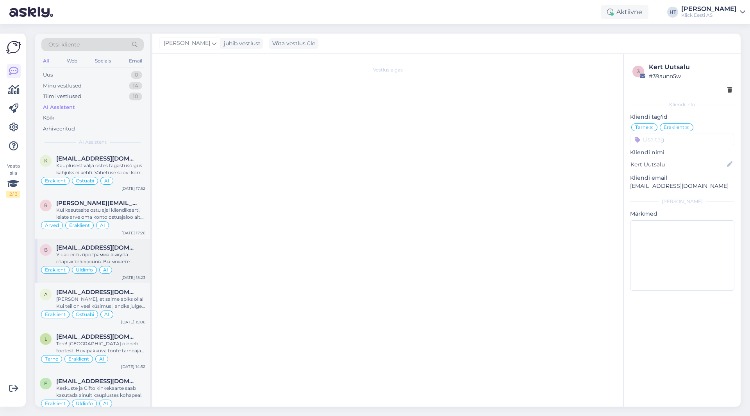
scroll to position [52, 0]
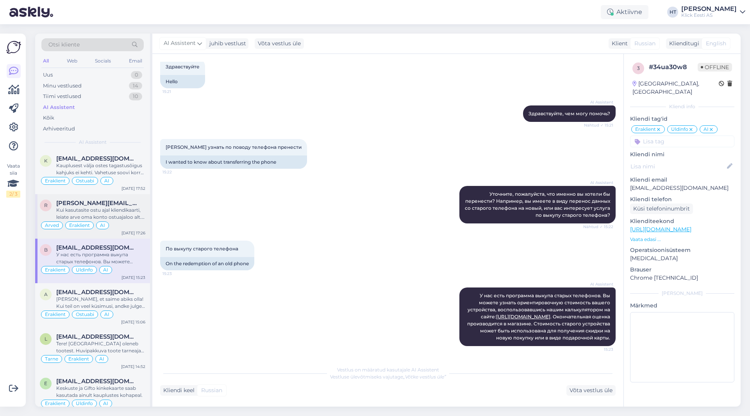
click at [127, 220] on div "Kui kasutasite ostu ajal kliendikaarti, leiate arve oma konto ostuajaloo alt. K…" at bounding box center [100, 214] width 89 height 14
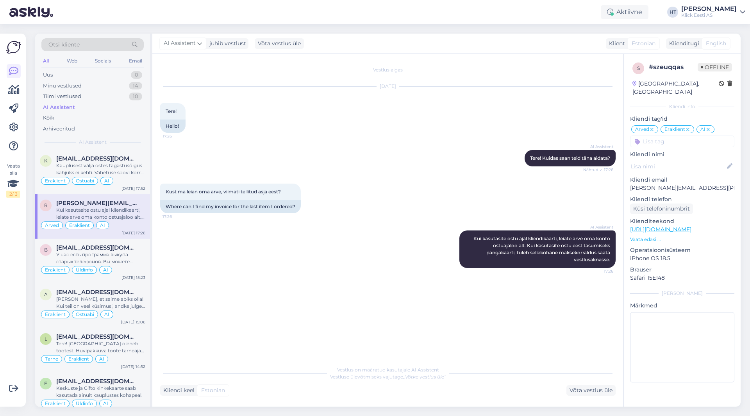
scroll to position [274, 0]
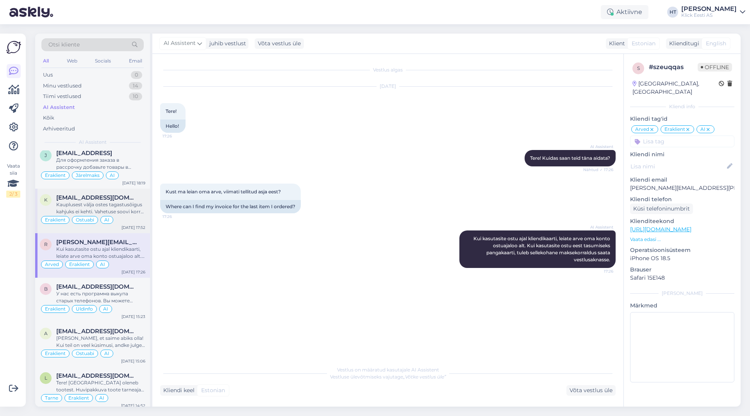
click at [128, 215] on div "Kauplusest välja ostes tagastusõigus kahjuks ei kehti. Vahetuse soovi korral tu…" at bounding box center [100, 208] width 89 height 14
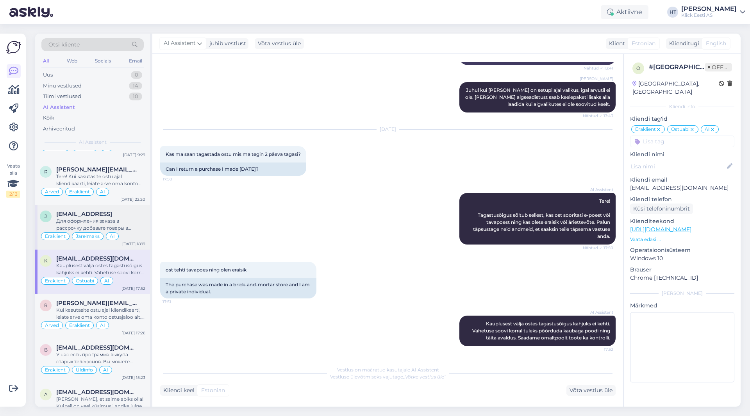
scroll to position [195, 0]
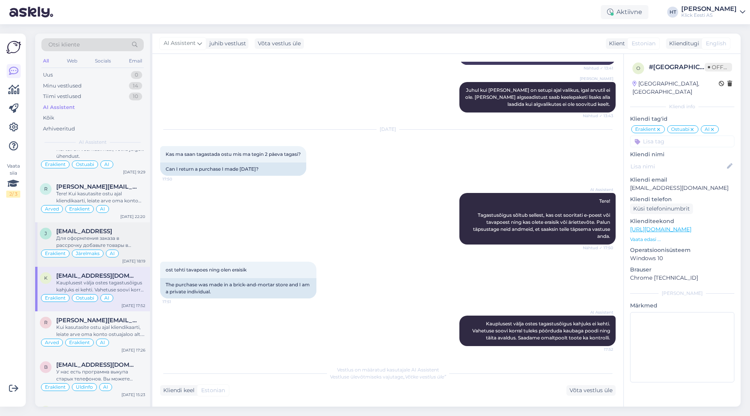
click at [124, 232] on div "[EMAIL_ADDRESS]" at bounding box center [100, 231] width 89 height 7
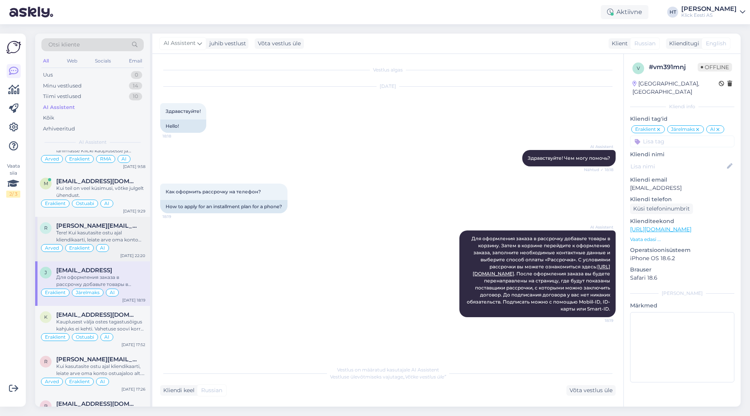
click at [126, 235] on div "Tere! Kui kasutasite ostu ajal kliendikaarti, leiate arve oma konto ostuajaloo …" at bounding box center [100, 236] width 89 height 14
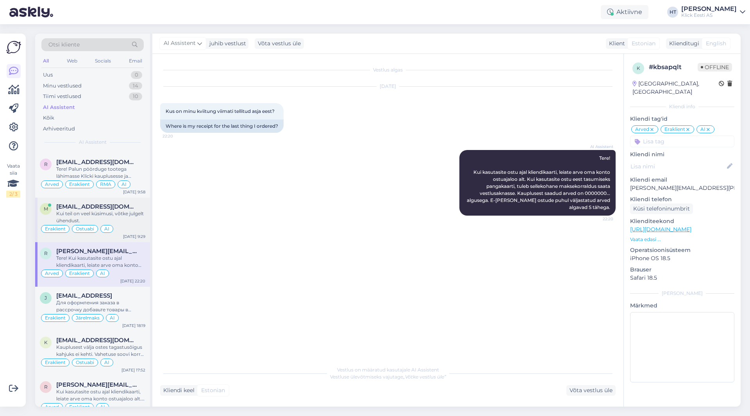
scroll to position [117, 0]
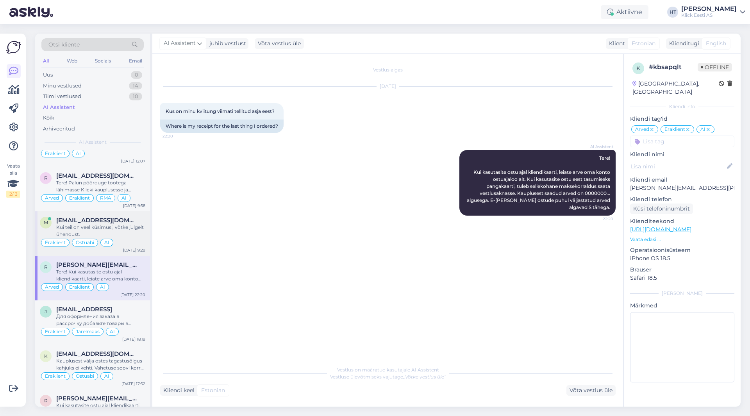
click at [125, 236] on div "Kui teil on veel küsimusi, võtke julgelt ühendust." at bounding box center [100, 231] width 89 height 14
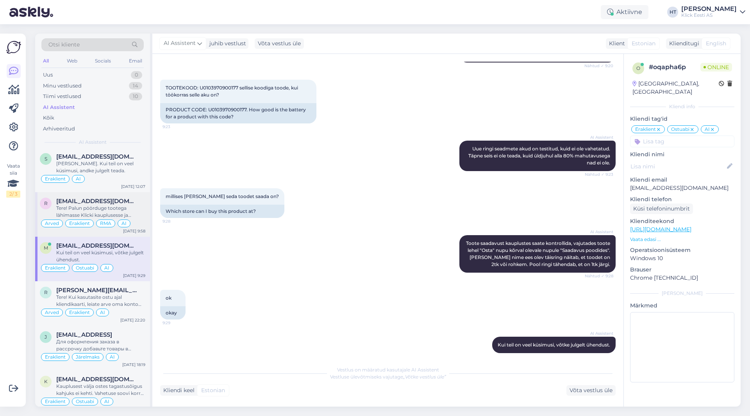
scroll to position [78, 0]
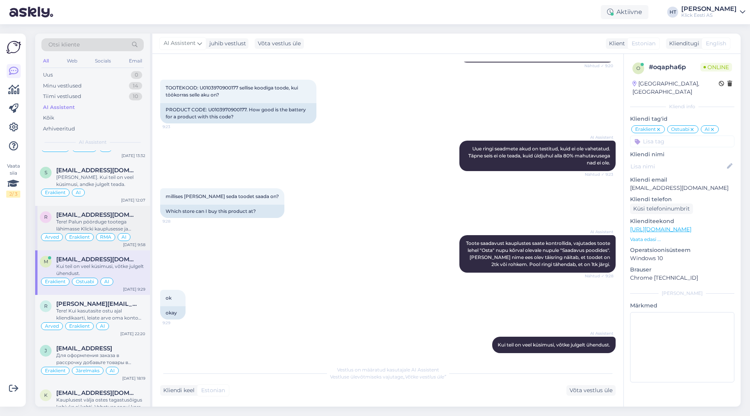
click at [131, 229] on div "Tere! Palun pöörduge tootega lähimasse Klicki kauplusesse ja registreerige see …" at bounding box center [100, 225] width 89 height 14
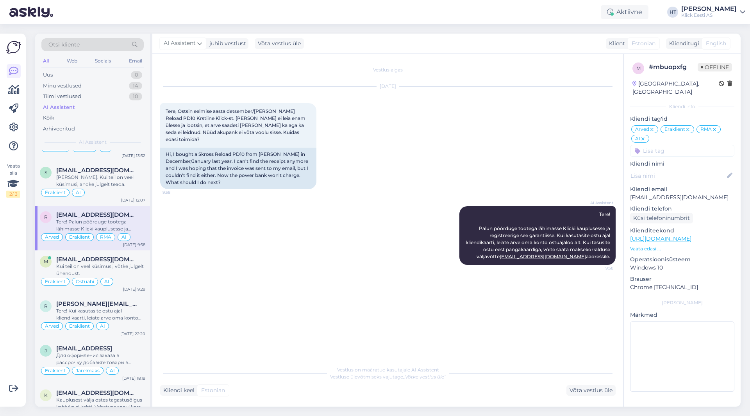
scroll to position [39, 0]
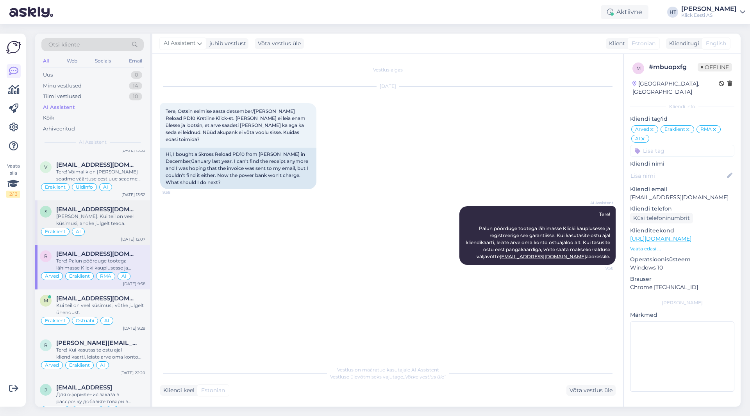
click at [131, 215] on div "[PERSON_NAME]. Kui teil on veel küsimusi, andke julgelt teada." at bounding box center [100, 220] width 89 height 14
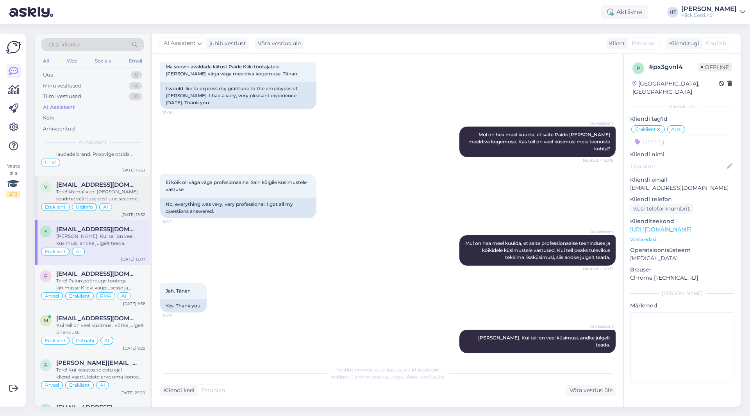
scroll to position [0, 0]
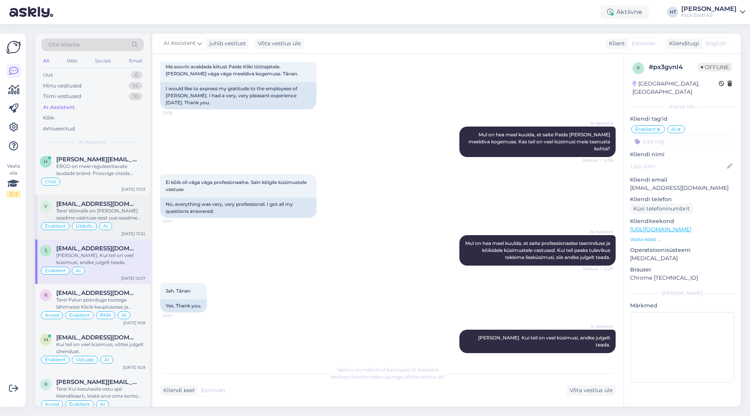
click at [129, 218] on div "Tere! Võimalik on [PERSON_NAME] seadme väärtuse eest uue seadme ostul allahindl…" at bounding box center [100, 215] width 89 height 14
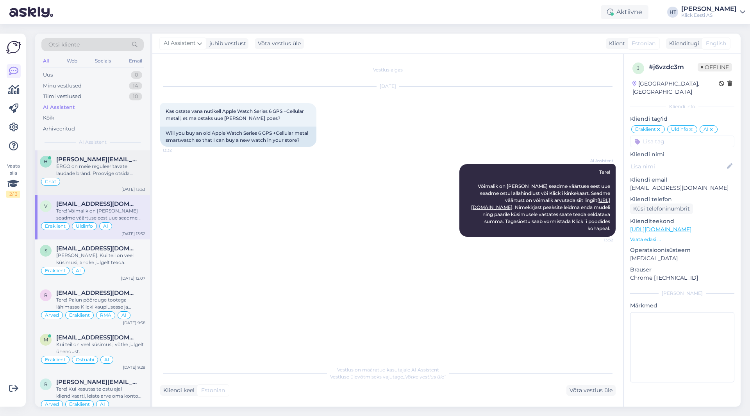
click at [109, 176] on div "ERGO on meie reguleeritavate laudade bränd. Proovige otsida "reguleeritav laud"…" at bounding box center [100, 170] width 89 height 14
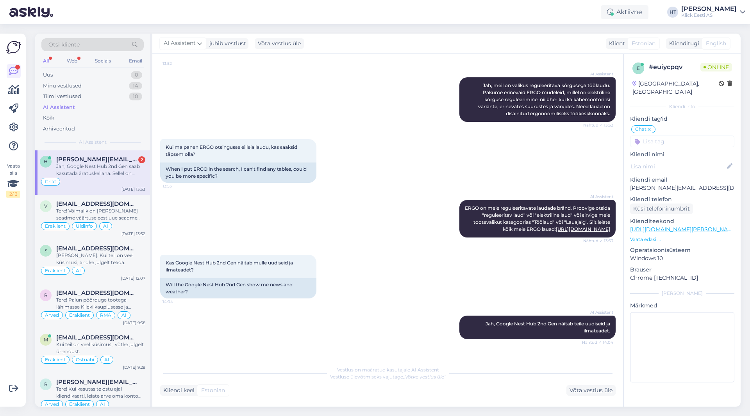
scroll to position [384, 0]
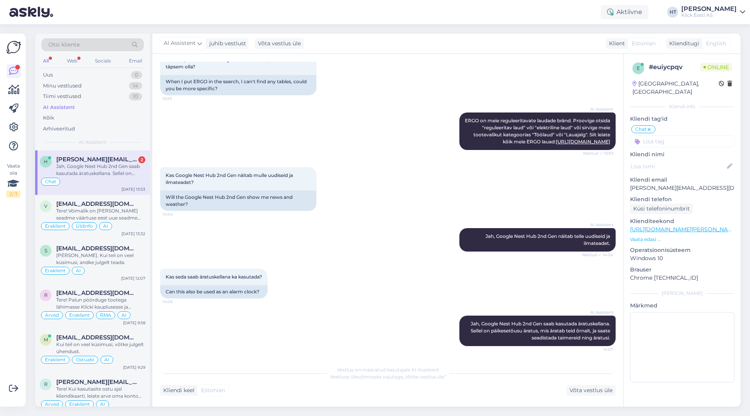
click at [131, 164] on div "Jah, Google Nest Hub 2nd Gen saab kasutada äratuskellana. Sellel on päikesetõus…" at bounding box center [100, 170] width 89 height 14
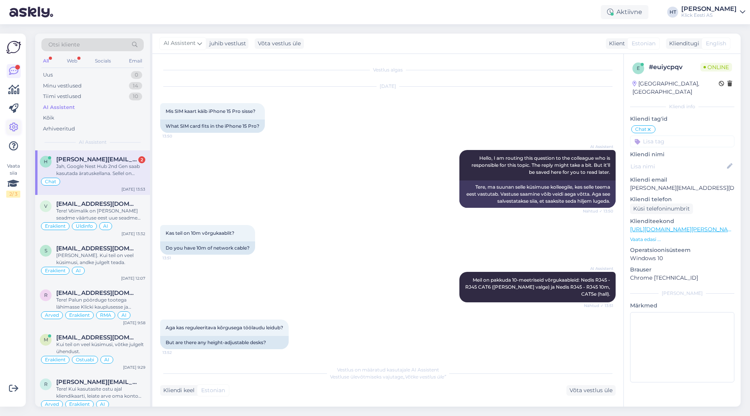
click at [11, 124] on icon at bounding box center [13, 127] width 9 height 9
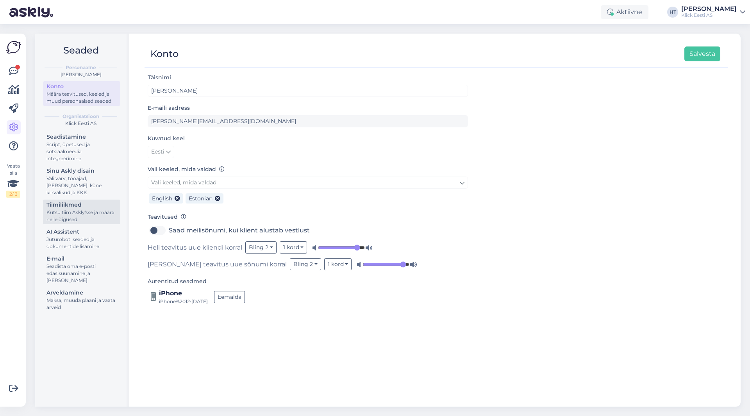
click at [70, 213] on div "Kutsu tiim Askly'sse ja määra neile õigused" at bounding box center [82, 216] width 70 height 14
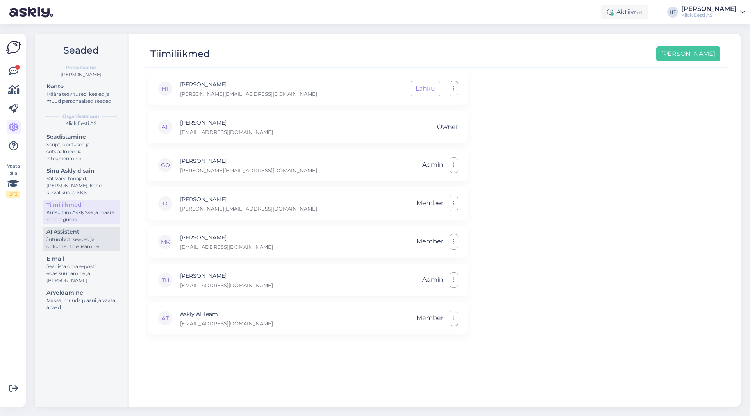
click at [86, 245] on div "Juturoboti seaded ja dokumentide lisamine" at bounding box center [82, 243] width 70 height 14
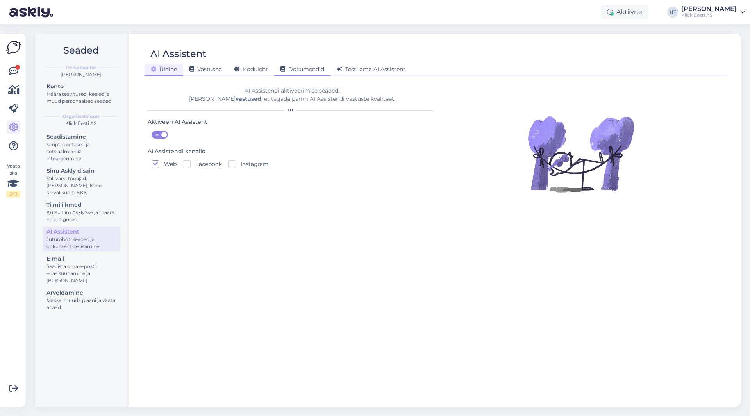
click at [308, 68] on span "Dokumendid" at bounding box center [303, 69] width 44 height 7
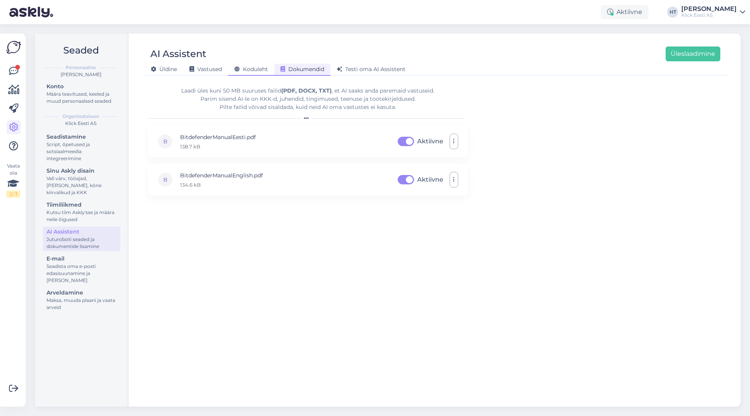
click at [268, 67] on span "Koduleht" at bounding box center [251, 69] width 34 height 7
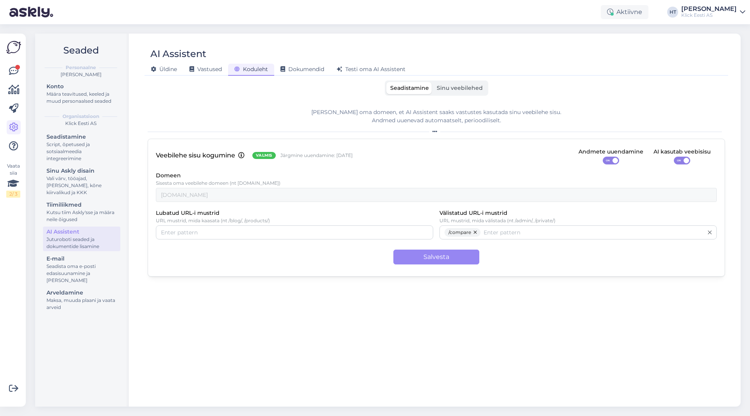
click at [451, 91] on span "Sinu veebilehed" at bounding box center [460, 87] width 46 height 7
click at [433, 82] on input "Sinu veebilehed" at bounding box center [433, 82] width 0 height 0
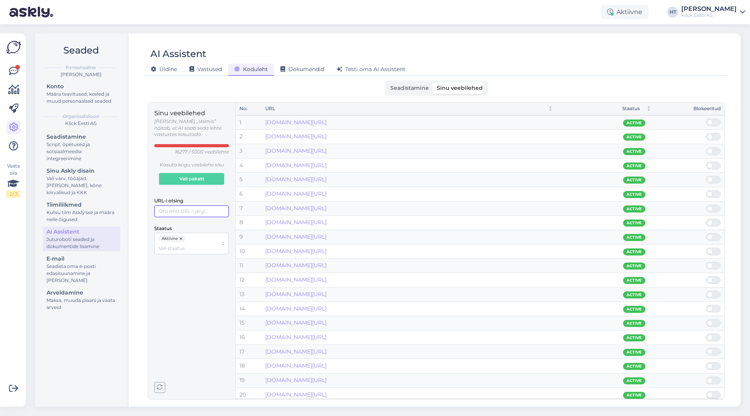
click at [169, 209] on input "URL-i otsing" at bounding box center [191, 212] width 75 height 12
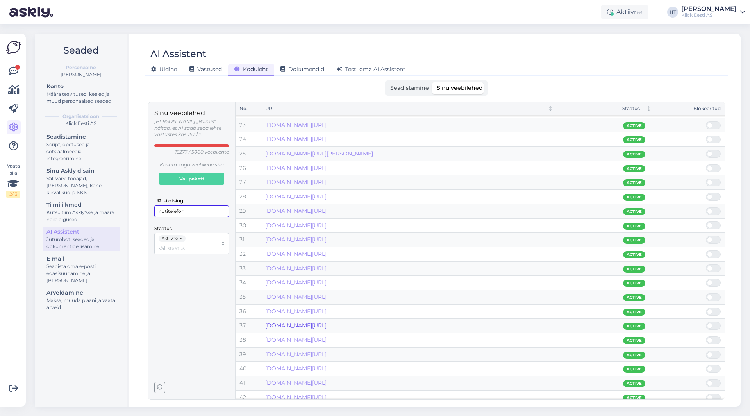
type input "nutitelefon"
click at [79, 97] on div "Määra teavitused, keeled ja muud personaalsed seaded" at bounding box center [82, 98] width 70 height 14
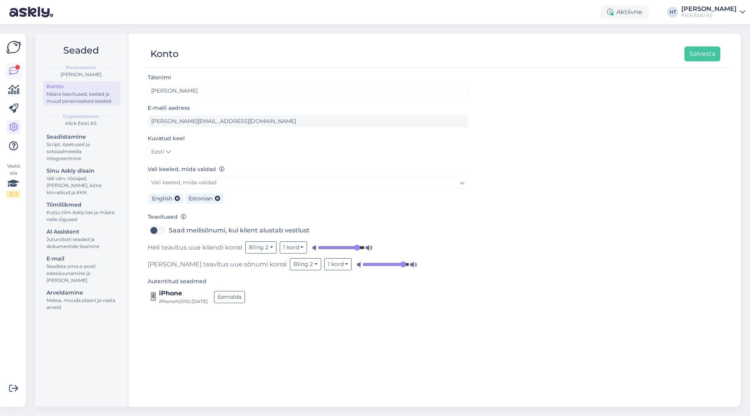
click at [18, 70] on icon at bounding box center [13, 70] width 9 height 9
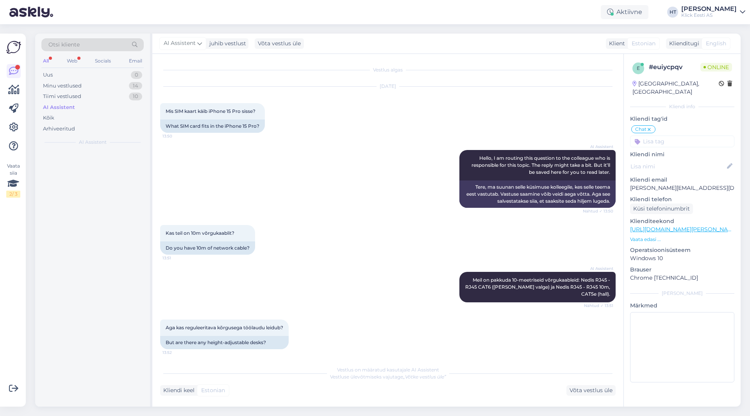
scroll to position [384, 0]
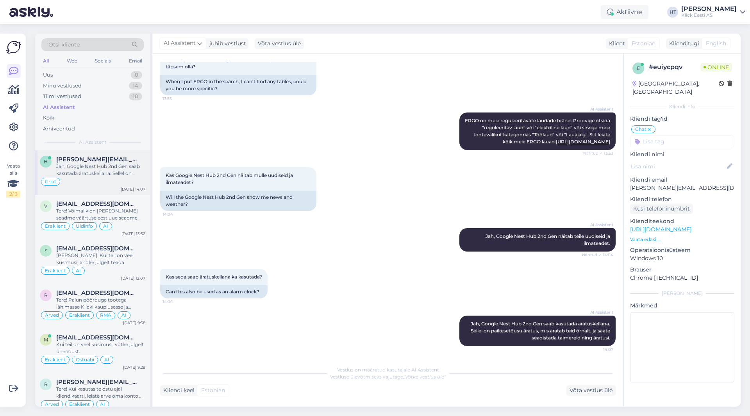
click at [81, 154] on div "h [EMAIL_ADDRESS][DOMAIN_NAME] Jah, Google Nest Hub 2nd Gen saab kasutada äratu…" at bounding box center [92, 172] width 115 height 45
click at [91, 85] on div "Minu vestlused 14" at bounding box center [92, 86] width 102 height 11
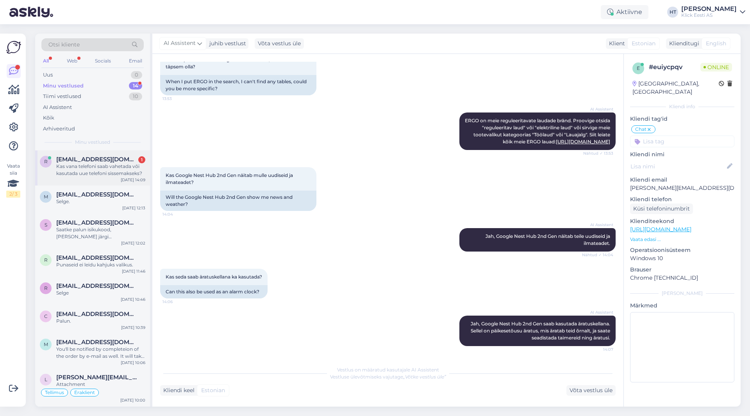
click at [103, 175] on div "Kas vana telefoni saab vahetada või kasutada uue telefoni sissemakseks?" at bounding box center [100, 170] width 89 height 14
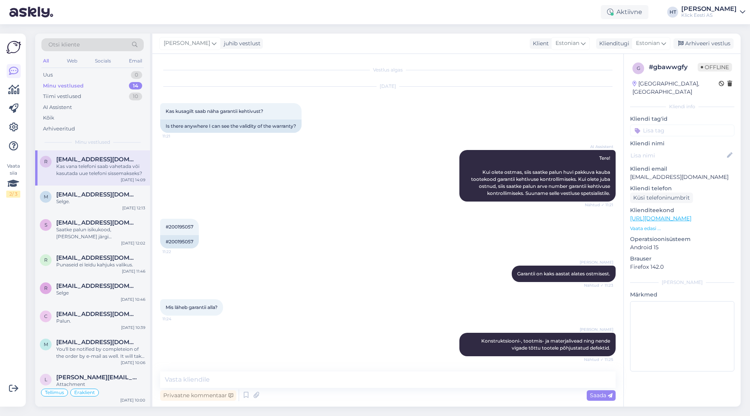
scroll to position [108, 0]
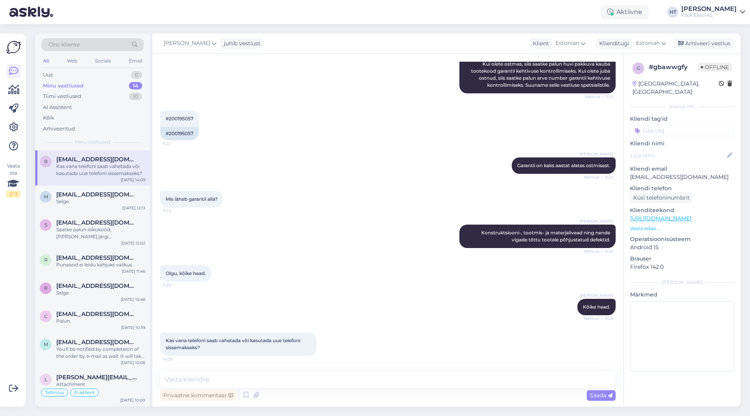
click at [94, 48] on div "Otsi kliente" at bounding box center [92, 44] width 102 height 13
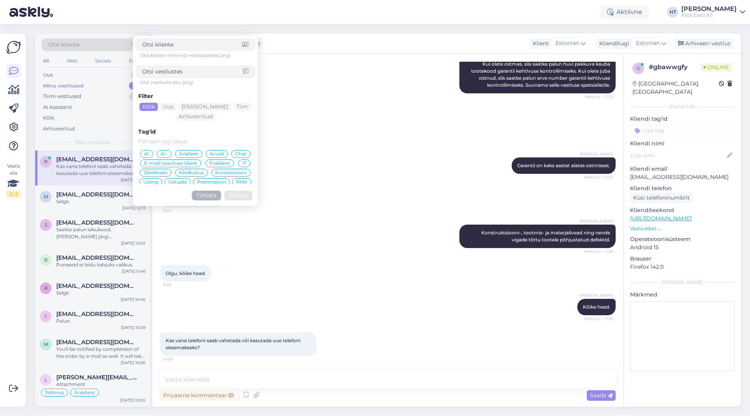
click at [161, 70] on input at bounding box center [192, 72] width 101 height 8
paste input "[URL][DOMAIN_NAME]"
type input "[URL][DOMAIN_NAME]"
click button "Otsing" at bounding box center [238, 196] width 28 height 10
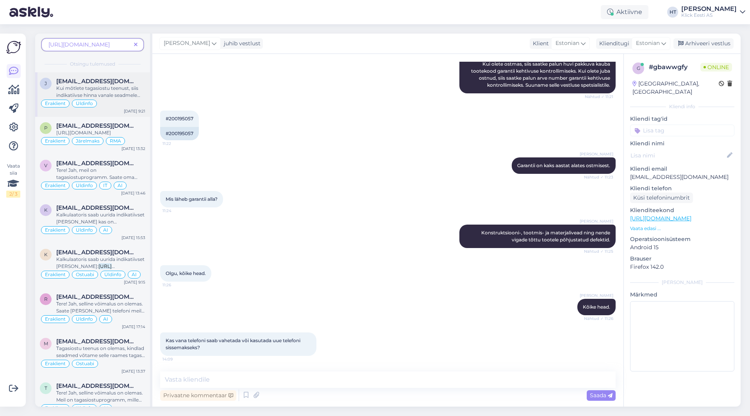
click at [113, 96] on span "Kui mõtlete tagasiostu teenust, siis indikatiivse hinna vanale seadmele leiab s…" at bounding box center [98, 95] width 84 height 20
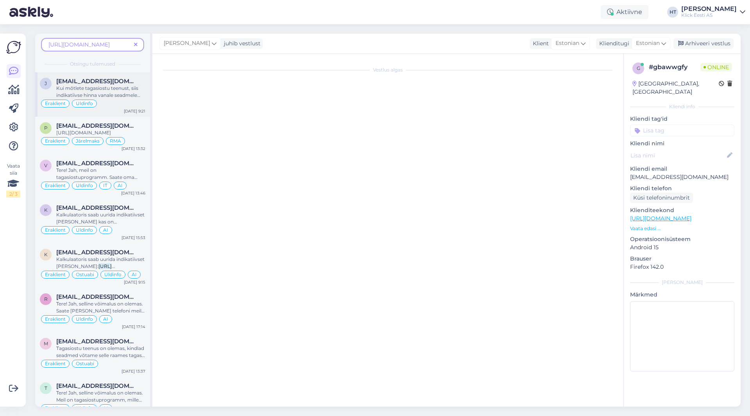
scroll to position [131, 0]
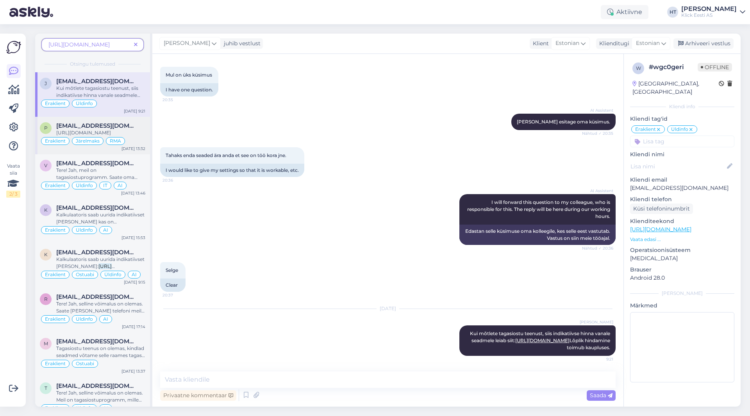
click at [125, 132] on div "[URL][DOMAIN_NAME]" at bounding box center [100, 132] width 89 height 7
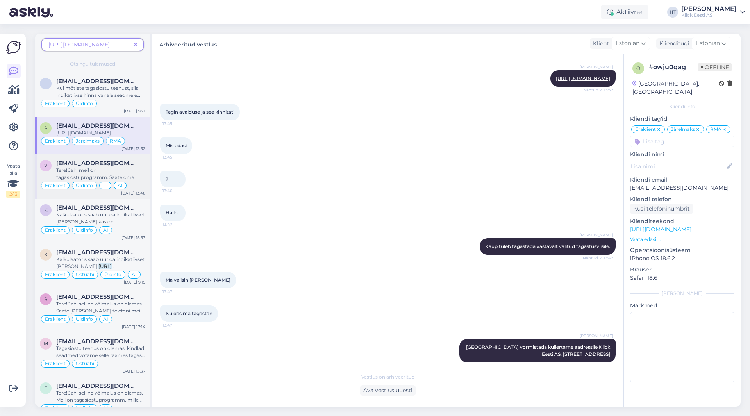
click at [129, 167] on span "[EMAIL_ADDRESS][DOMAIN_NAME]" at bounding box center [96, 163] width 81 height 7
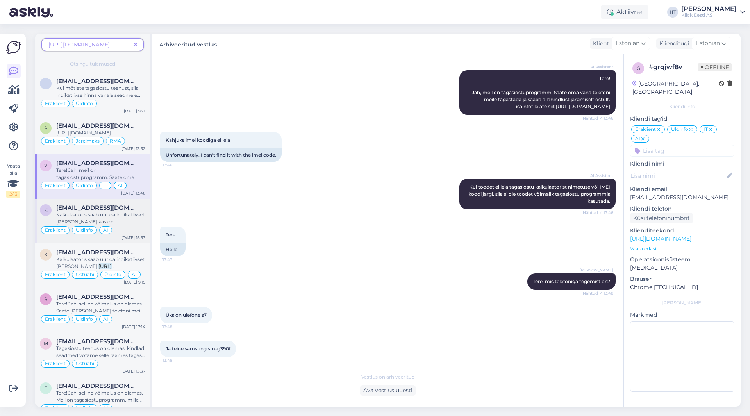
click at [138, 221] on span "Kalkulaatoris saab uurida indikatiivset [PERSON_NAME] kas on tagasiostetav sead…" at bounding box center [100, 222] width 88 height 20
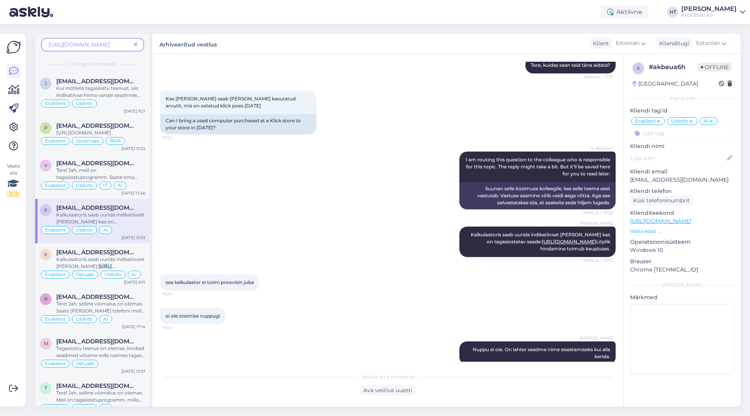
scroll to position [15, 0]
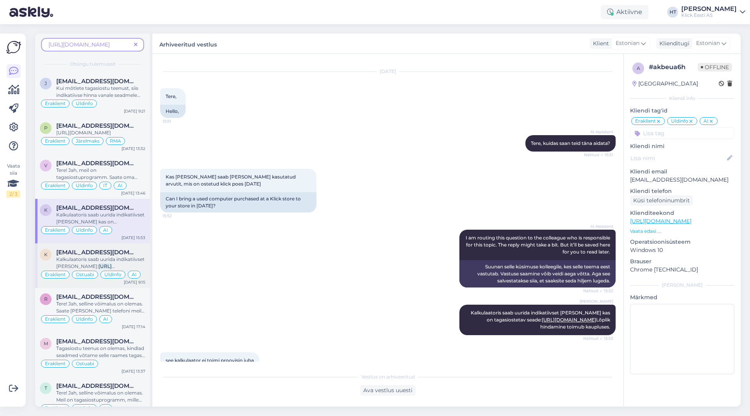
click at [118, 266] on span "Kalkulaatoris saab uurida indikatiivset [PERSON_NAME]:" at bounding box center [100, 262] width 88 height 13
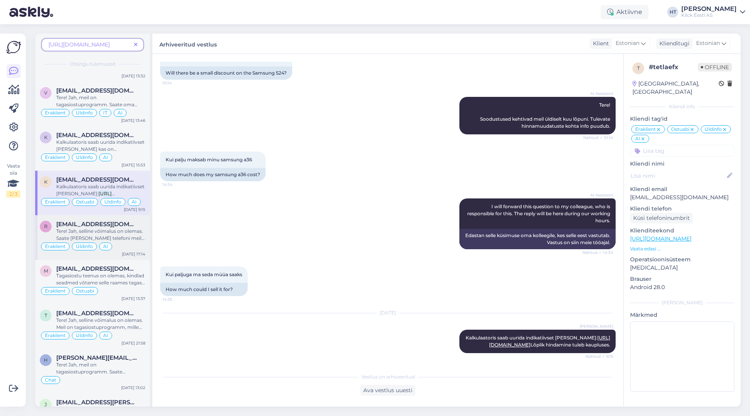
scroll to position [78, 0]
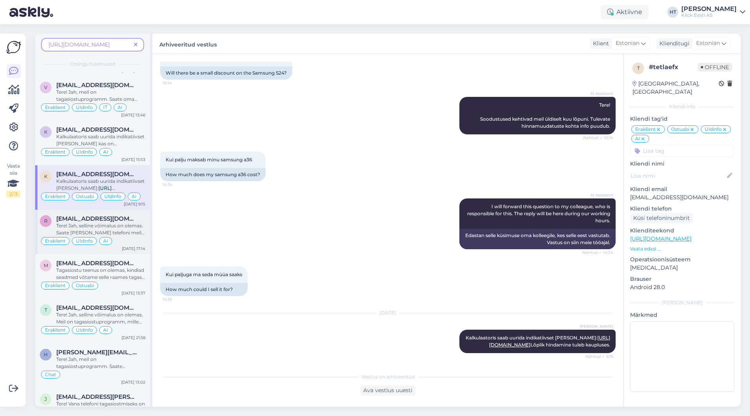
click at [127, 237] on span "Tere! Jah, selline võimalus on olemas. Saate [PERSON_NAME] telefoni meile tagas…" at bounding box center [100, 240] width 89 height 34
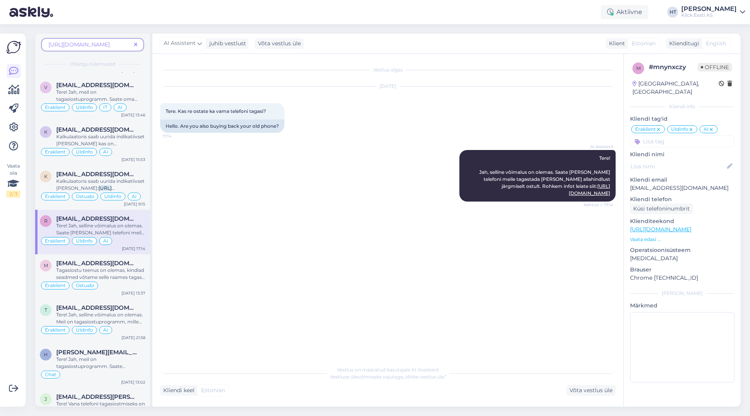
scroll to position [0, 0]
click at [126, 277] on span "Tagasiostu teenus on olemas, kindlad seadmed võtame selle raames tagasi:" at bounding box center [100, 273] width 89 height 13
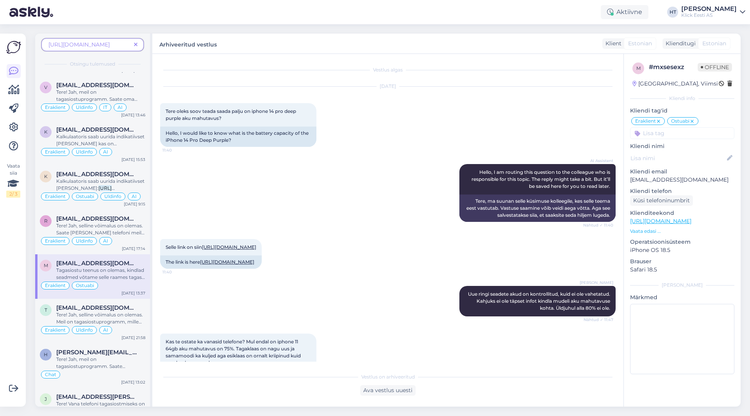
scroll to position [101, 0]
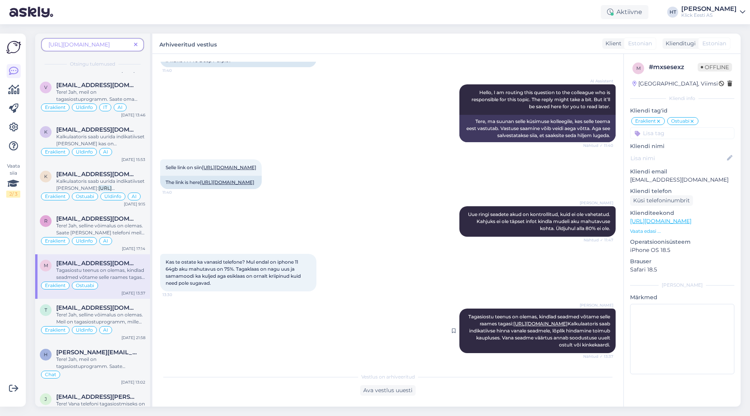
drag, startPoint x: 459, startPoint y: 309, endPoint x: 606, endPoint y: 345, distance: 151.8
click at [606, 345] on div "[PERSON_NAME] Tagasiostu teenus on olemas, kindlad seadmed võtame selle raames …" at bounding box center [538, 331] width 156 height 45
copy span "Tagasiostu teenus on olemas, kindlad seadmed võtame selle raames tagasi: [URL][…"
click at [132, 45] on span at bounding box center [136, 45] width 10 height 8
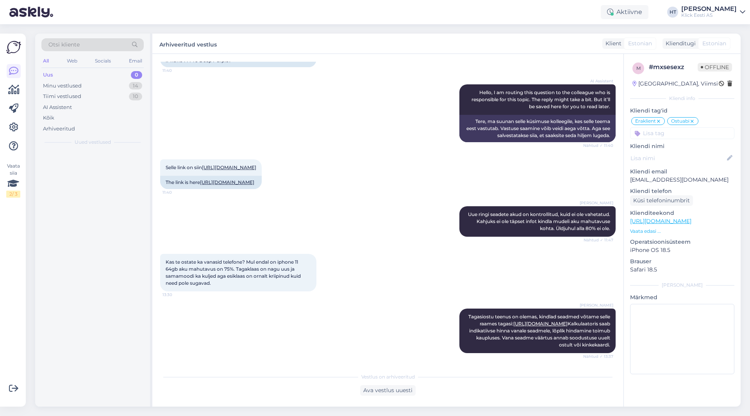
scroll to position [0, 0]
click at [128, 90] on div "Minu vestlused 14" at bounding box center [92, 86] width 102 height 11
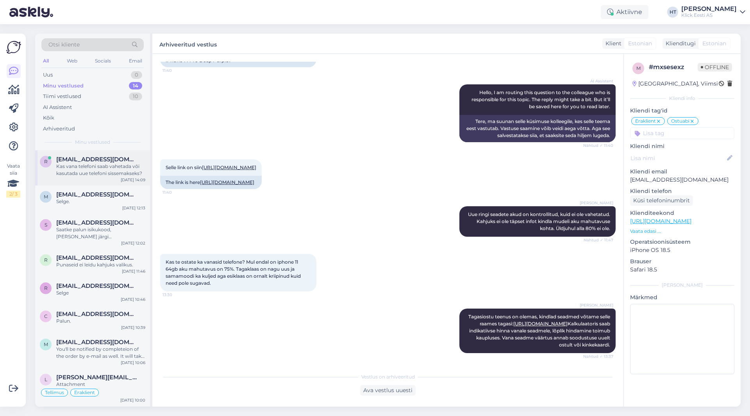
click at [118, 172] on div "Kas vana telefoni saab vahetada või kasutada uue telefoni sissemakseks?" at bounding box center [100, 170] width 89 height 14
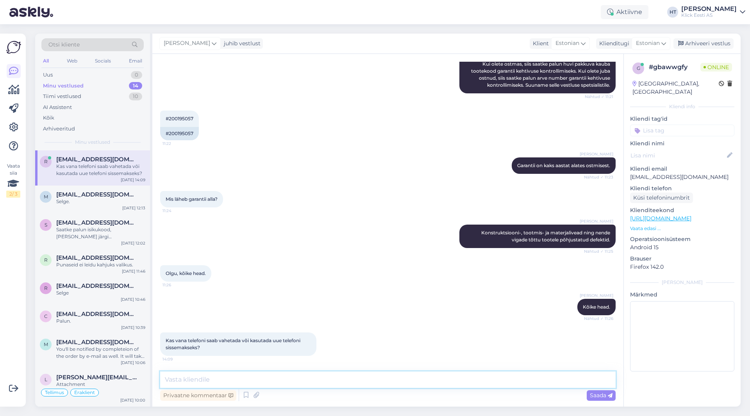
click at [317, 383] on textarea at bounding box center [388, 380] width 456 height 16
paste textarea "Tagasiostu teenus on olemas, kindlad seadmed võtame selle raames tagasi: [URL][…"
type textarea "Tagasiostu teenus on olemas, kindlad seadmed võtame selle raames tagasi: [URL][…"
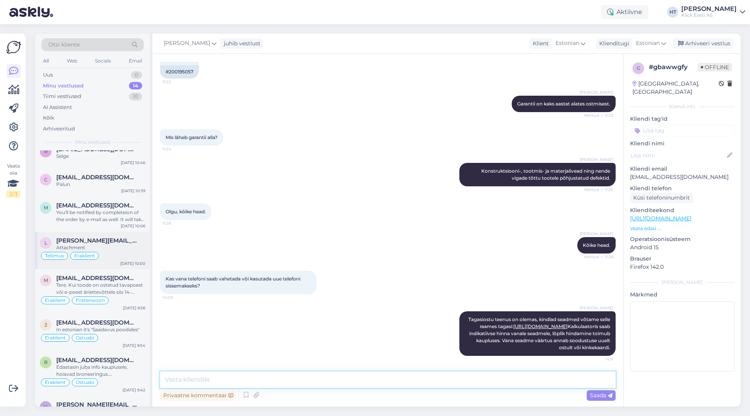
scroll to position [0, 0]
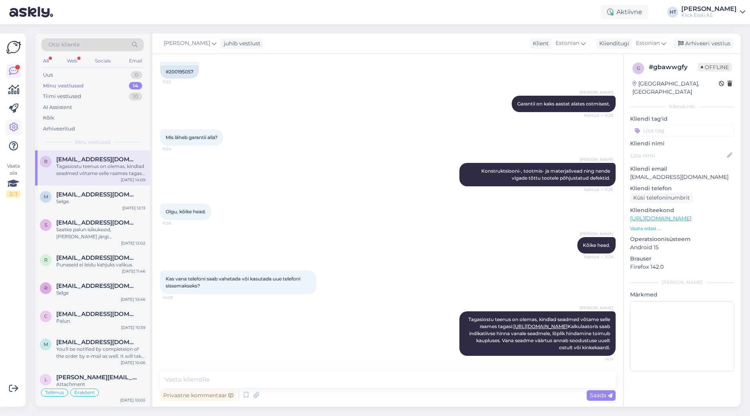
click at [16, 127] on icon at bounding box center [13, 127] width 9 height 9
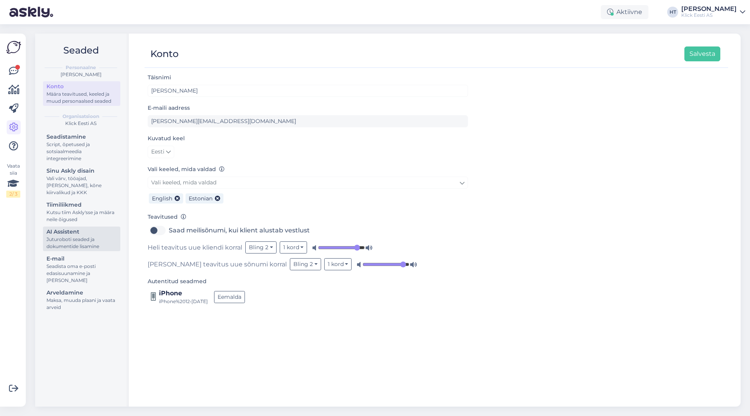
click at [97, 237] on div "Juturoboti seaded ja dokumentide lisamine" at bounding box center [82, 243] width 70 height 14
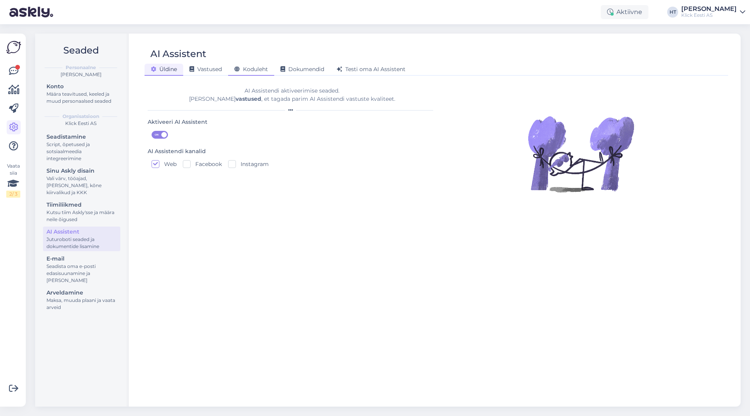
click at [257, 68] on span "Koduleht" at bounding box center [251, 69] width 34 height 7
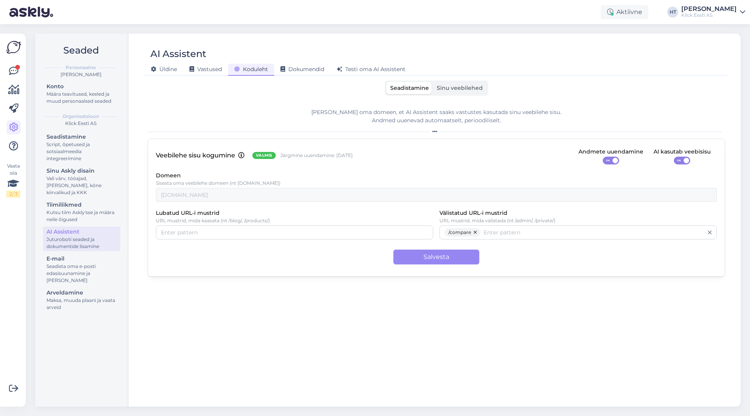
click at [475, 79] on div "AI Assistent [PERSON_NAME] Vastused Koduleht Dokumendid [PERSON_NAME] oma AI As…" at bounding box center [436, 220] width 609 height 373
click at [476, 82] on label "Sinu veebilehed" at bounding box center [460, 88] width 54 height 12
click at [433, 82] on input "Sinu veebilehed" at bounding box center [433, 82] width 0 height 0
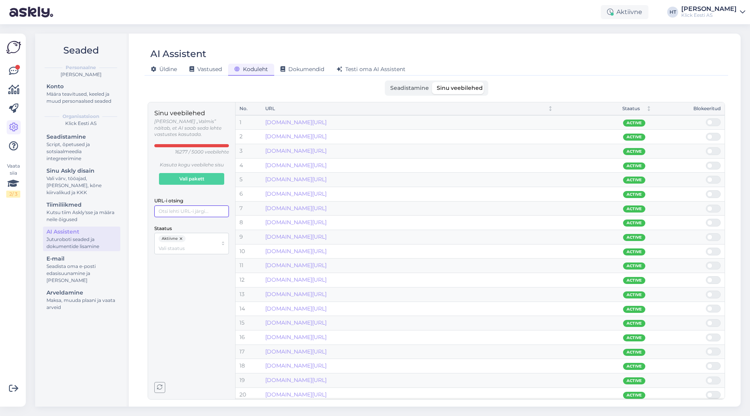
click at [188, 206] on input "URL-i otsing" at bounding box center [191, 212] width 75 height 12
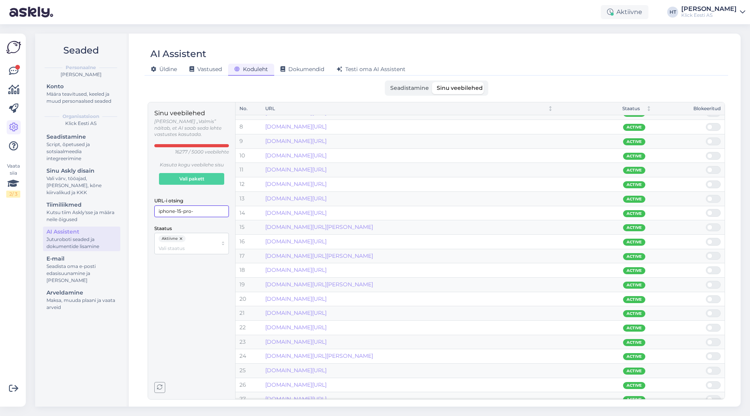
scroll to position [117, 0]
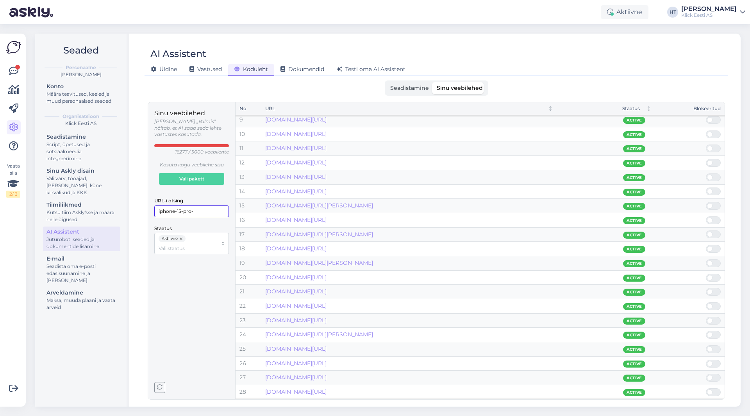
click at [198, 208] on input "iphone-15-pro-" at bounding box center [191, 212] width 75 height 12
click at [159, 206] on input "iphone-15-pro" at bounding box center [191, 212] width 75 height 12
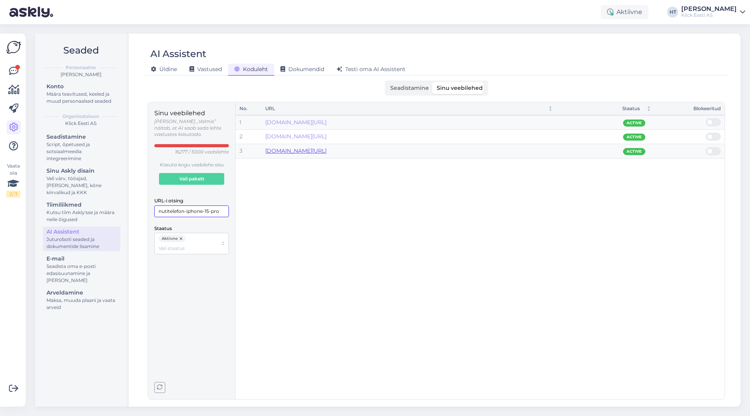
type input "nutitelefon-iphone-15-pro"
click at [45, 84] on link "Konto Määra teavitused, keeled ja muud personaalsed seaded" at bounding box center [81, 93] width 77 height 25
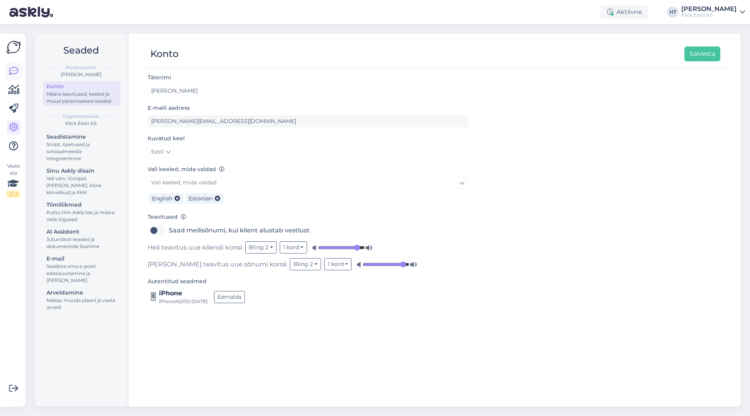
click at [14, 66] on icon at bounding box center [13, 70] width 9 height 9
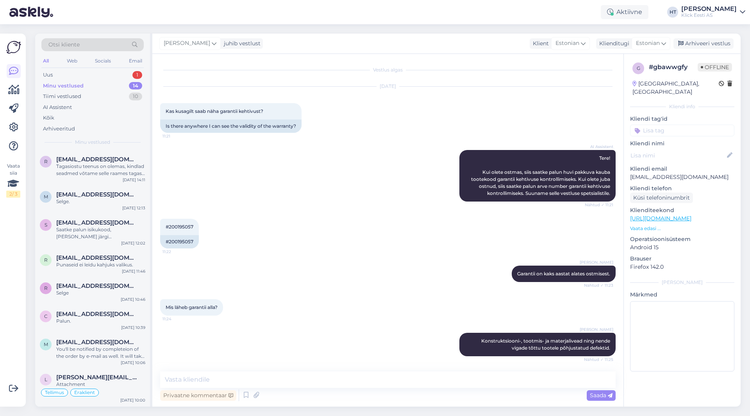
scroll to position [177, 0]
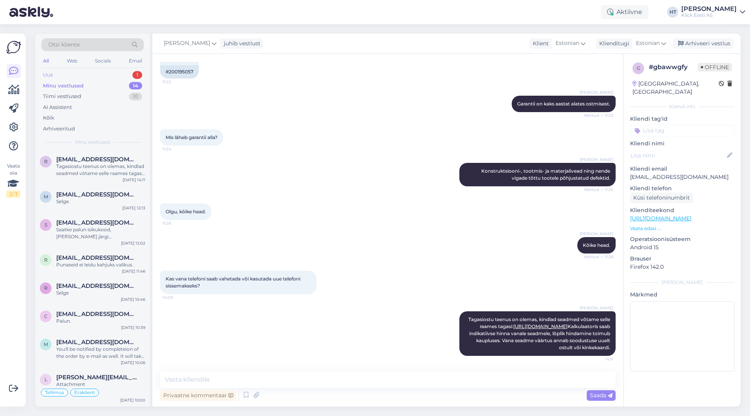
click at [96, 78] on div "Uus 1" at bounding box center [92, 75] width 102 height 11
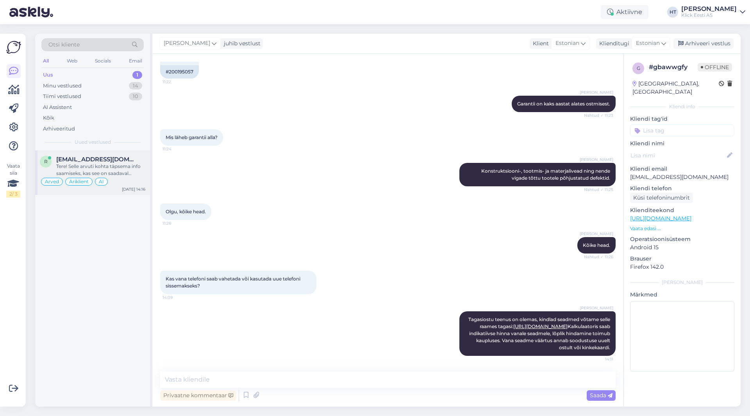
click at [110, 154] on div "r [EMAIL_ADDRESS][DOMAIN_NAME] Tere! Selle arvuti kohta täpsema info saamiseks,…" at bounding box center [92, 172] width 115 height 45
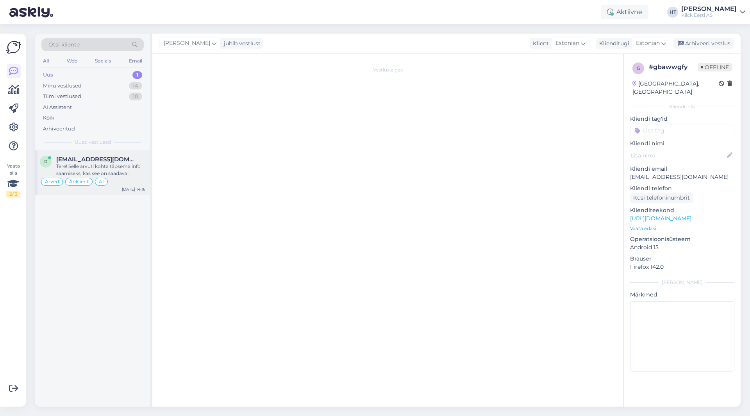
scroll to position [150, 0]
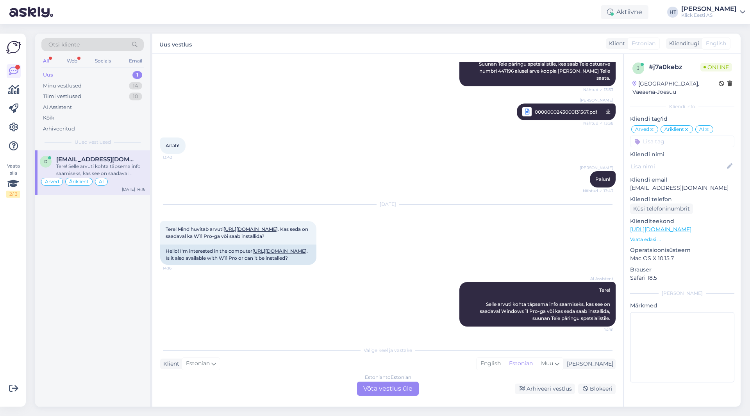
click at [386, 385] on div "Estonian to Estonian Võta vestlus üle" at bounding box center [388, 389] width 62 height 14
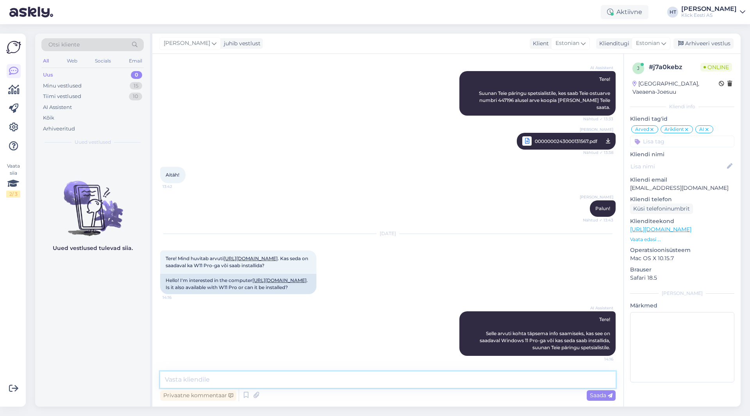
click at [386, 380] on textarea at bounding box center [388, 380] width 456 height 16
click at [233, 378] on textarea "Saadaval on ainult WIndows 11 Home opsüsteemiga." at bounding box center [388, 380] width 456 height 16
click at [349, 379] on textarea "Saadaval on ainult Windows 11 Home opsüsteemiga." at bounding box center [388, 380] width 456 height 16
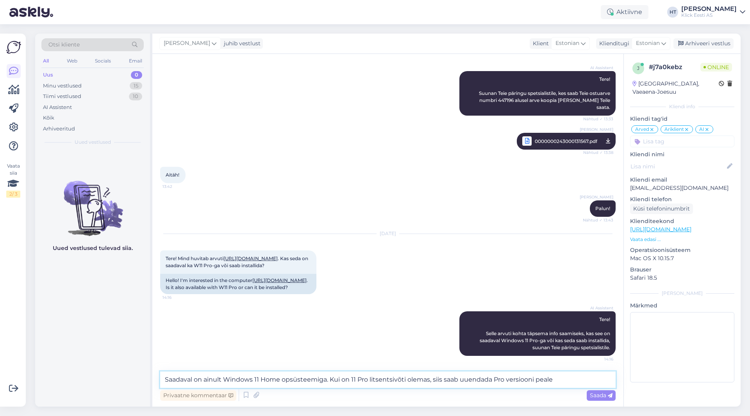
type textarea "Saadaval on ainult Windows 11 Home opsüsteemiga. Kui on 11 Pro litsentsivõti ol…"
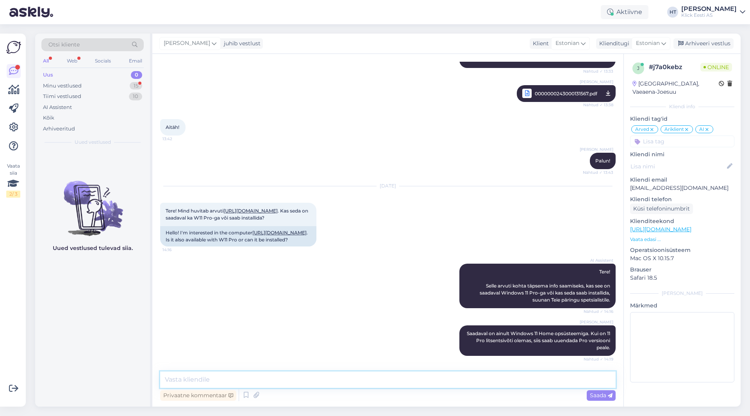
scroll to position [202, 0]
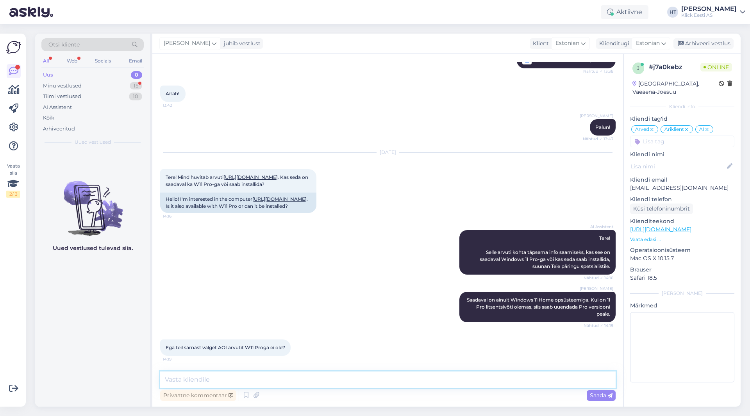
click at [283, 376] on textarea at bounding box center [388, 380] width 456 height 16
type textarea "Kahjuks ei leidu."
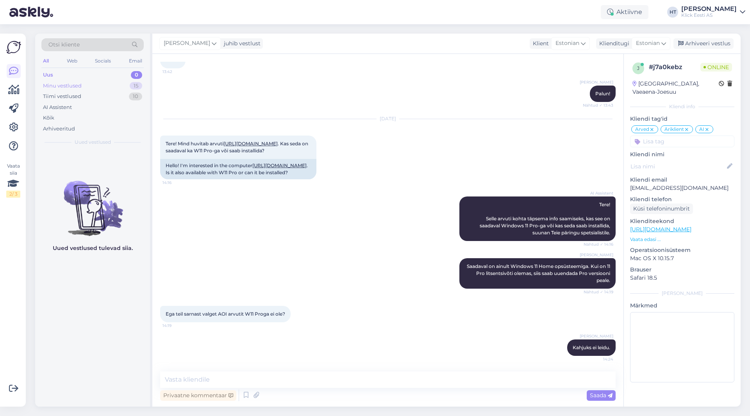
click at [91, 86] on div "Minu vestlused 15" at bounding box center [92, 86] width 102 height 11
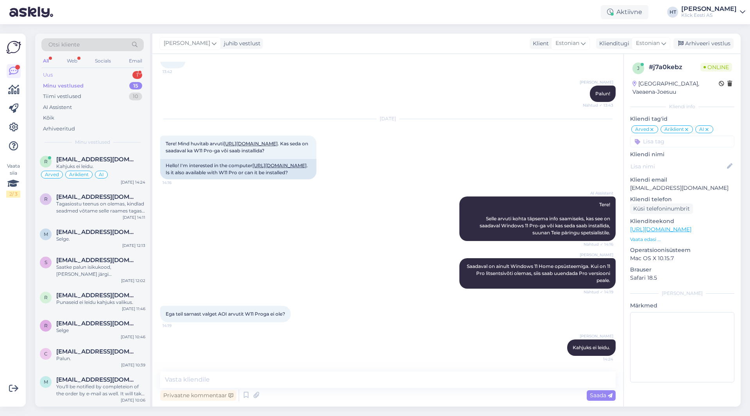
click at [117, 74] on div "Uus 1" at bounding box center [92, 75] width 102 height 11
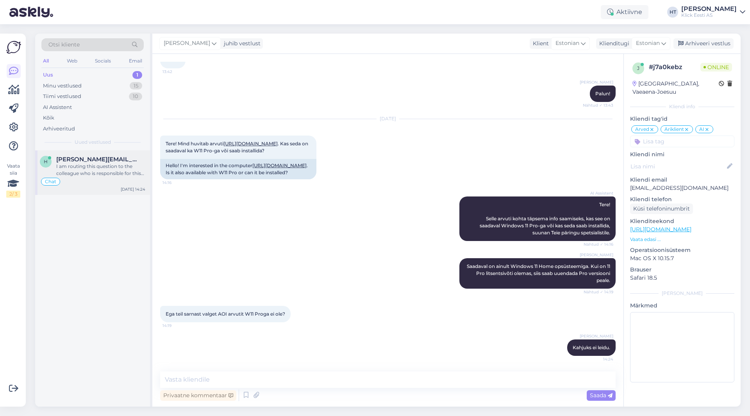
click at [117, 180] on div "Chat" at bounding box center [93, 181] width 106 height 9
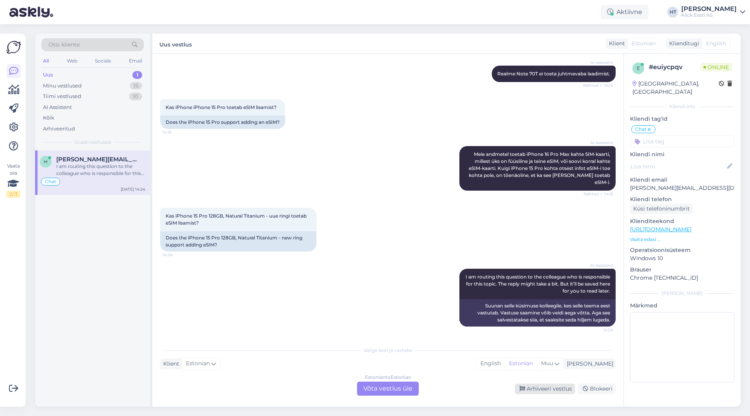
click at [542, 389] on div "Arhiveeri vestlus" at bounding box center [545, 389] width 60 height 11
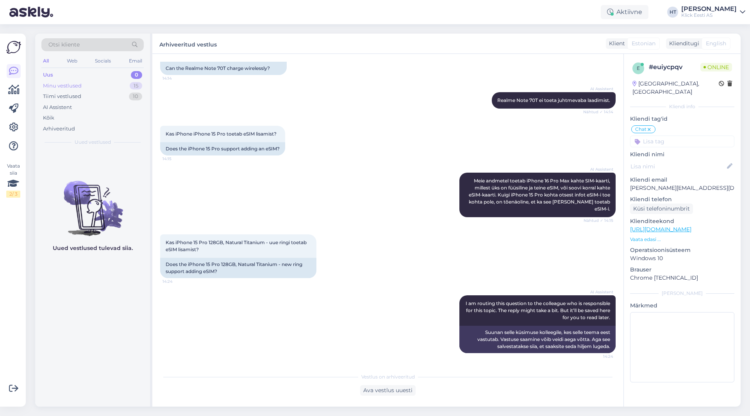
click at [119, 90] on div "Minu vestlused 15" at bounding box center [92, 86] width 102 height 11
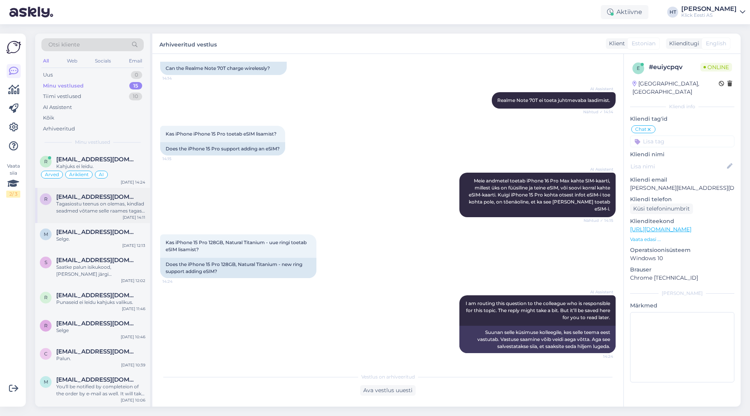
click at [113, 198] on span "[EMAIL_ADDRESS][DOMAIN_NAME]" at bounding box center [96, 196] width 81 height 7
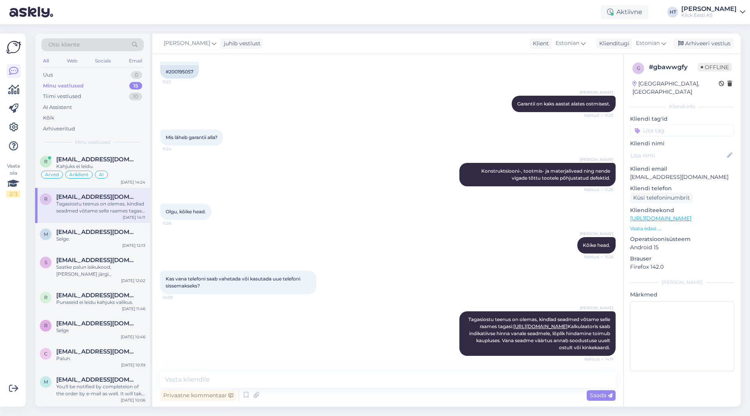
scroll to position [177, 0]
click at [240, 378] on textarea at bounding box center [388, 380] width 456 height 16
click at [130, 180] on div "[DATE] 14:24" at bounding box center [133, 182] width 25 height 6
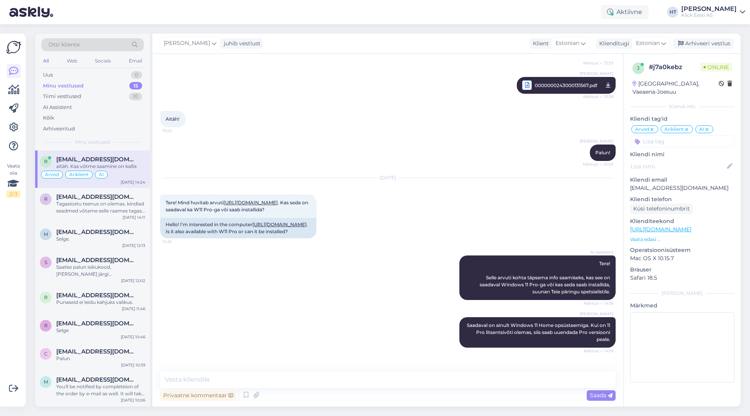
scroll to position [270, 0]
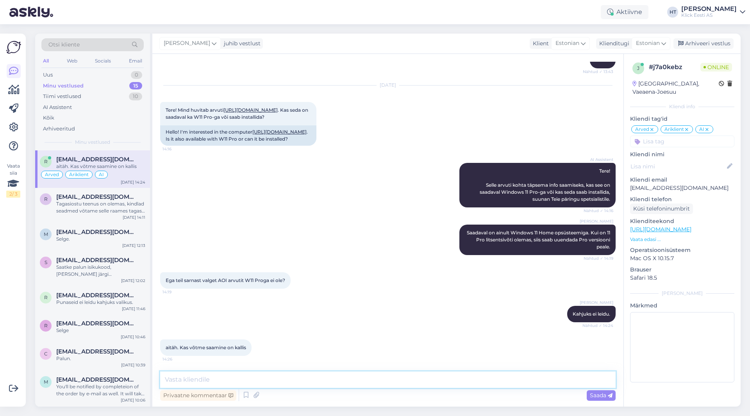
click at [327, 381] on textarea at bounding box center [388, 380] width 456 height 16
click at [248, 378] on textarea at bounding box center [388, 380] width 456 height 16
paste textarea "[URL][DOMAIN_NAME]"
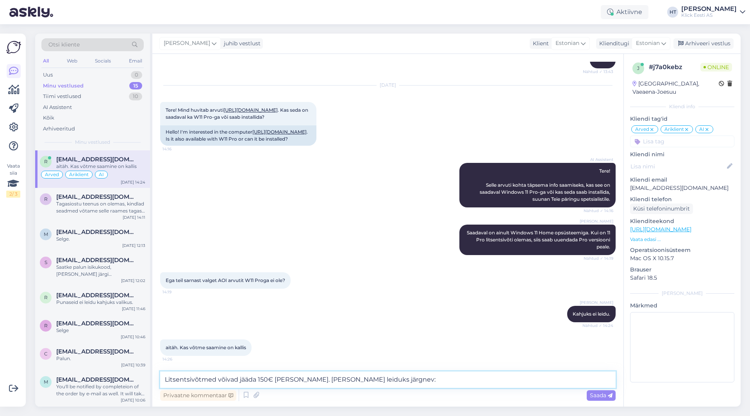
type textarea "Litsentsivõtmed võivad jääda 150€ [PERSON_NAME]. Meil leiduks järgnev: [URL][DO…"
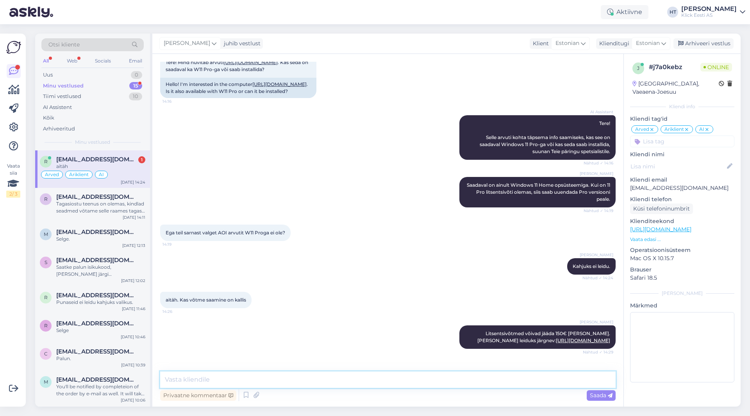
scroll to position [351, 0]
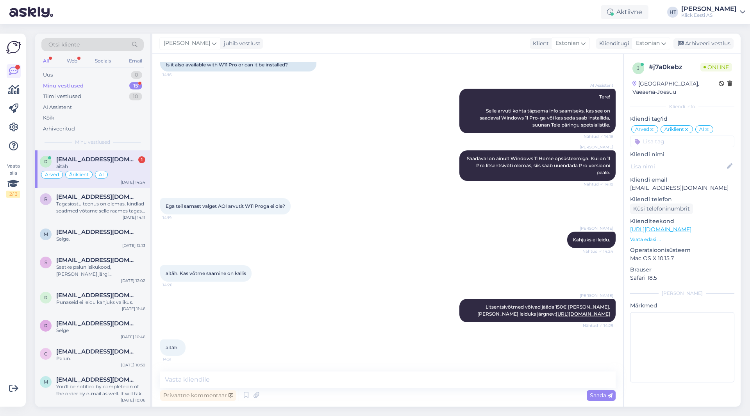
click at [86, 48] on div "Otsi kliente" at bounding box center [92, 44] width 102 height 13
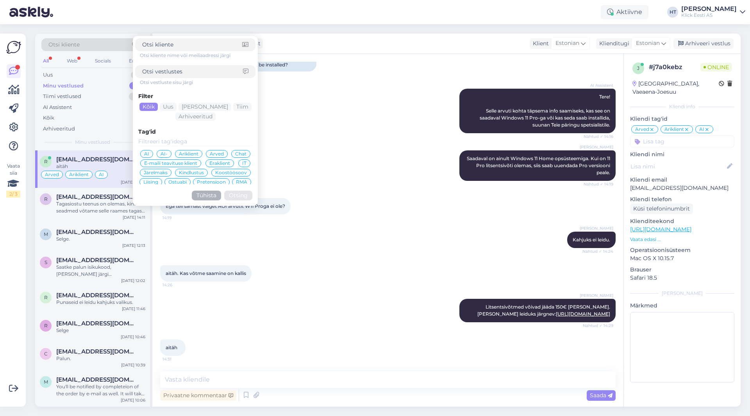
click at [170, 72] on input at bounding box center [192, 72] width 101 height 8
paste input "kahte eSIM"
type input "kahte eSIM"
click button "Otsing" at bounding box center [238, 196] width 28 height 10
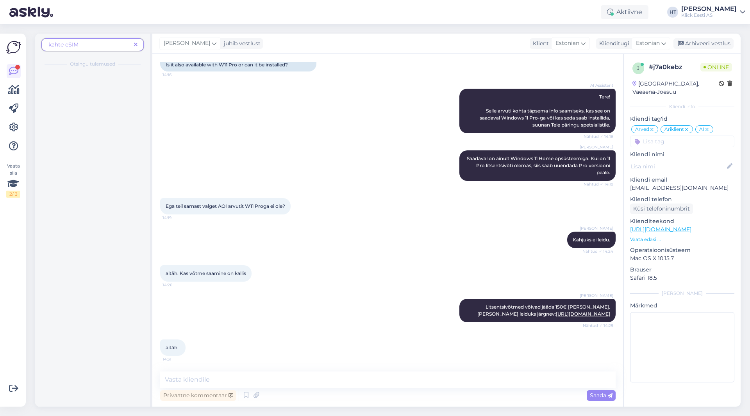
click at [135, 45] on icon at bounding box center [136, 44] width 4 height 5
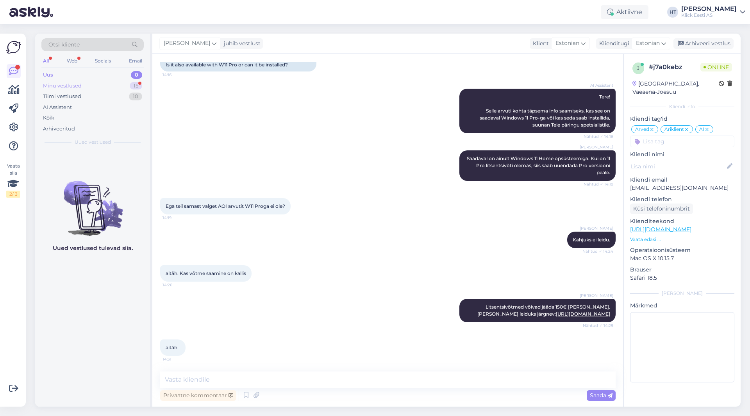
click at [130, 86] on div "15" at bounding box center [136, 86] width 13 height 8
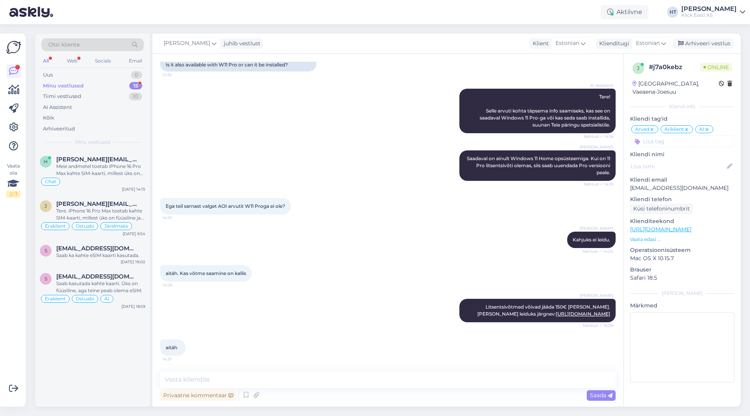
click at [135, 172] on div "Meie andmetel toetab iPhone 16 Pro Max kahte SIM-kaarti, millest üks on füüsili…" at bounding box center [100, 170] width 89 height 14
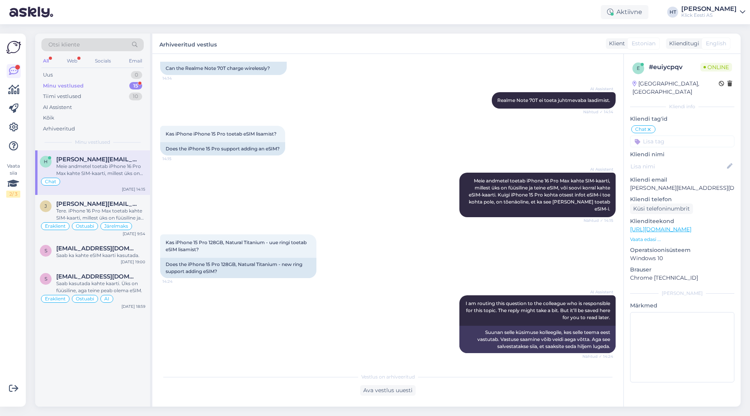
click at [128, 86] on div "Minu vestlused 15" at bounding box center [92, 86] width 102 height 11
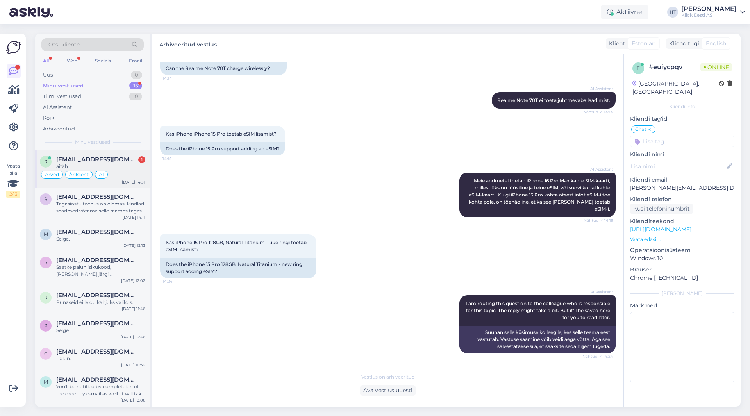
click at [131, 163] on div "aitäh" at bounding box center [100, 166] width 89 height 7
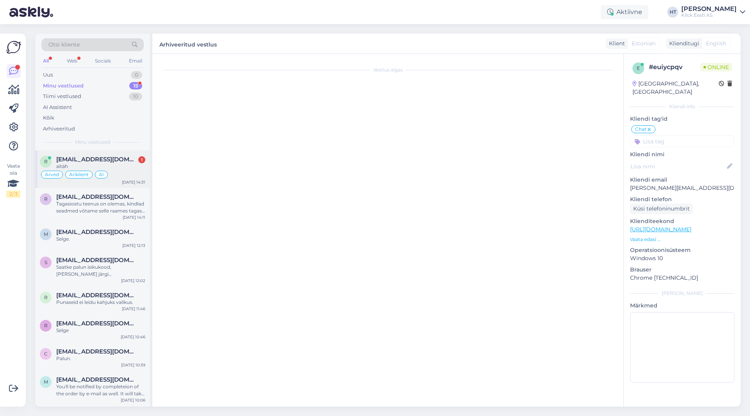
scroll to position [351, 0]
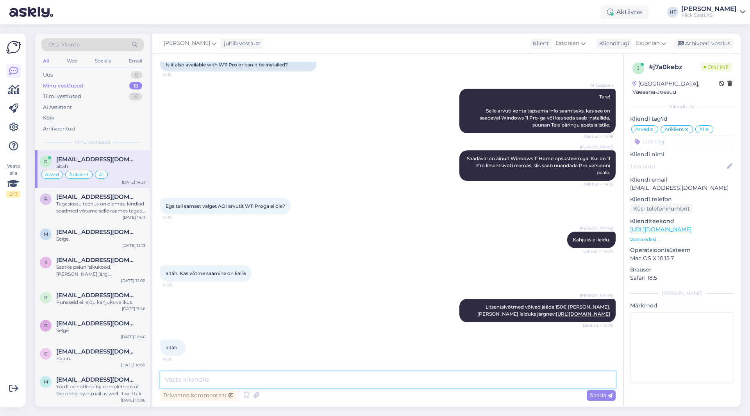
click at [246, 374] on textarea at bounding box center [388, 380] width 456 height 16
type textarea "Palun."
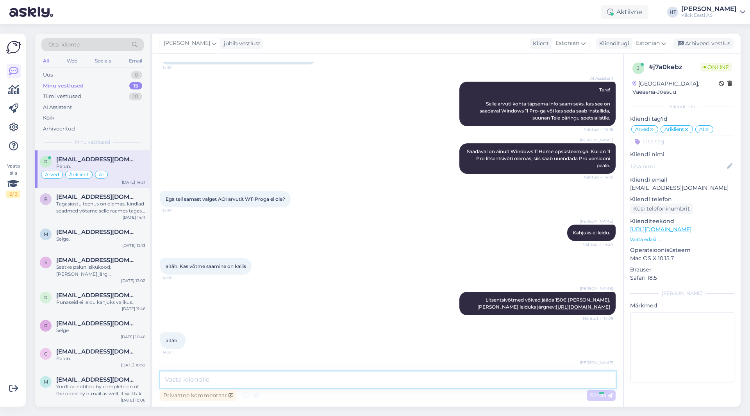
scroll to position [385, 0]
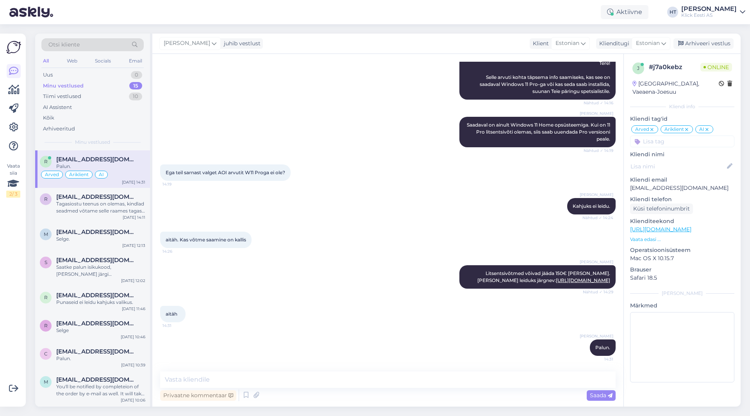
click at [122, 85] on div "Minu vestlused 15" at bounding box center [92, 86] width 102 height 11
click at [115, 93] on div "Tiimi vestlused 10" at bounding box center [92, 96] width 102 height 11
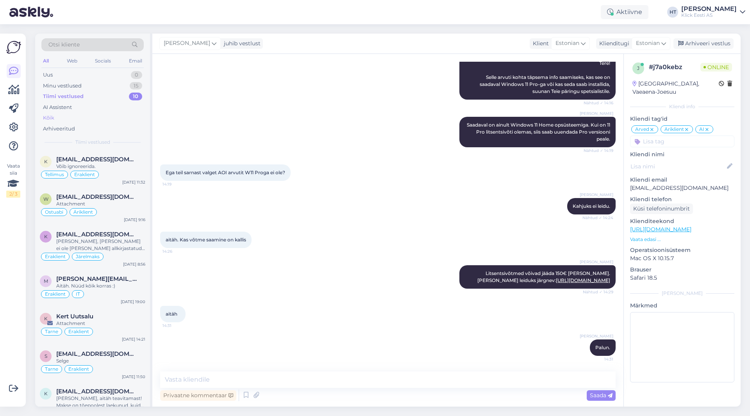
click at [103, 114] on div "Kõik" at bounding box center [92, 118] width 102 height 11
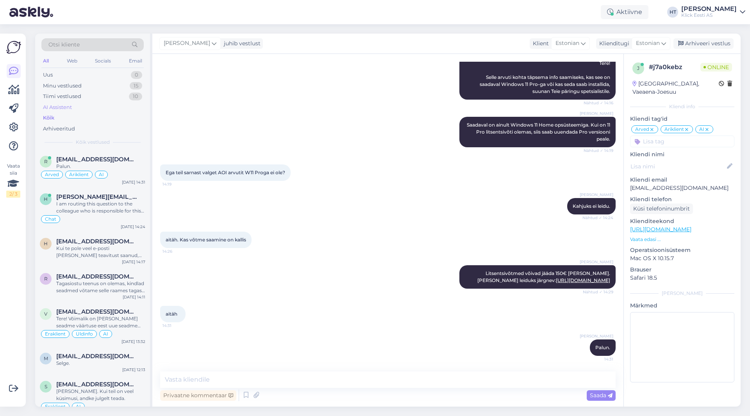
click at [97, 105] on div "AI Assistent" at bounding box center [92, 107] width 102 height 11
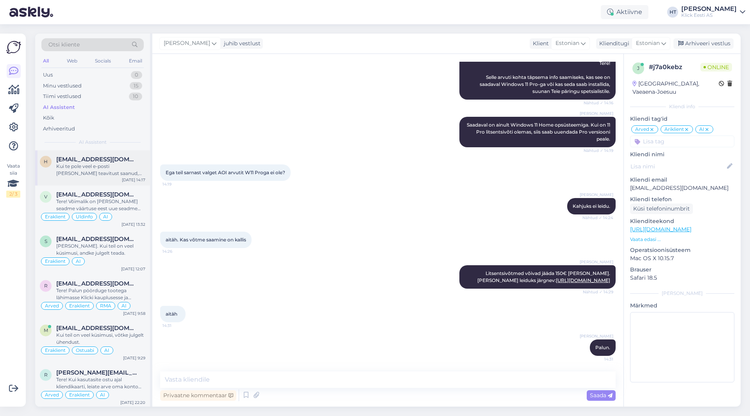
click at [105, 171] on div "Kui te pole veel e-posti [PERSON_NAME] teavitust saanud, siis meie tiim veel ko…" at bounding box center [100, 170] width 89 height 14
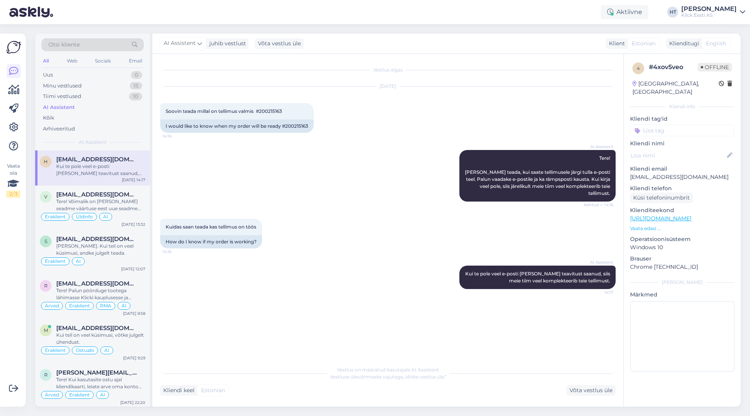
scroll to position [0, 0]
click at [280, 112] on span "Soovin teada millal on tellimus valmis #200215163" at bounding box center [224, 111] width 116 height 6
copy div "200215163 14:16"
click at [385, 119] on div "[DATE] Soovin teada millal on tellimus valmis #200215163 14:16 I would like to …" at bounding box center [388, 109] width 456 height 63
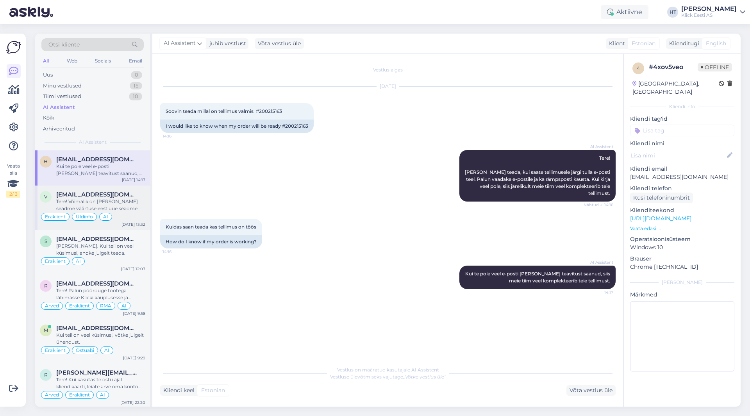
click at [139, 204] on div "Tere! Võimalik on [PERSON_NAME] seadme väärtuse eest uue seadme ostul allahindl…" at bounding box center [100, 205] width 89 height 14
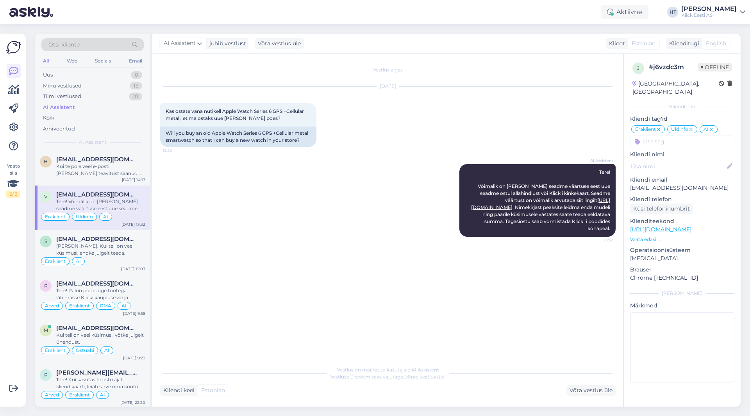
click at [347, 208] on div "AI Assistent Tere! Võimalik on [PERSON_NAME] seadme väärtuse eest uue seadme os…" at bounding box center [388, 201] width 456 height 90
click at [74, 66] on div "All Web Socials Email" at bounding box center [92, 62] width 102 height 12
click at [75, 63] on div "Web" at bounding box center [72, 61] width 14 height 10
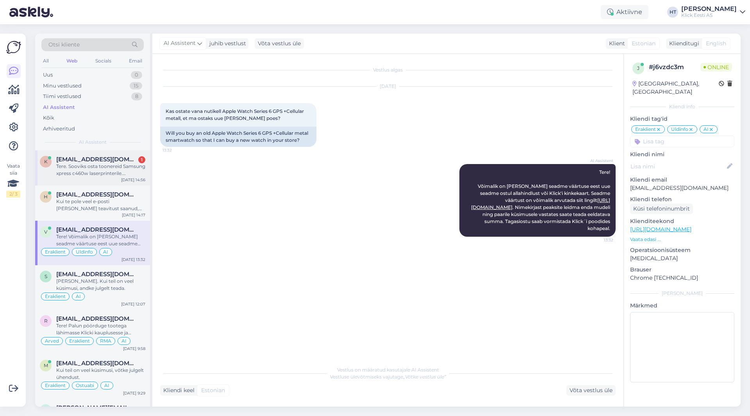
click at [99, 155] on div "K [EMAIL_ADDRESS][DOMAIN_NAME] 1 Tere. Sooviks osta toonereid Samsung xpress c4…" at bounding box center [92, 167] width 115 height 35
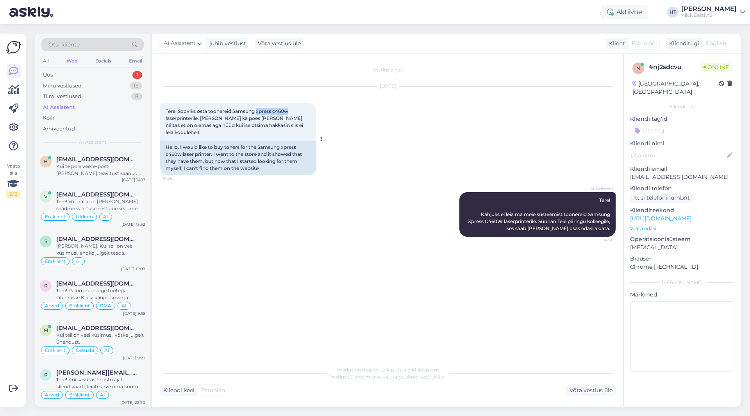
drag, startPoint x: 257, startPoint y: 111, endPoint x: 288, endPoint y: 113, distance: 31.3
click at [288, 113] on span "Tere. Sooviks osta toonereid Samsung xpress c460w laserprinterile. [PERSON_NAME…" at bounding box center [235, 121] width 139 height 27
copy span "xpress c460w"
click at [96, 171] on div "Kui te pole veel e-posti [PERSON_NAME] teavitust saanud, siis meie tiim veel ko…" at bounding box center [100, 170] width 89 height 14
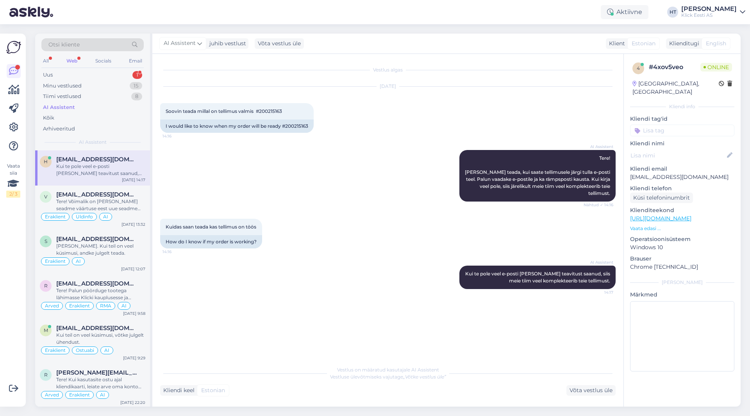
click at [125, 69] on div "Otsi kliente All Web Socials Email Uus 1 Minu vestlused 15 Tiimi vestlused 8 AI…" at bounding box center [92, 92] width 115 height 117
click at [127, 73] on div "Uus 1" at bounding box center [92, 75] width 102 height 11
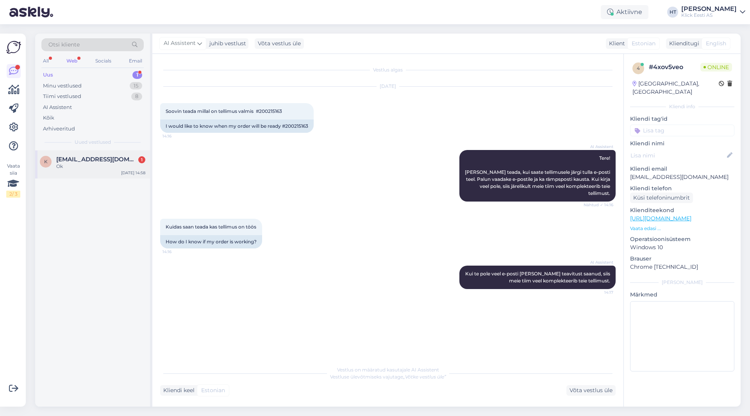
click at [113, 163] on div "Ok" at bounding box center [100, 166] width 89 height 7
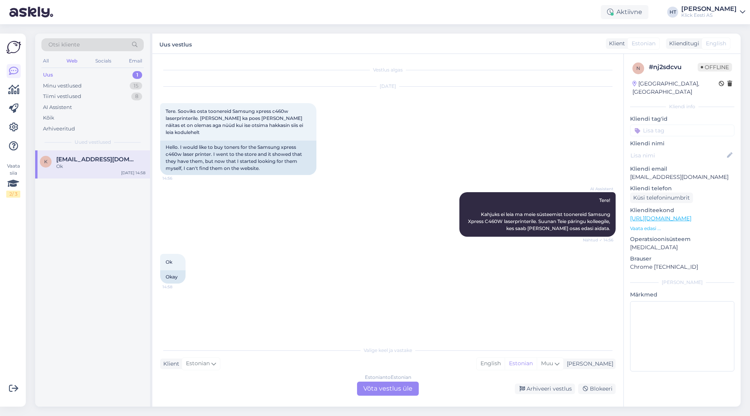
click at [233, 204] on div "AI Assistent Tere! Kahjuks ei leia ma meie süsteemist toonereid Samsung Xpress …" at bounding box center [388, 215] width 456 height 62
click at [403, 390] on div "Estonian to Estonian Võta vestlus üle" at bounding box center [388, 389] width 62 height 14
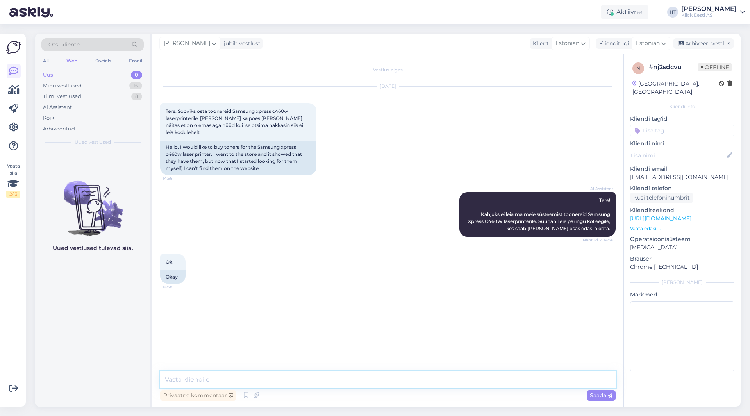
click at [395, 382] on textarea at bounding box center [388, 380] width 456 height 16
paste textarea "[URL][DOMAIN_NAME]"
type textarea "Sellele sobivad järgnevad: [URL][DOMAIN_NAME]"
click at [135, 87] on div "16" at bounding box center [135, 86] width 13 height 8
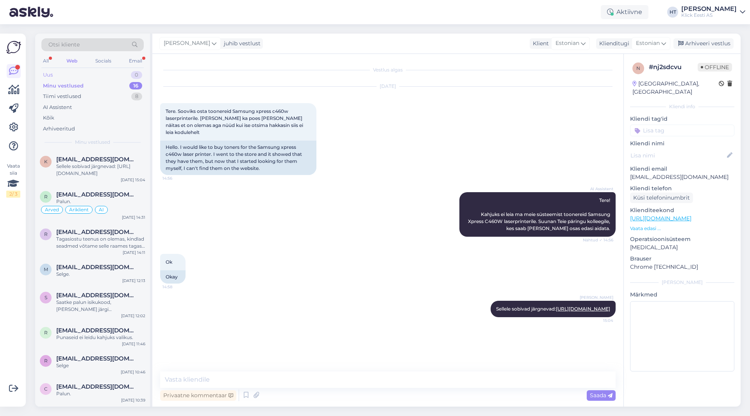
click at [131, 74] on div "Uus 0" at bounding box center [92, 75] width 102 height 11
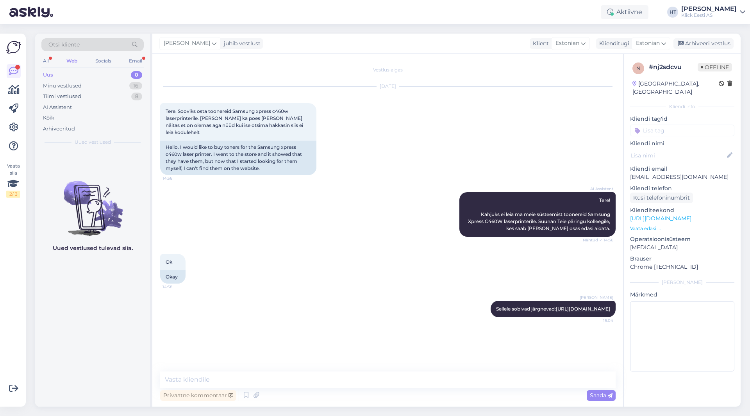
click at [69, 74] on div "Uus 0" at bounding box center [92, 75] width 102 height 11
click at [48, 64] on div "All" at bounding box center [45, 61] width 9 height 10
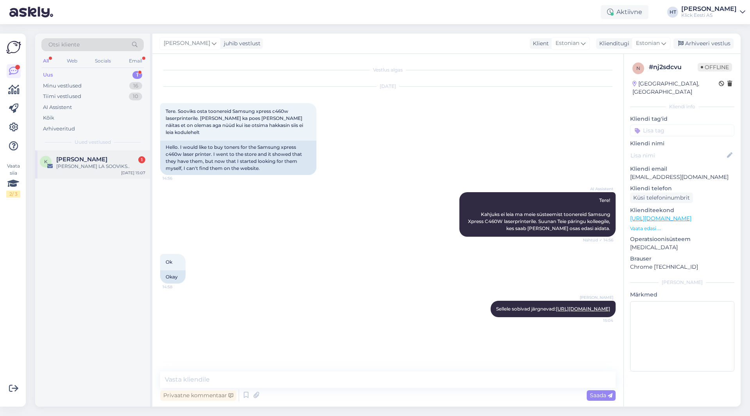
click at [93, 154] on div "K [PERSON_NAME] 1 [PERSON_NAME] LA SOOVIKS.. [DATE] 15:07" at bounding box center [92, 164] width 115 height 28
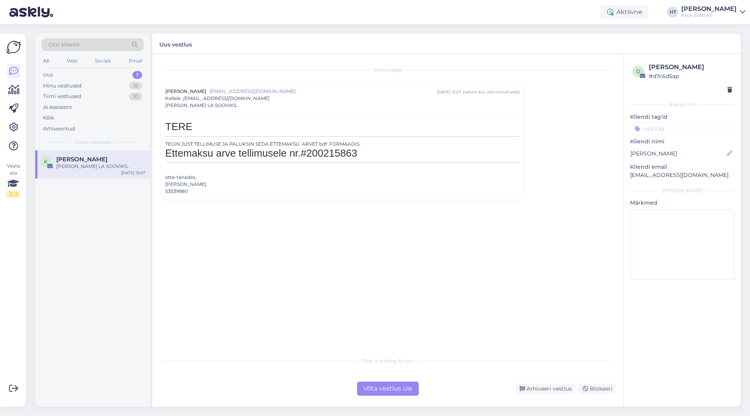
click at [181, 193] on div "53539980" at bounding box center [342, 191] width 354 height 7
click at [204, 208] on div "Vestlus [PERSON_NAME] [EMAIL_ADDRESS][DOMAIN_NAME] [DATE] 15:07 ( vähem [PERSON…" at bounding box center [391, 204] width 463 height 284
click at [337, 152] on span "#200215863" at bounding box center [329, 153] width 57 height 12
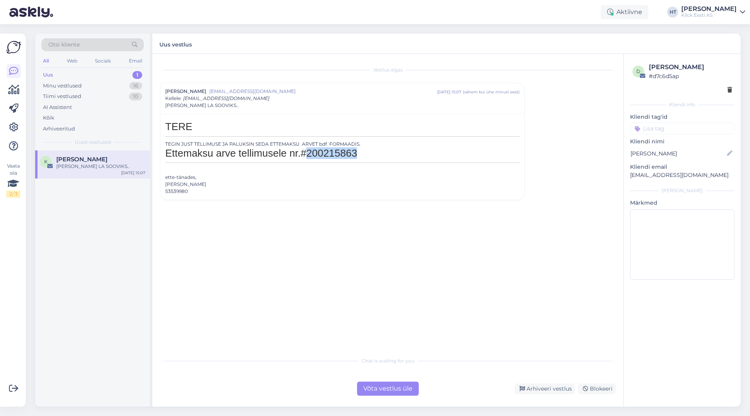
click at [342, 153] on span "#200215863" at bounding box center [329, 153] width 57 height 12
click at [327, 154] on span "#200215863" at bounding box center [329, 153] width 57 height 12
click at [330, 154] on span "#200215863" at bounding box center [329, 153] width 57 height 12
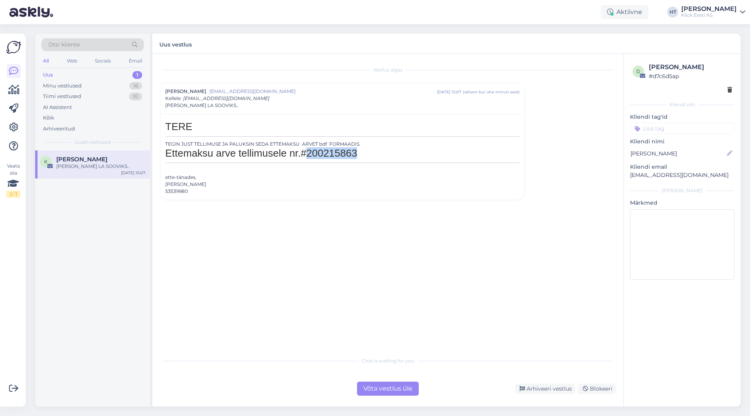
click at [330, 154] on span "#200215863" at bounding box center [329, 153] width 57 height 12
click at [362, 156] on h1 "Ettemaksu arve tellimusele nr. #200215863" at bounding box center [342, 156] width 354 height 16
click at [336, 153] on span "#200215863" at bounding box center [329, 153] width 57 height 12
copy span "200215863"
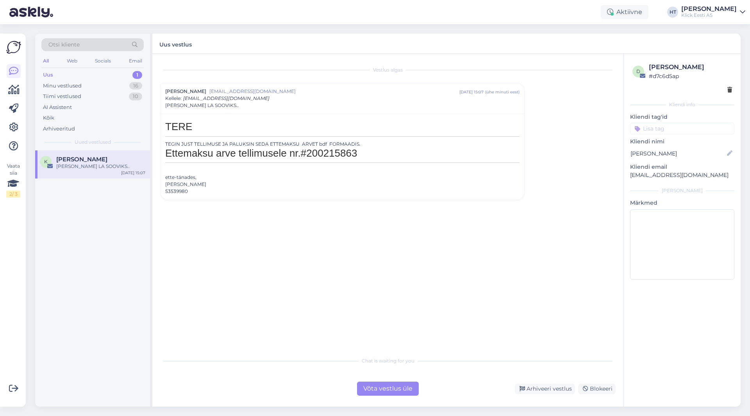
click at [262, 291] on div "Vestlus [PERSON_NAME] [EMAIL_ADDRESS][DOMAIN_NAME] [DATE] 15:07 ( ühe minuti ee…" at bounding box center [391, 204] width 463 height 284
click at [672, 127] on input at bounding box center [682, 129] width 104 height 12
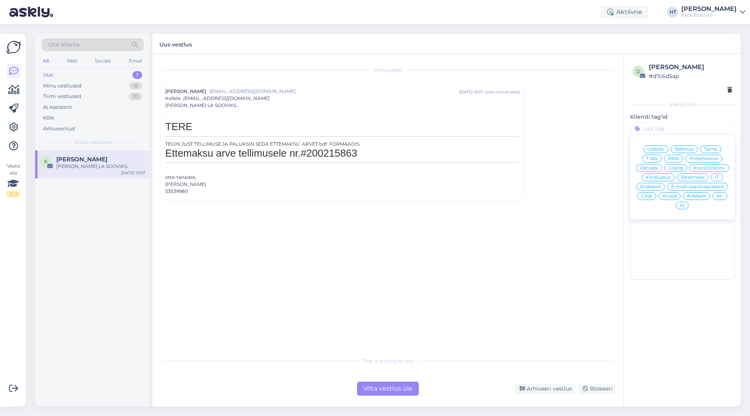
click at [678, 149] on span "Tellimus" at bounding box center [684, 149] width 19 height 5
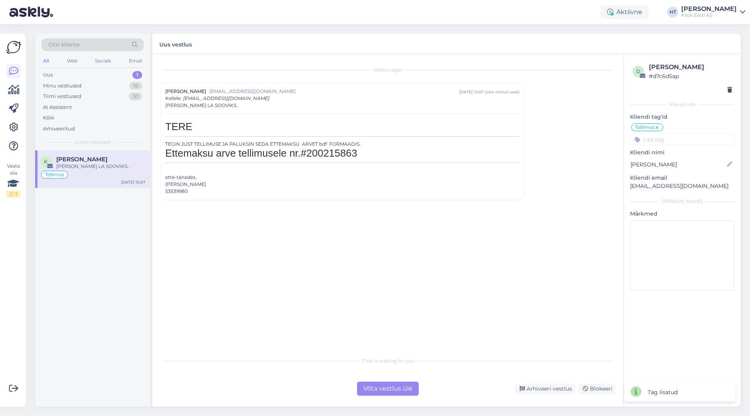
click at [676, 137] on input at bounding box center [682, 140] width 104 height 12
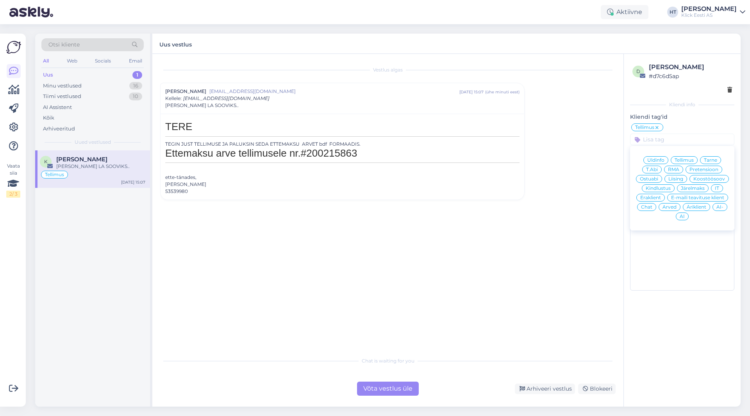
click at [609, 195] on div "Vestlus [PERSON_NAME] [EMAIL_ADDRESS][DOMAIN_NAME] [DATE] 15:07 ( ühe minuti ee…" at bounding box center [391, 204] width 463 height 284
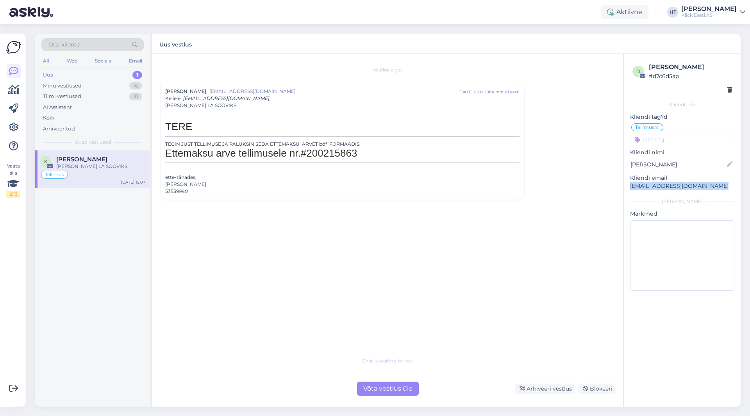
drag, startPoint x: 629, startPoint y: 185, endPoint x: 711, endPoint y: 184, distance: 82.1
click at [711, 184] on div "d [PERSON_NAME] # d7c6d5ap Kliendi info Kliendi tag'id Tellimus Üldinfo Tellimu…" at bounding box center [682, 178] width 117 height 249
copy p "[EMAIL_ADDRESS][DOMAIN_NAME]"
click at [609, 195] on div "Vestlus [PERSON_NAME] [EMAIL_ADDRESS][DOMAIN_NAME] [DATE] 15:07 ( ühe minuti ee…" at bounding box center [391, 204] width 463 height 284
click at [677, 143] on input at bounding box center [682, 140] width 104 height 12
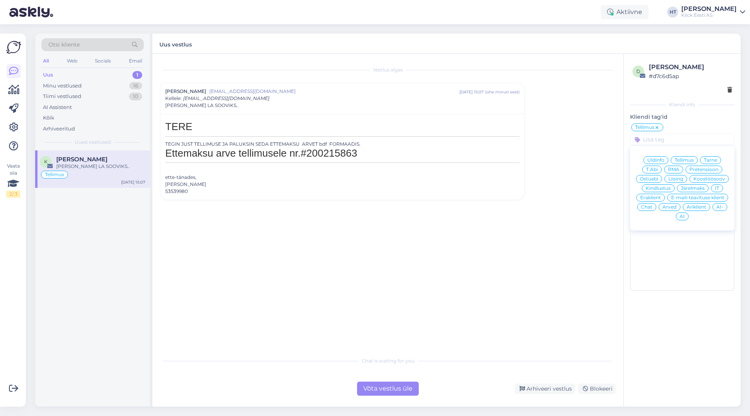
click at [697, 208] on span "Äriklient" at bounding box center [697, 207] width 20 height 5
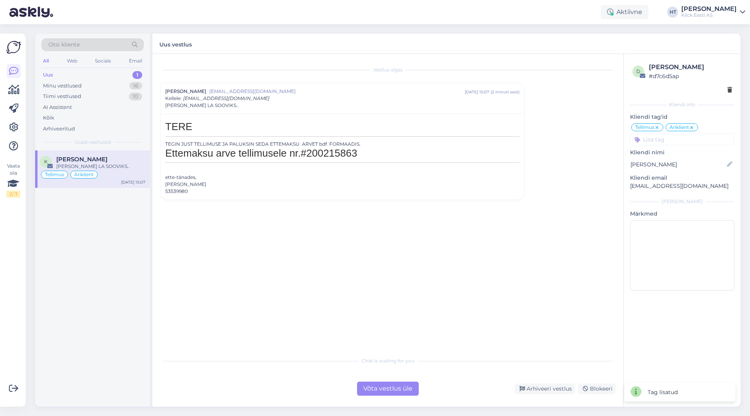
click at [559, 198] on div "Vestlus [PERSON_NAME] [EMAIL_ADDRESS][DOMAIN_NAME] [DATE] 15:07 ( 2 minuti eest…" at bounding box center [391, 204] width 463 height 284
click at [404, 388] on div "Võta vestlus üle" at bounding box center [388, 389] width 62 height 14
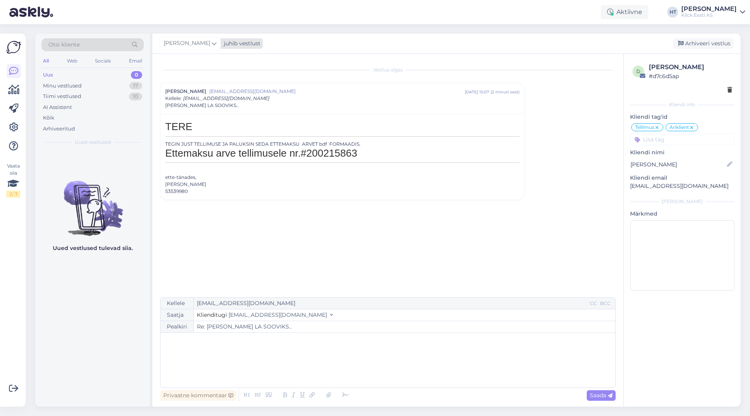
click at [212, 44] on icon at bounding box center [214, 43] width 5 height 9
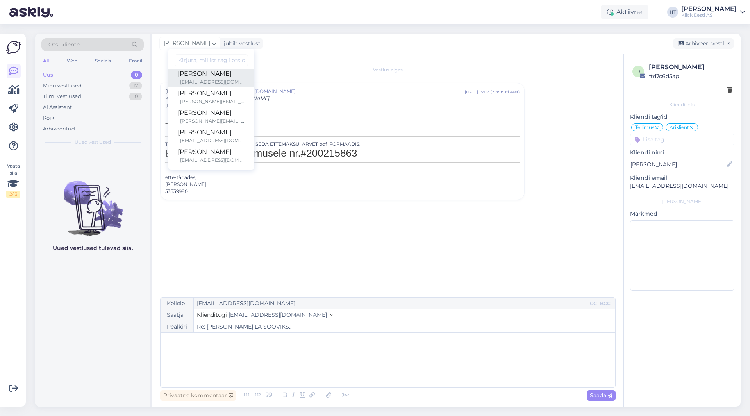
scroll to position [45, 0]
click at [204, 98] on div "[PERSON_NAME][EMAIL_ADDRESS][DOMAIN_NAME]" at bounding box center [212, 99] width 65 height 7
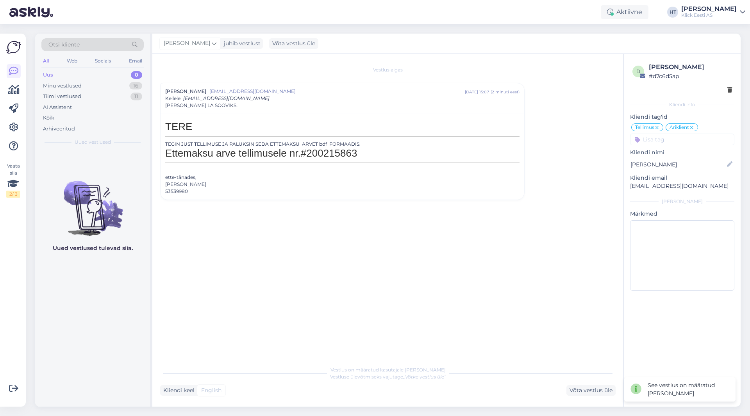
click at [127, 236] on img at bounding box center [92, 202] width 115 height 70
click at [125, 98] on div "Tiimi vestlused 11" at bounding box center [92, 96] width 102 height 11
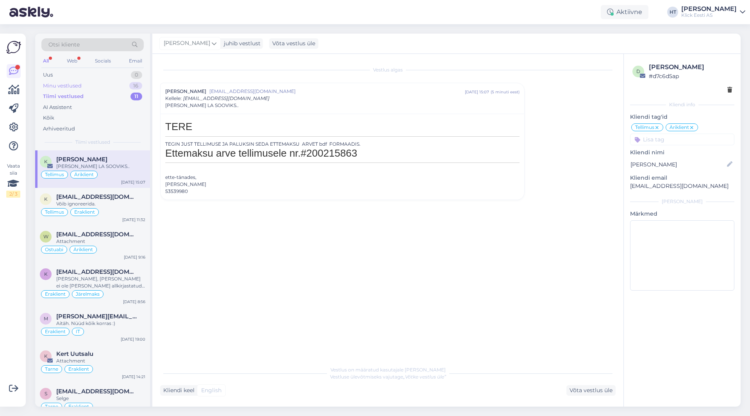
click at [126, 87] on div "Minu vestlused 16" at bounding box center [92, 86] width 102 height 11
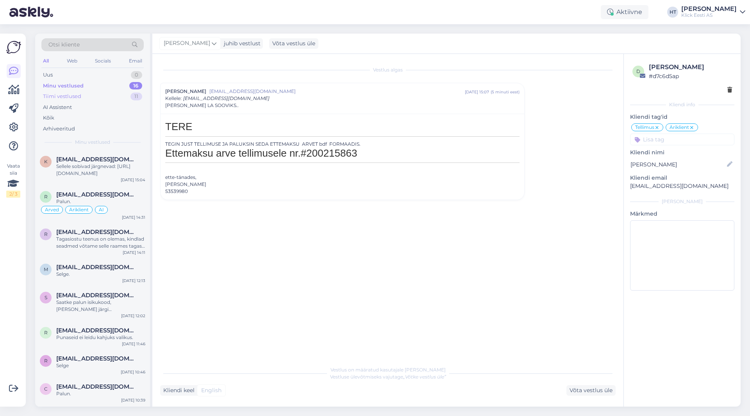
click at [110, 100] on div "Tiimi vestlused 11" at bounding box center [92, 96] width 102 height 11
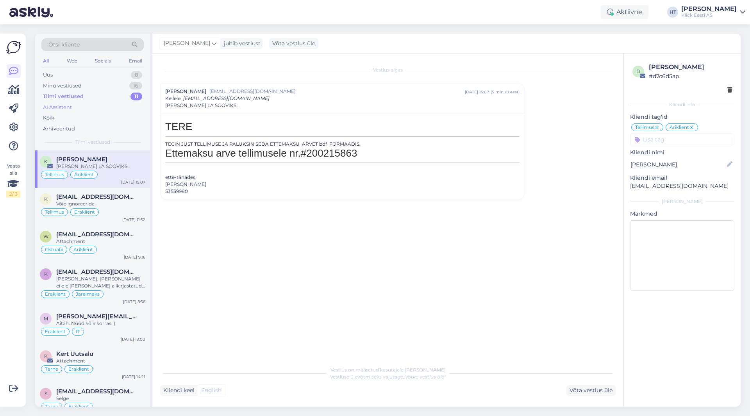
click at [93, 108] on div "AI Assistent" at bounding box center [92, 107] width 102 height 11
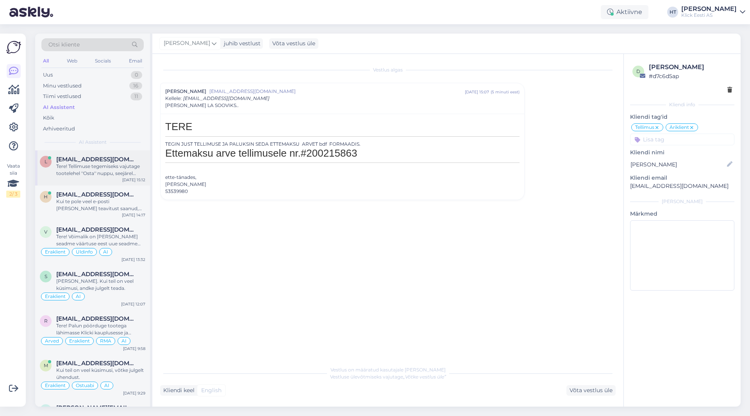
click at [136, 158] on div "[EMAIL_ADDRESS][DOMAIN_NAME]" at bounding box center [100, 159] width 89 height 7
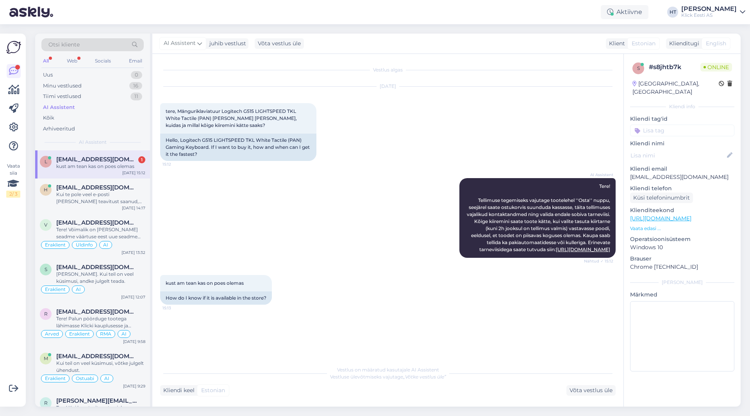
scroll to position [13, 0]
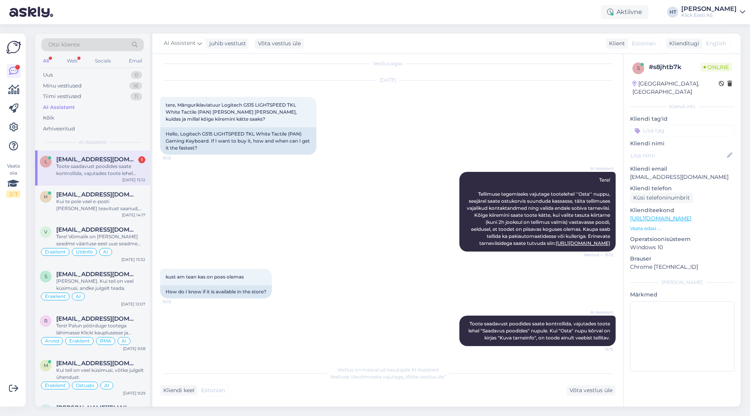
click at [119, 160] on span "[EMAIL_ADDRESS][DOMAIN_NAME]" at bounding box center [96, 159] width 81 height 7
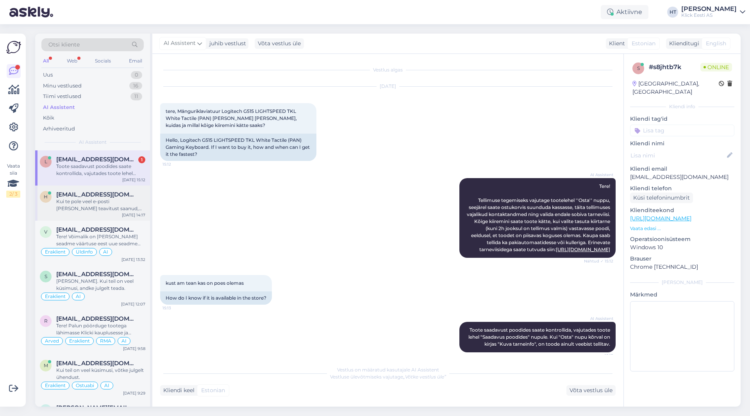
click at [112, 206] on div "Kui te pole veel e-posti [PERSON_NAME] teavitust saanud, siis meie tiim veel ko…" at bounding box center [100, 205] width 89 height 14
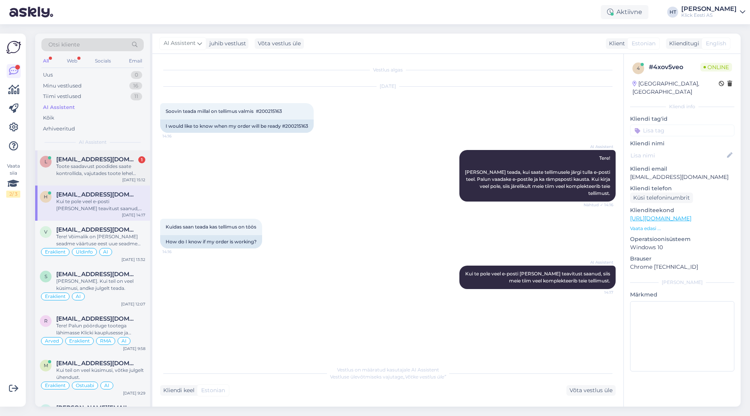
click at [110, 166] on div "Toote saadavust poodides saate kontrollida, vajutades toote lehel "Saadavus poo…" at bounding box center [100, 170] width 89 height 14
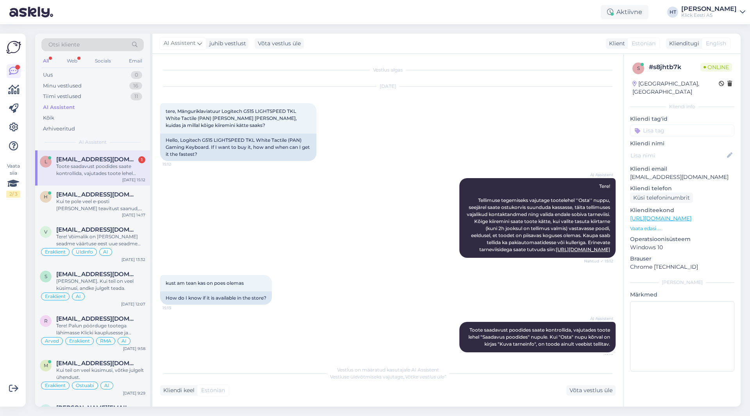
scroll to position [13, 0]
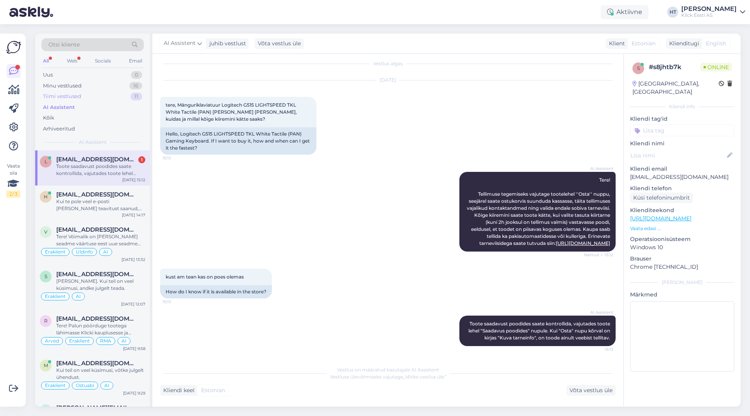
click at [109, 97] on div "Tiimi vestlused 11" at bounding box center [92, 96] width 102 height 11
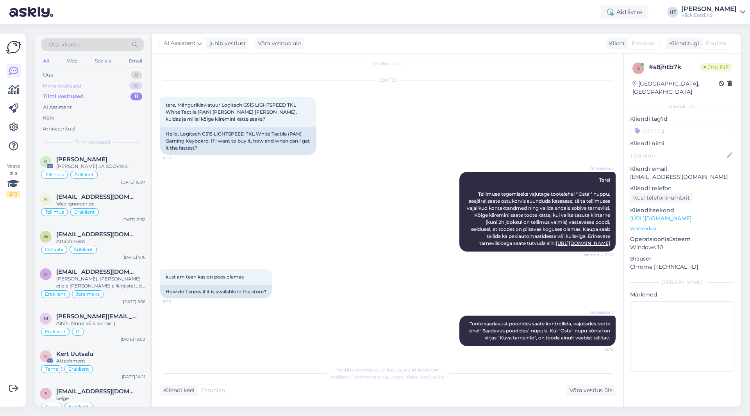
click at [109, 86] on div "Minu vestlused 16" at bounding box center [92, 86] width 102 height 11
